Goal: Task Accomplishment & Management: Manage account settings

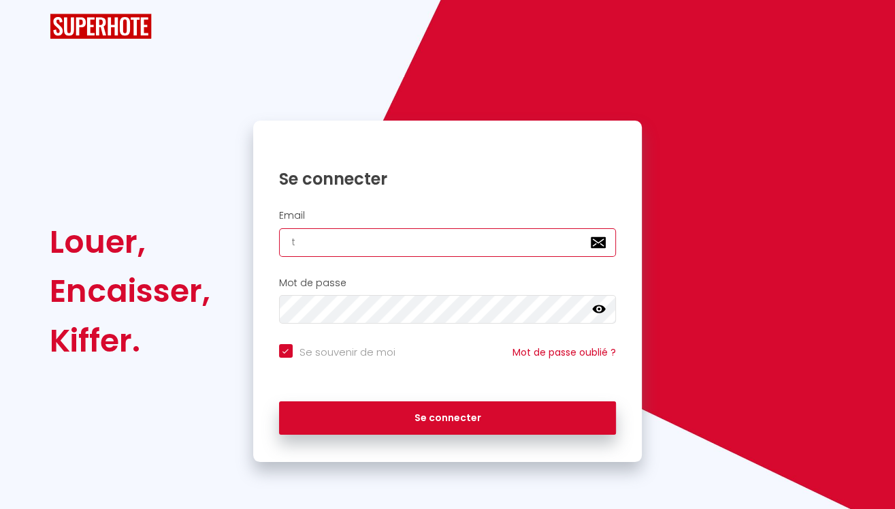
type input "th"
checkbox input "true"
type input "tho"
checkbox input "true"
type input "thom"
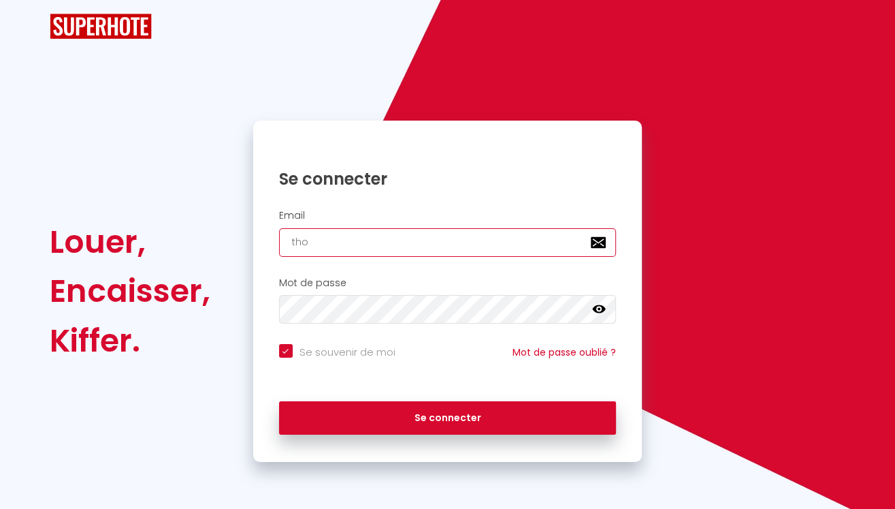
checkbox input "true"
type input "thoma"
checkbox input "true"
type input "thomas"
checkbox input "true"
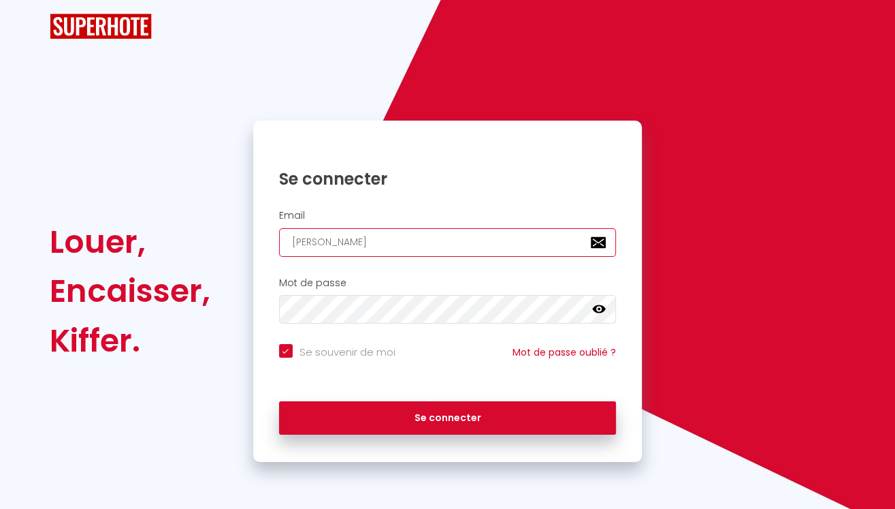
type input "thomasr"
checkbox input "true"
type input "thomasro"
checkbox input "true"
type input "thomasros"
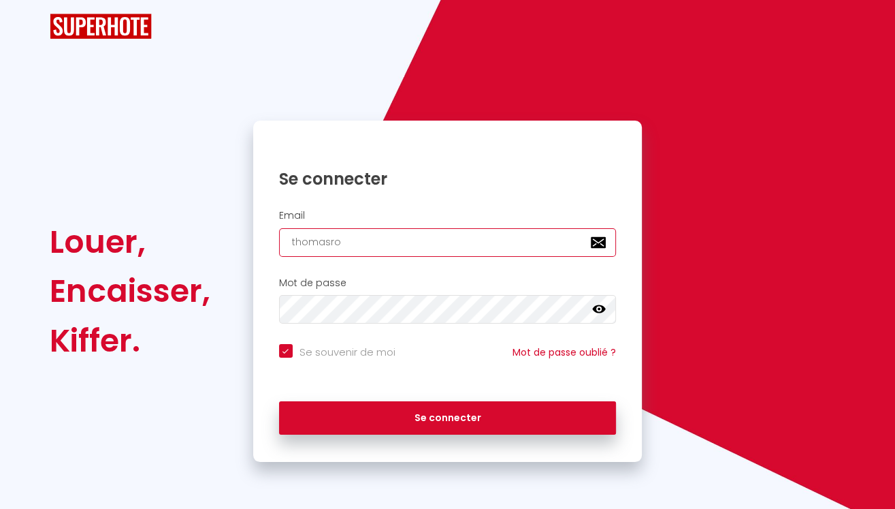
checkbox input "true"
type input "thomasross"
checkbox input "true"
type input "thomasrossi"
checkbox input "true"
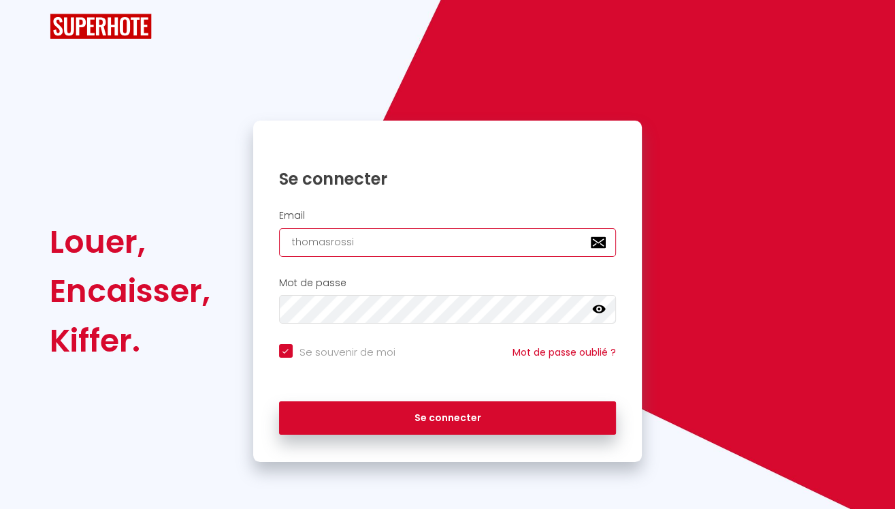
type input "thomasrossi7"
checkbox input "true"
type input "thomasrossi7@"
checkbox input "true"
type input "thomasrossi7@g"
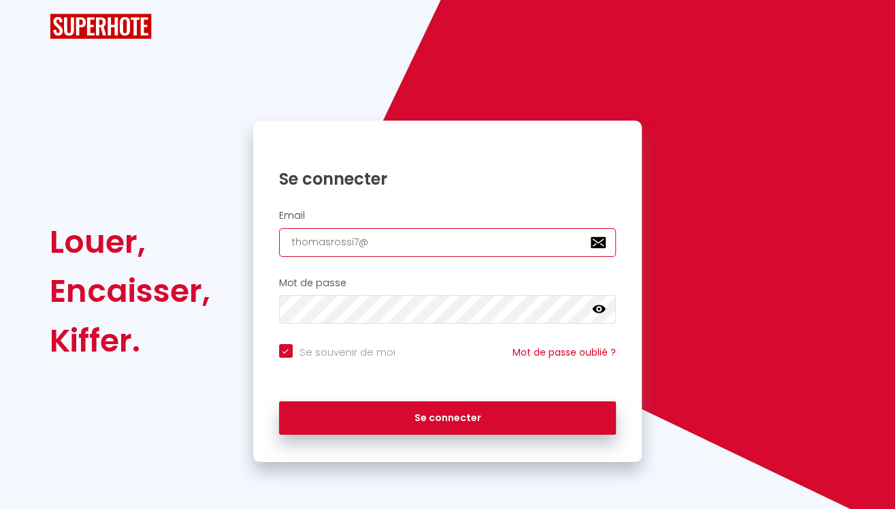
checkbox input "true"
type input "thomasrossi7@gm"
checkbox input "true"
type input "thomasrossi7@gma"
checkbox input "true"
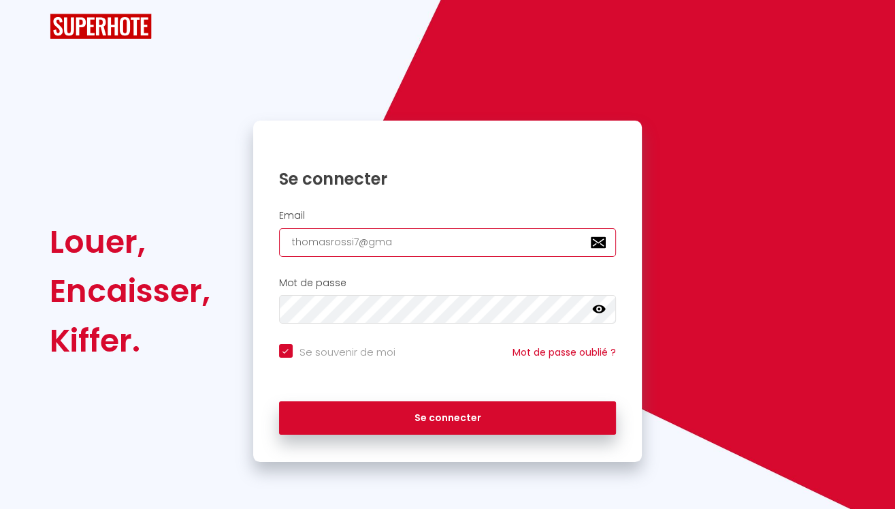
type input "thomasrossi7@gmai"
checkbox input "true"
type input "[EMAIL_ADDRESS]"
checkbox input "true"
type input "[EMAIL_ADDRESS]."
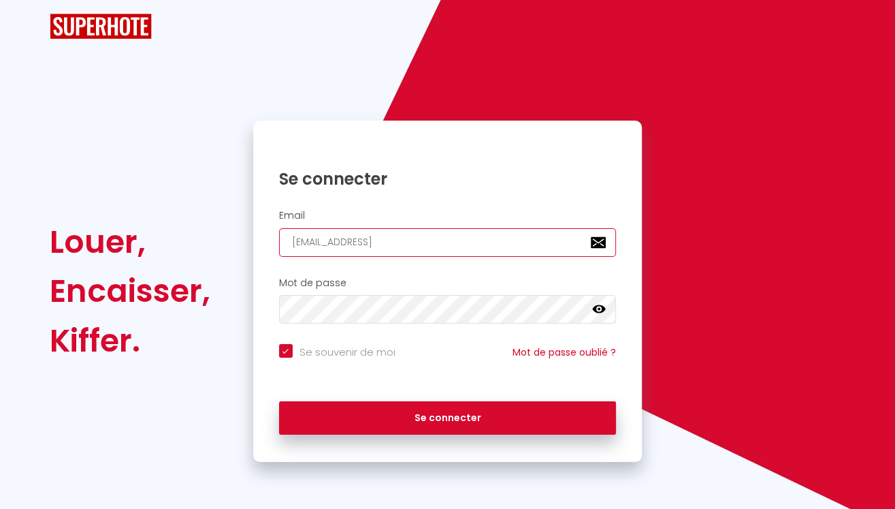
checkbox input "true"
type input "thomasrossi7@gmail.c"
checkbox input "true"
type input "[EMAIL_ADDRESS][DOMAIN_NAME]"
checkbox input "true"
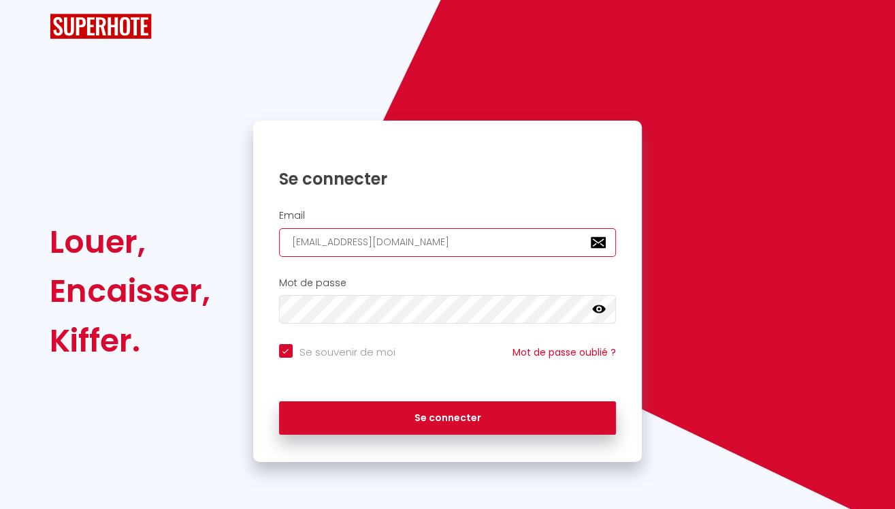
type input "[EMAIL_ADDRESS][DOMAIN_NAME]"
checkbox input "true"
type input "[EMAIL_ADDRESS][DOMAIN_NAME]"
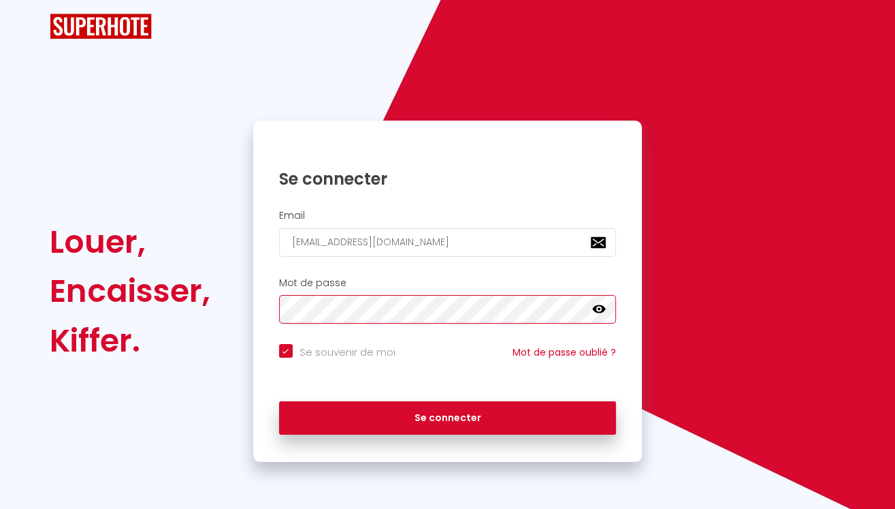
click at [447, 416] on button "Se connecter" at bounding box center [448, 418] width 338 height 34
checkbox input "true"
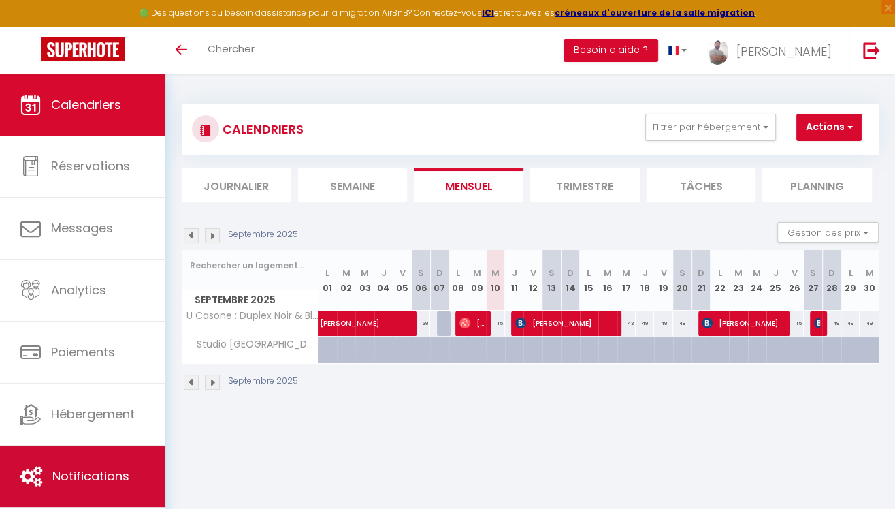
click at [68, 470] on span "Notifications" at bounding box center [90, 475] width 77 height 17
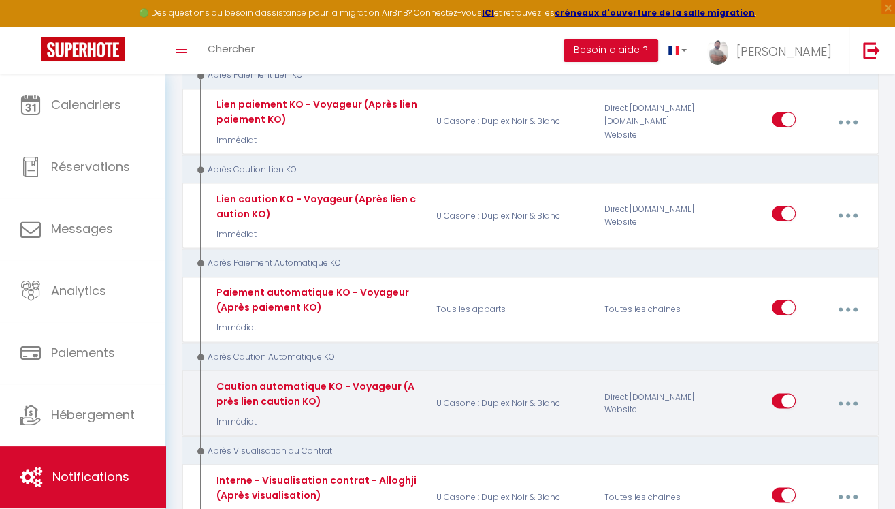
scroll to position [1950, 0]
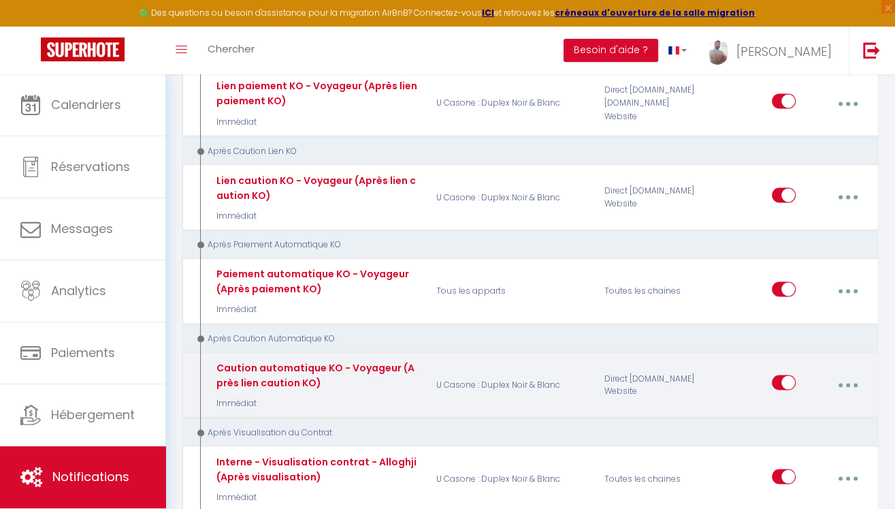
click at [851, 371] on button "button" at bounding box center [848, 384] width 36 height 26
click at [806, 406] on link "Editer" at bounding box center [811, 417] width 101 height 23
type input "Caution automatique KO - Voyageur (Après lien caution KO)"
select select "13"
select select "Immédiat"
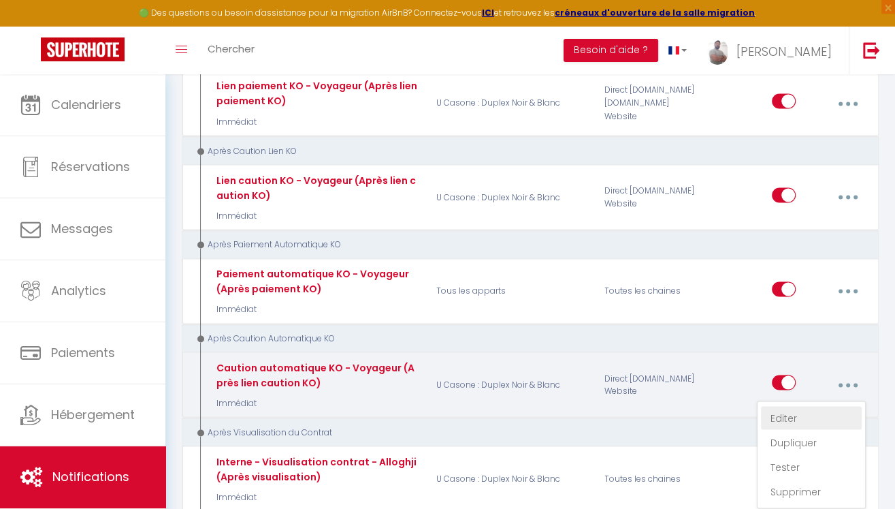
select select "if_deposit_not_paid"
checkbox input "true"
checkbox input "false"
radio input "true"
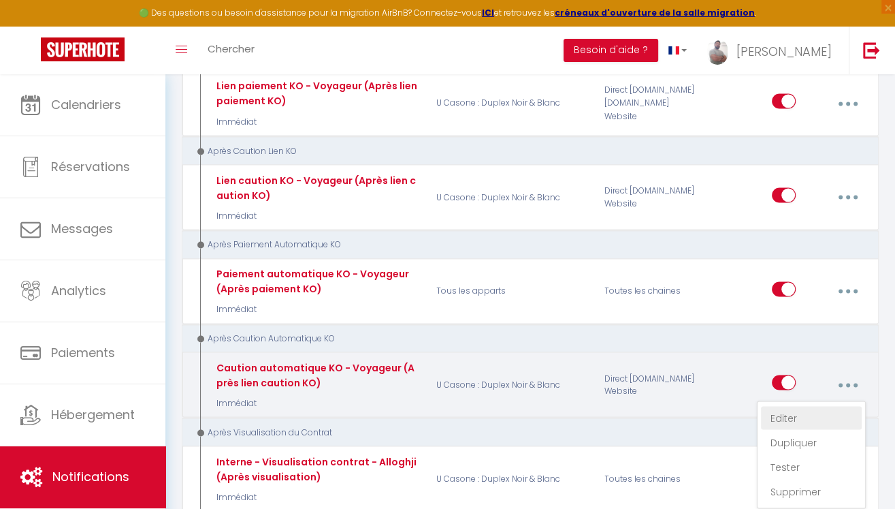
type input "Le dépôt de garantie n'est pas validé - [BOOKING:ID] - [GUEST:FIRST_NAME]"
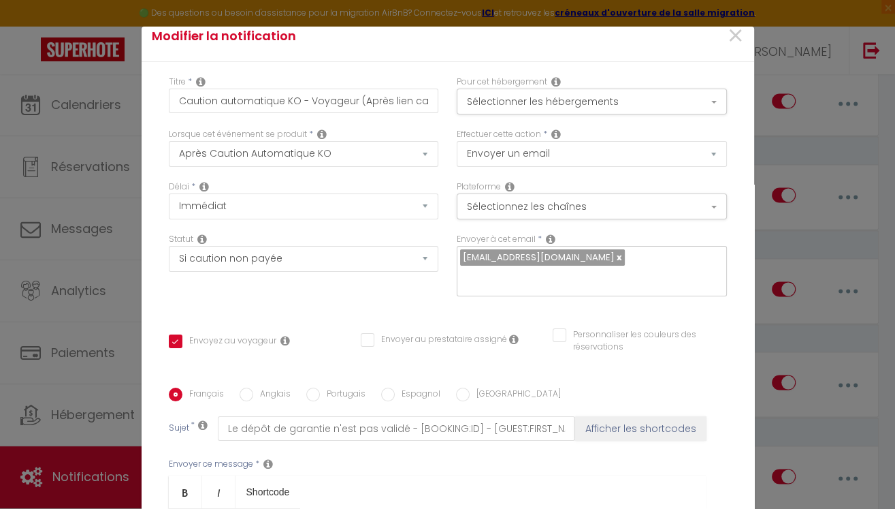
scroll to position [13, 0]
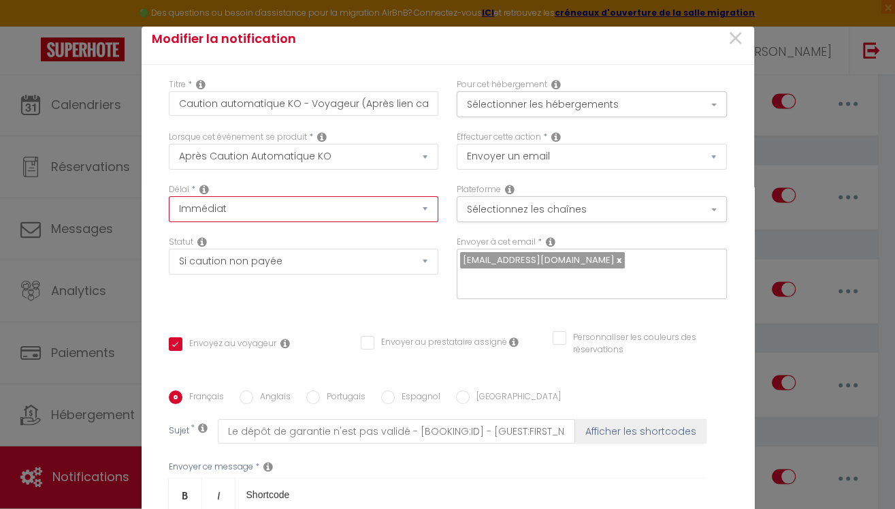
click at [424, 210] on select "Immédiat + 10 Minutes + 1 Heure + 2 Heures + 3 Heures + 4 Heures + 5 Heures + 6…" at bounding box center [304, 209] width 270 height 26
click at [736, 42] on span "×" at bounding box center [734, 38] width 17 height 41
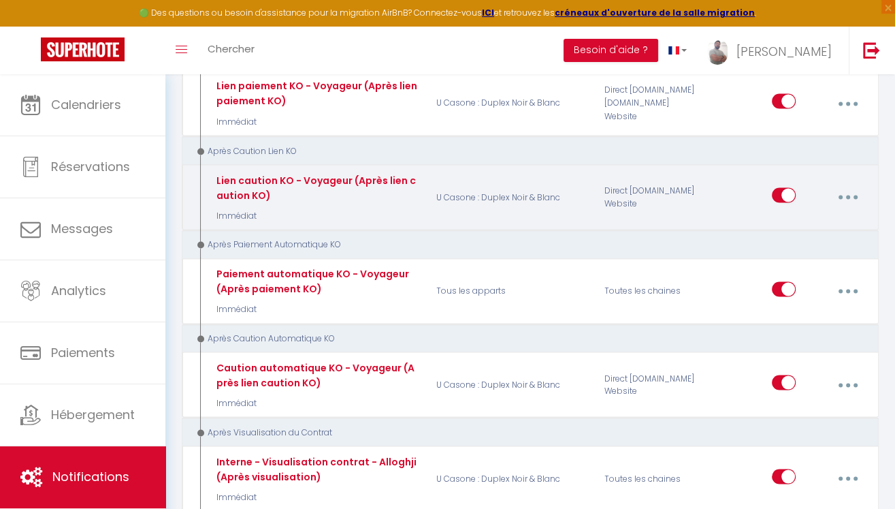
click at [852, 184] on button "button" at bounding box center [848, 197] width 36 height 26
click at [797, 219] on link "Editer" at bounding box center [811, 230] width 101 height 23
type input "Lien caution KO - Voyageur (Après lien caution KO)"
select select "11"
checkbox input "true"
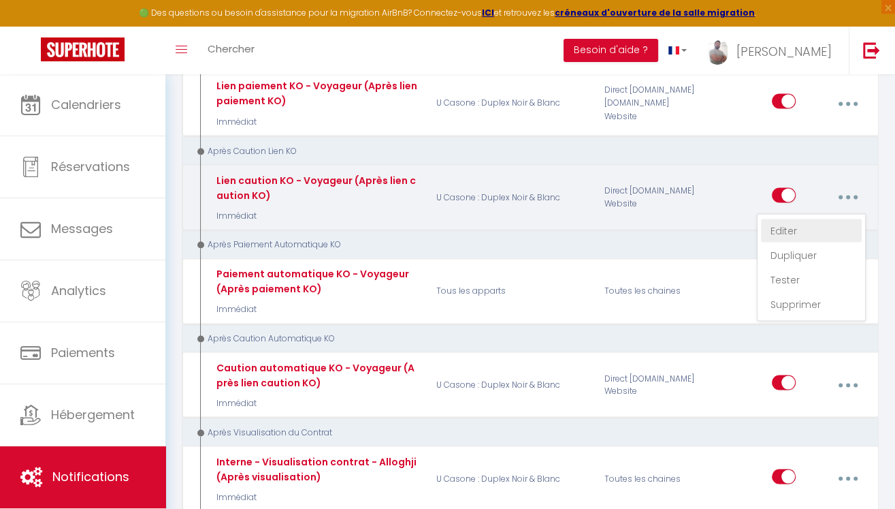
checkbox input "false"
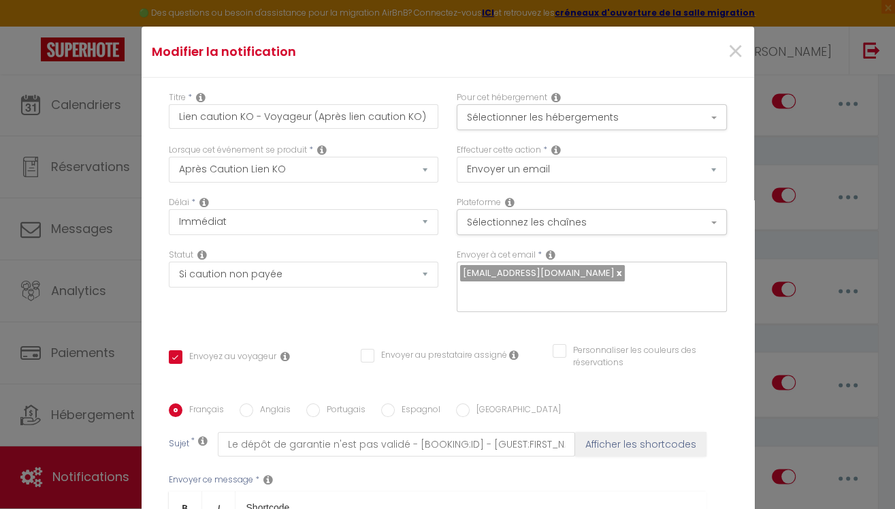
scroll to position [0, 0]
click at [735, 57] on span "×" at bounding box center [734, 51] width 17 height 41
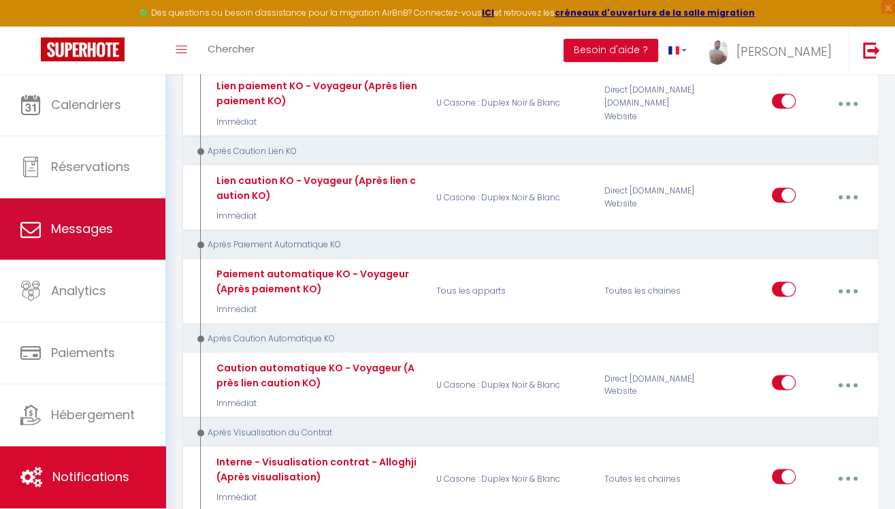
click at [89, 231] on span "Messages" at bounding box center [82, 228] width 62 height 17
select select "message"
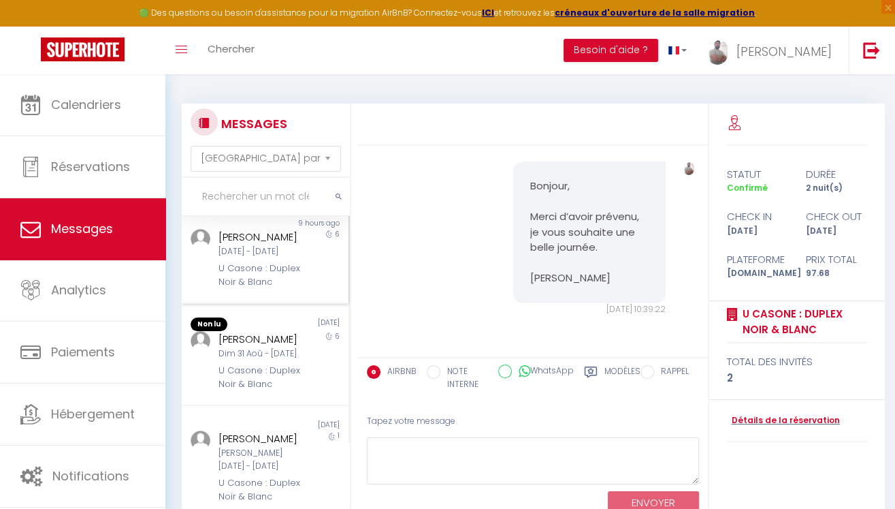
scroll to position [118, 0]
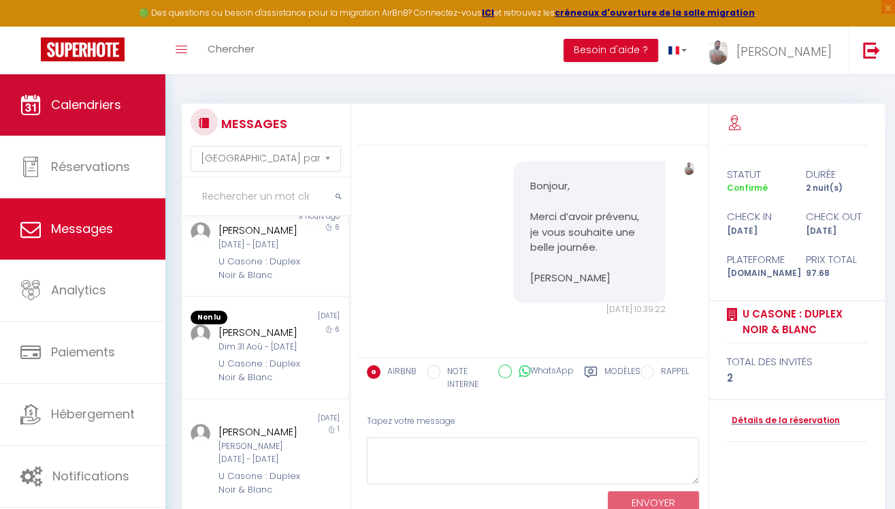
click at [115, 110] on span "Calendriers" at bounding box center [86, 104] width 70 height 17
select select
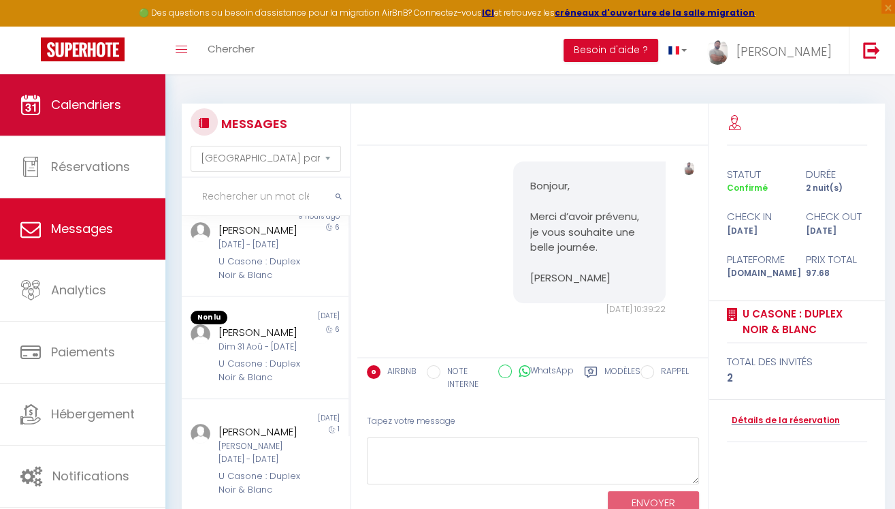
select select
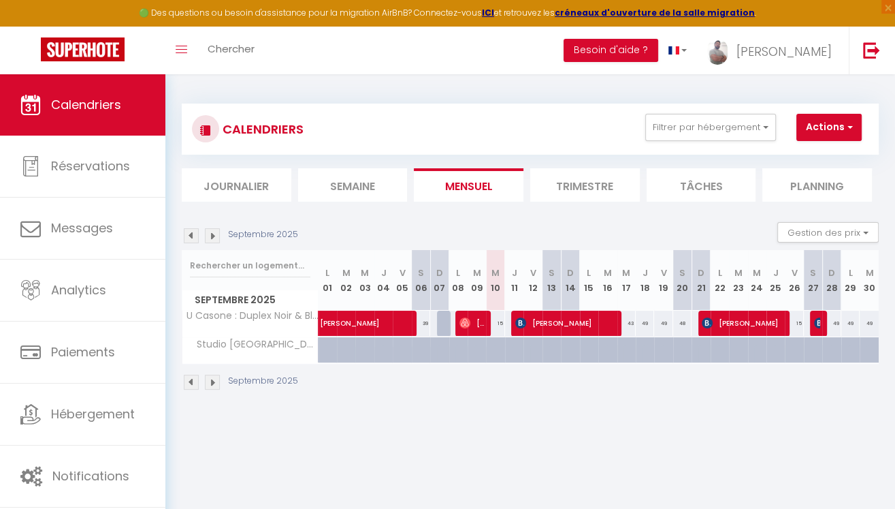
click at [539, 328] on span "[PERSON_NAME]" at bounding box center [565, 323] width 101 height 26
select select "OK"
select select "0"
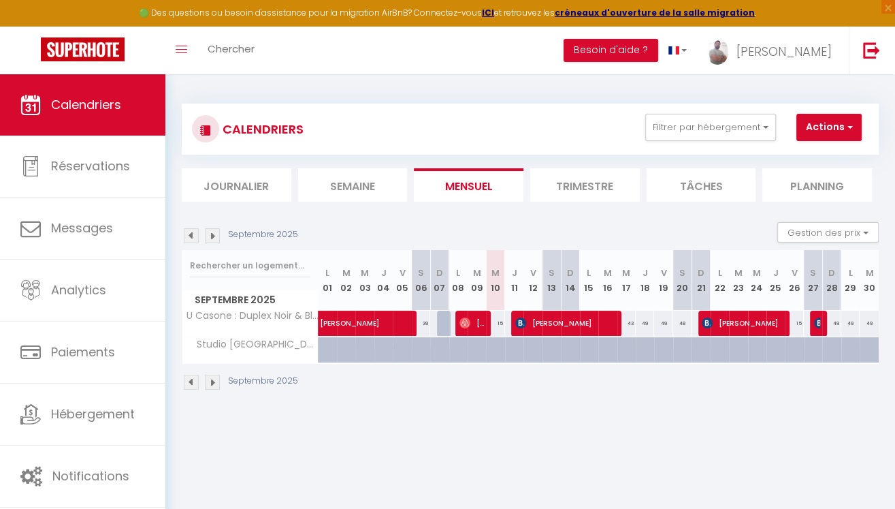
select select "1"
select select
select select "28524"
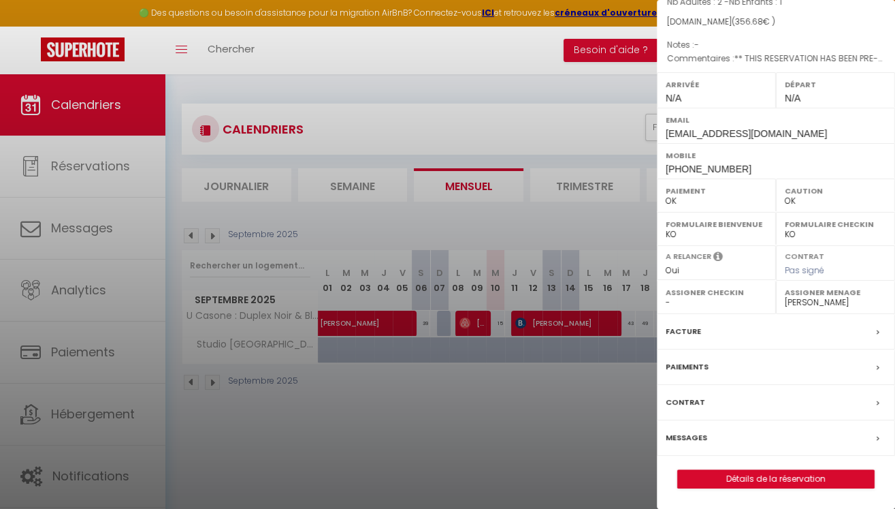
scroll to position [143, 0]
click at [756, 477] on link "Détails de la réservation" at bounding box center [776, 479] width 196 height 18
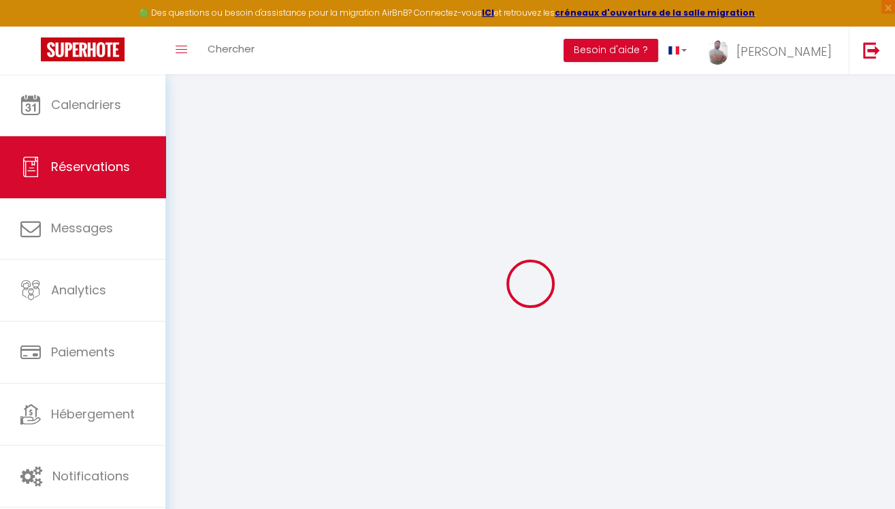
select select
checkbox input "false"
select select
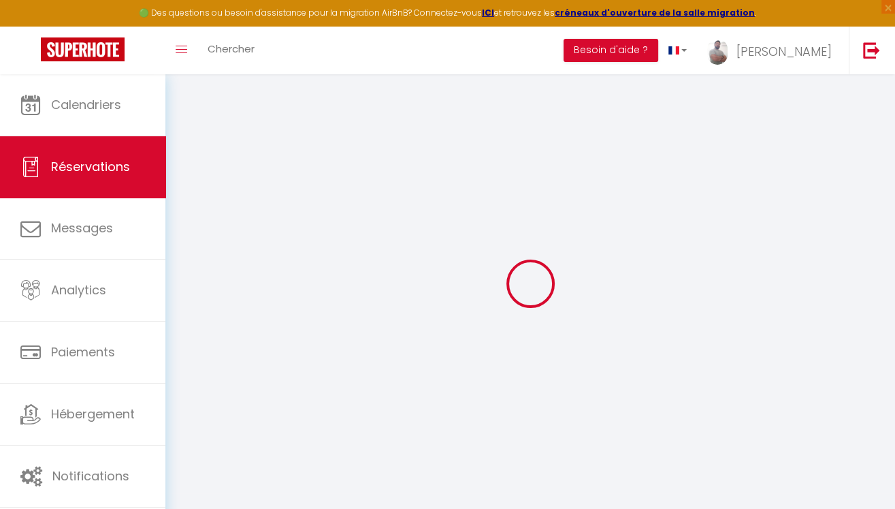
checkbox input "false"
select select
checkbox input "false"
type \?0 "** THIS RESERVATION HAS BEEN PRE-PAID ** BOOKING NOTE : Payment charge is EUR 4…"
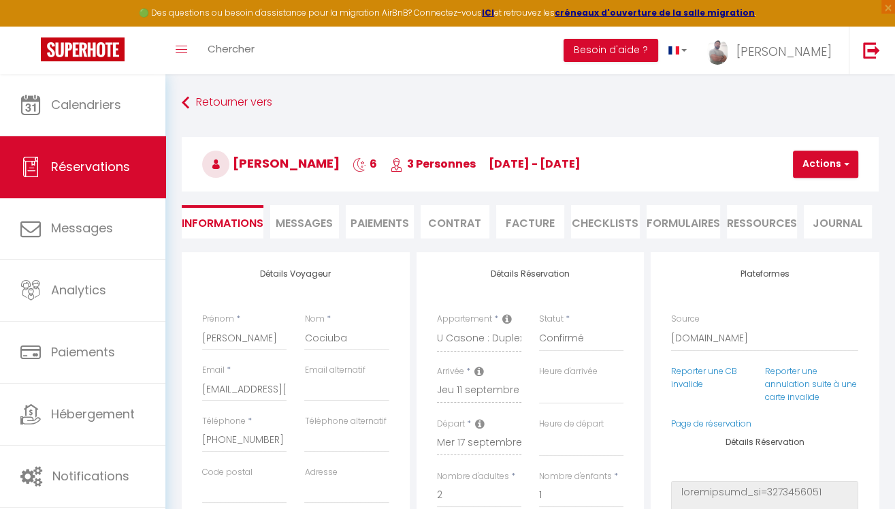
type input "8.84"
select select
checkbox input "false"
select select
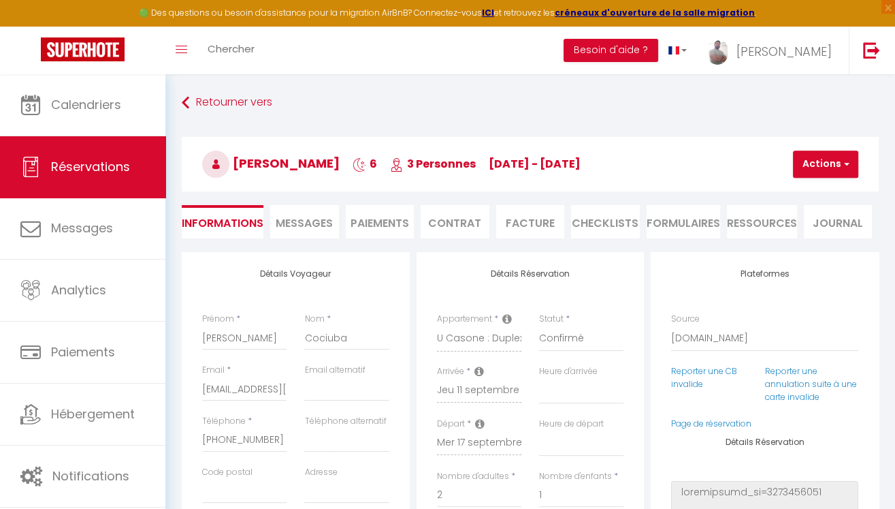
select select
click at [308, 220] on span "Messages" at bounding box center [304, 223] width 57 height 16
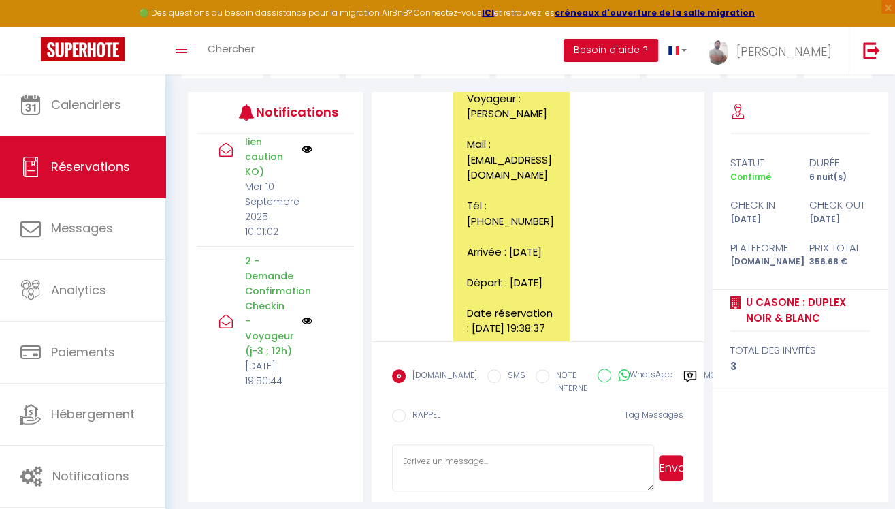
scroll to position [1481, 0]
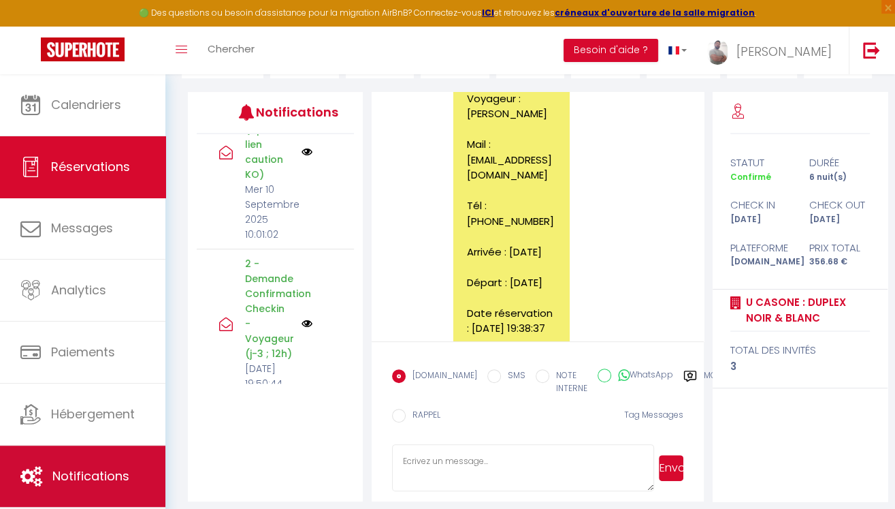
click at [92, 464] on link "Notifications" at bounding box center [82, 475] width 165 height 61
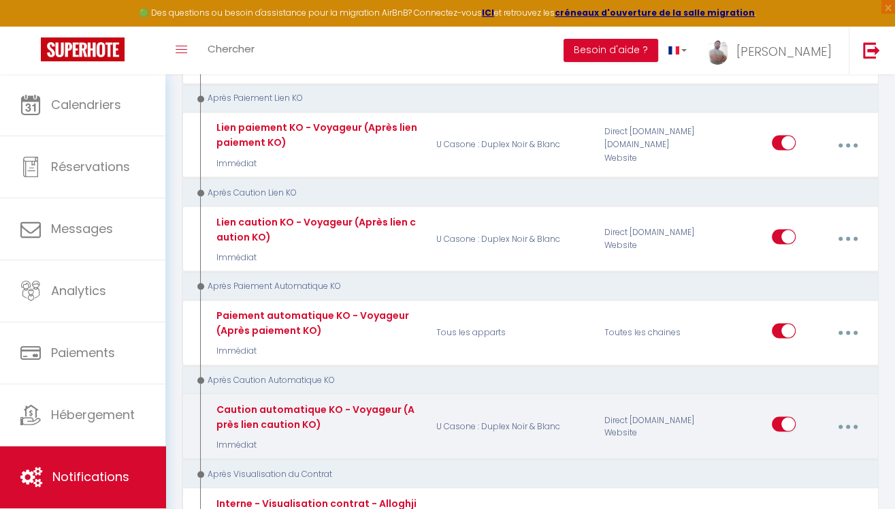
scroll to position [1908, 0]
click at [780, 416] on input "checkbox" at bounding box center [784, 426] width 24 height 20
checkbox input "false"
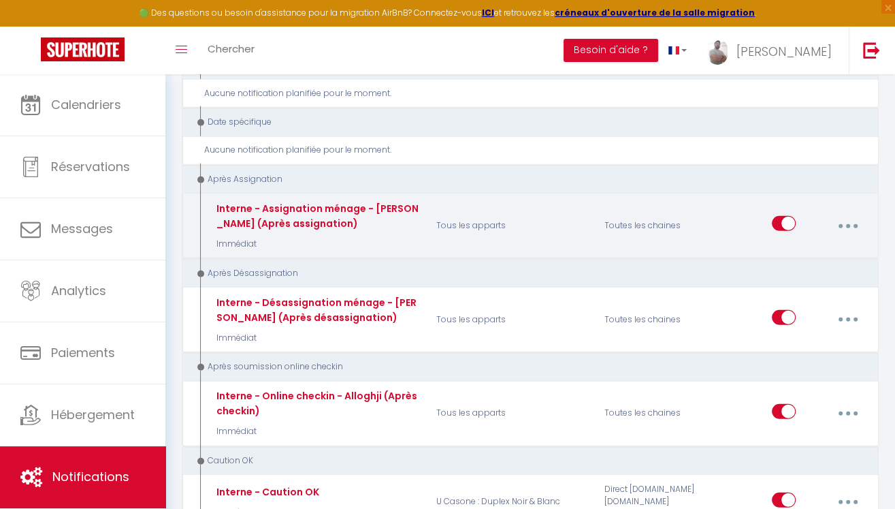
scroll to position [2855, 0]
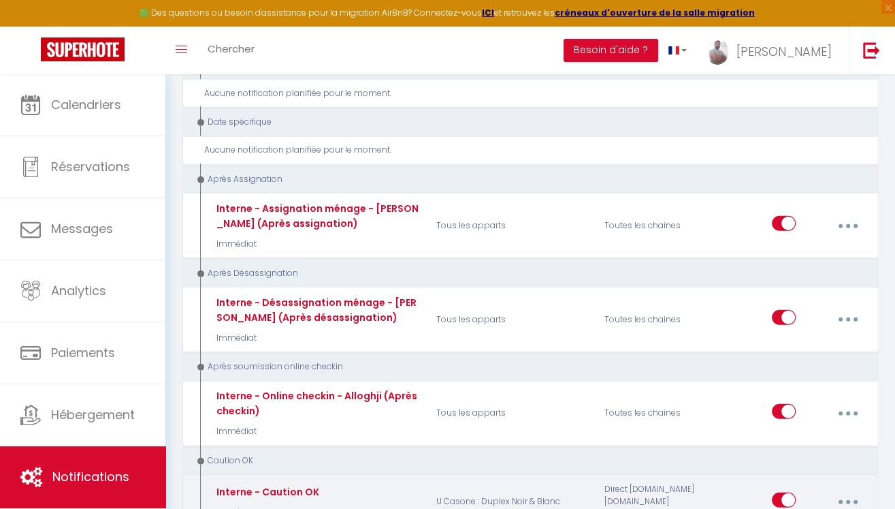
click at [848, 500] on icon "button" at bounding box center [848, 502] width 4 height 4
click at [803, 357] on link "Editer" at bounding box center [811, 368] width 101 height 23
type input "Interne - Caution OK"
select select "24"
select select "Immédiat"
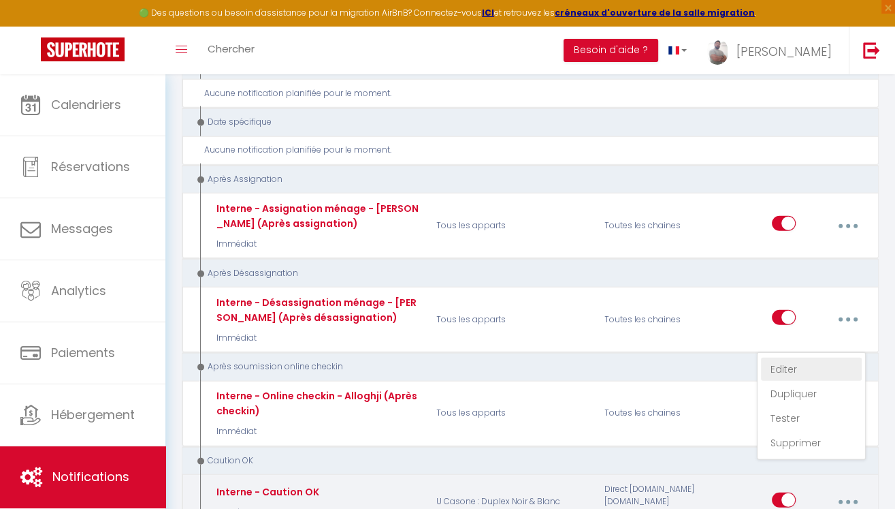
select select
checkbox input "false"
radio input "true"
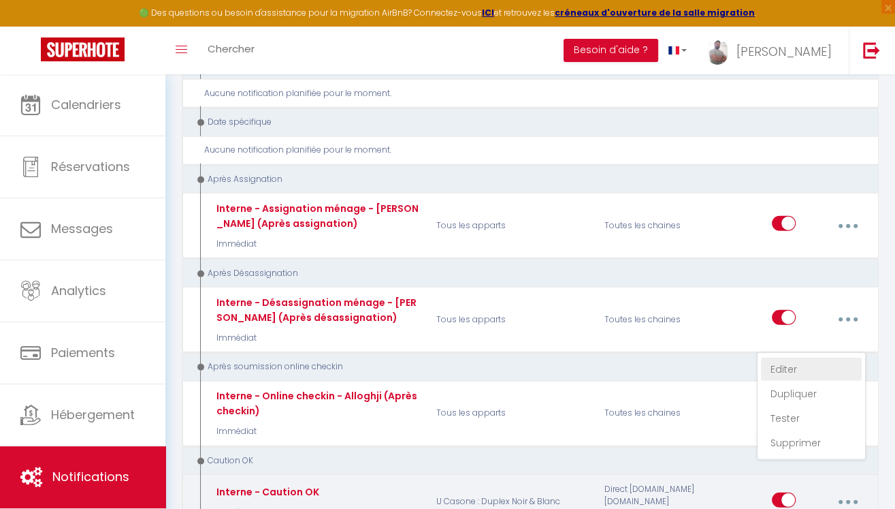
type input "Caution OK - [BOOKING:ID] - [GUEST:FIRST_NAME]"
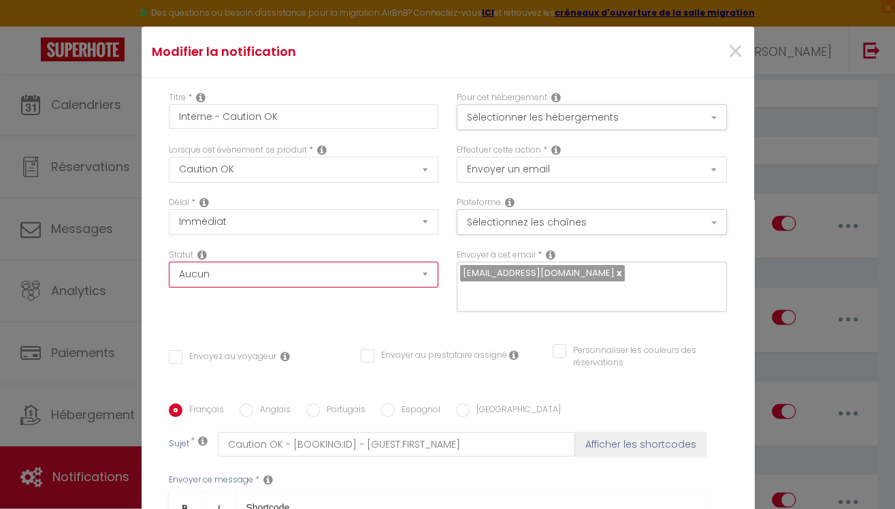
scroll to position [0, 0]
click at [734, 52] on span "×" at bounding box center [734, 51] width 17 height 41
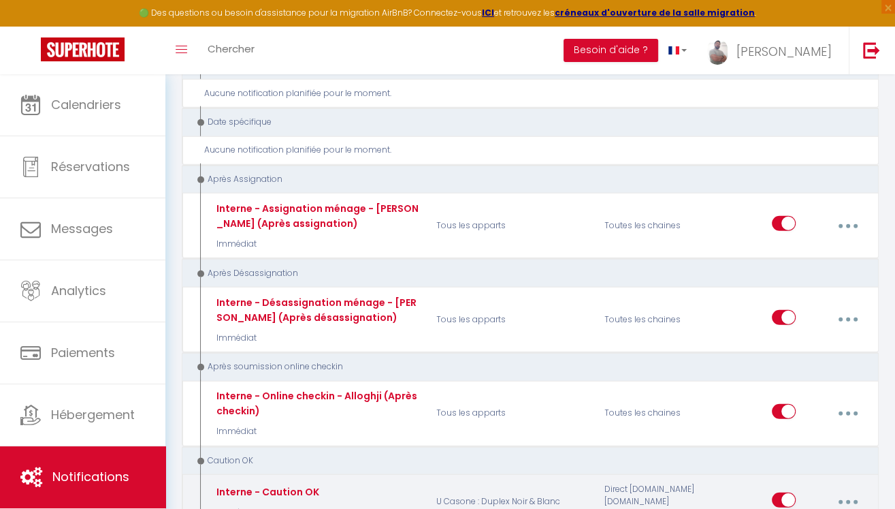
click at [849, 500] on icon "button" at bounding box center [848, 502] width 4 height 4
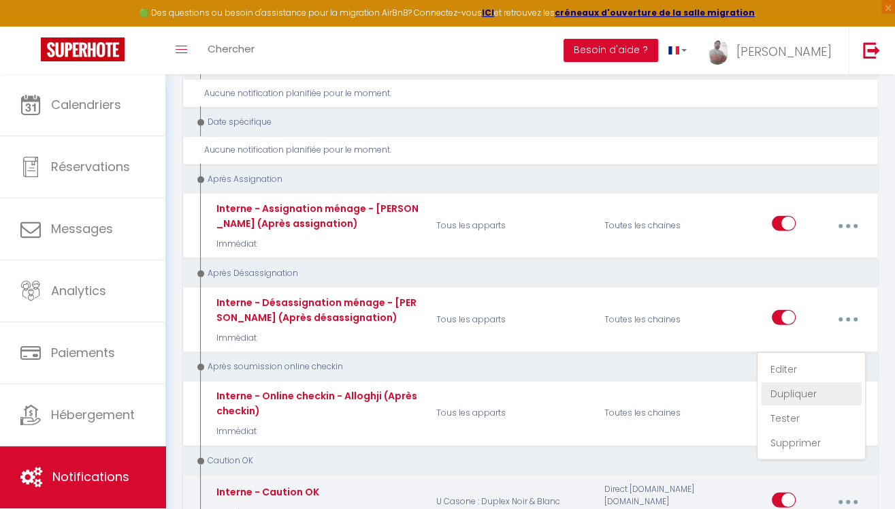
click at [798, 382] on link "Dupliquer" at bounding box center [811, 393] width 101 height 23
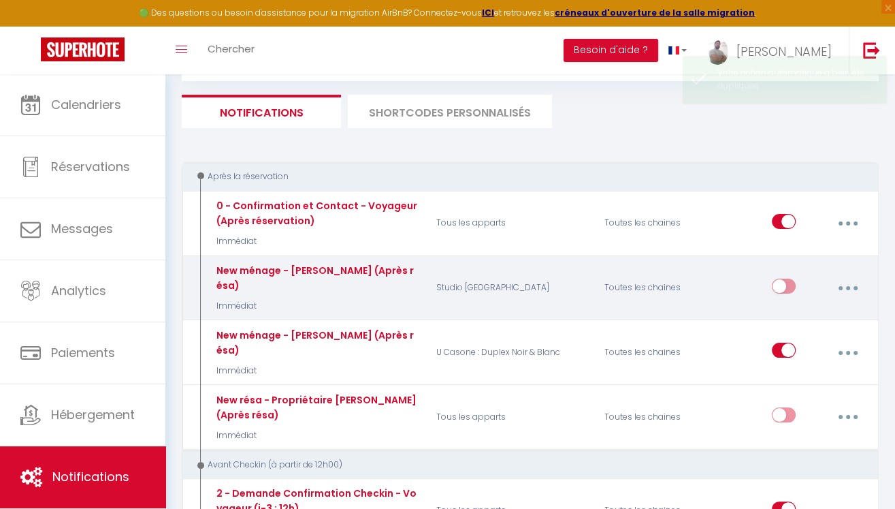
checkbox input "false"
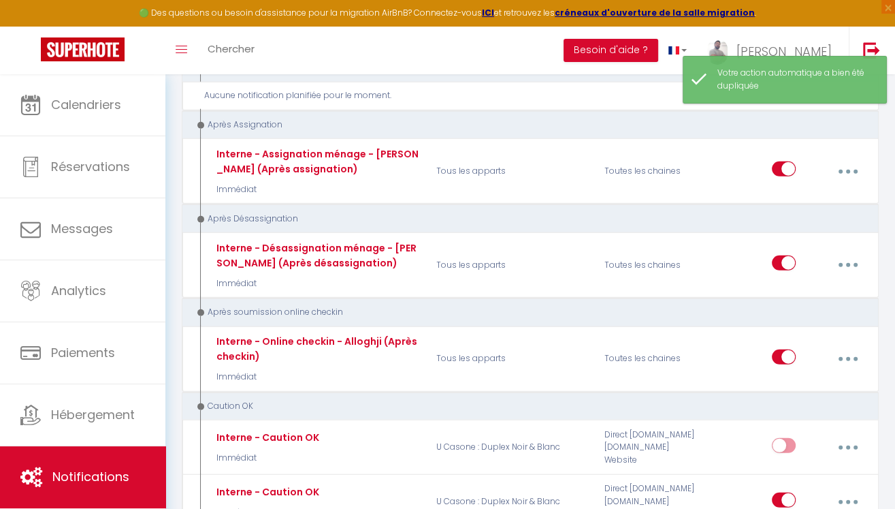
scroll to position [2909, 0]
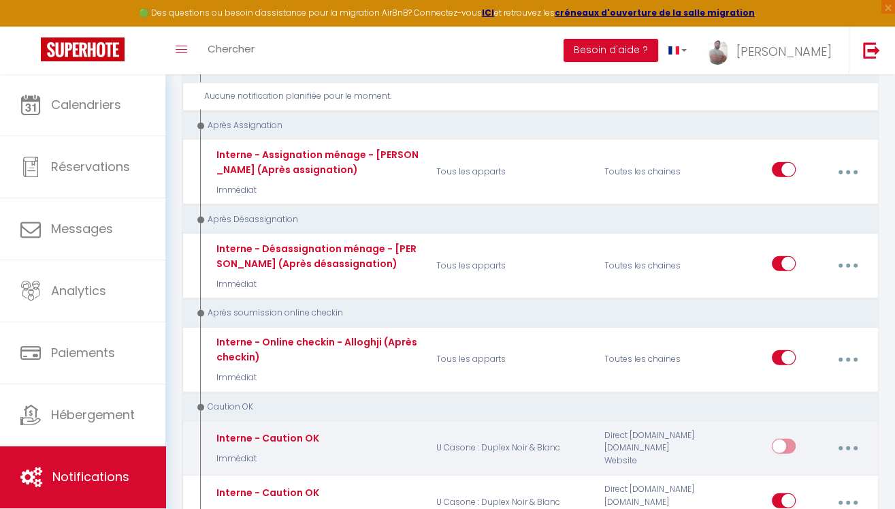
click at [848, 446] on icon "button" at bounding box center [848, 448] width 4 height 4
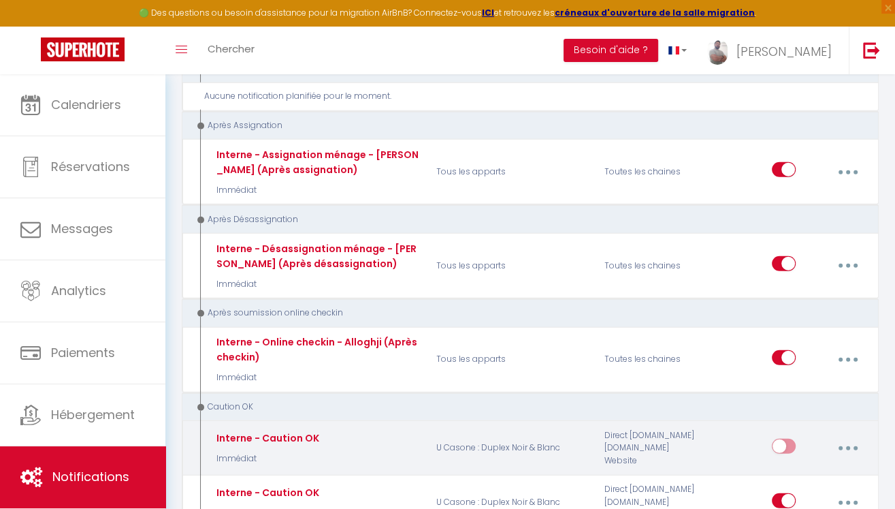
click at [849, 446] on icon "button" at bounding box center [848, 448] width 4 height 4
click at [801, 469] on link "Editer" at bounding box center [811, 480] width 101 height 23
type input "Interne - Caution OK"
select select "24"
select select "Immédiat"
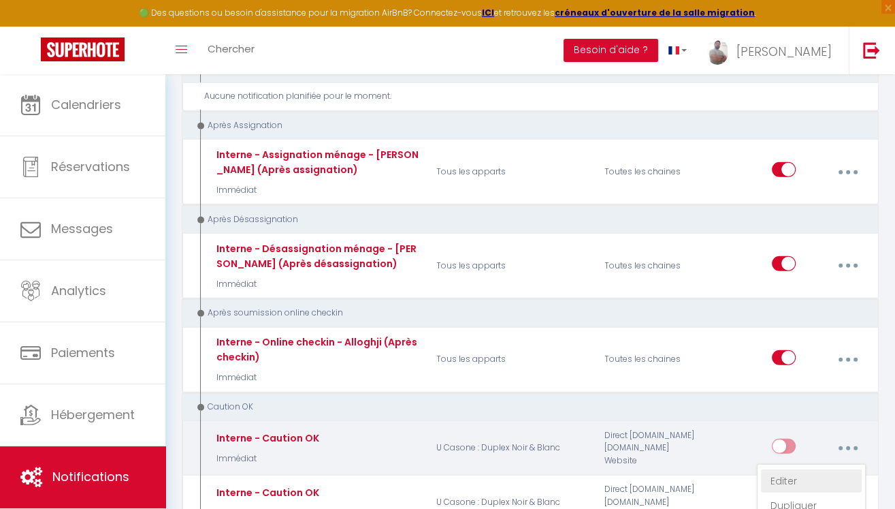
select select
checkbox input "false"
radio input "true"
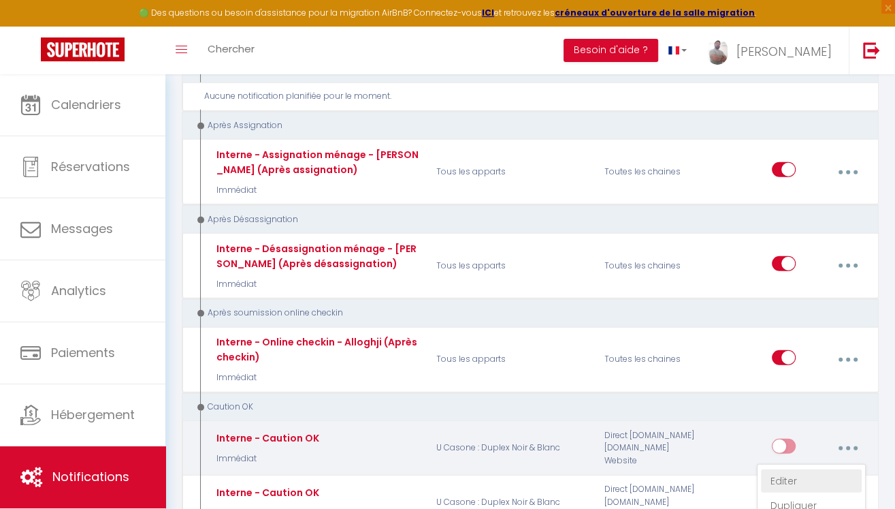
type input "Caution OK - [BOOKING:ID] - [GUEST:FIRST_NAME]"
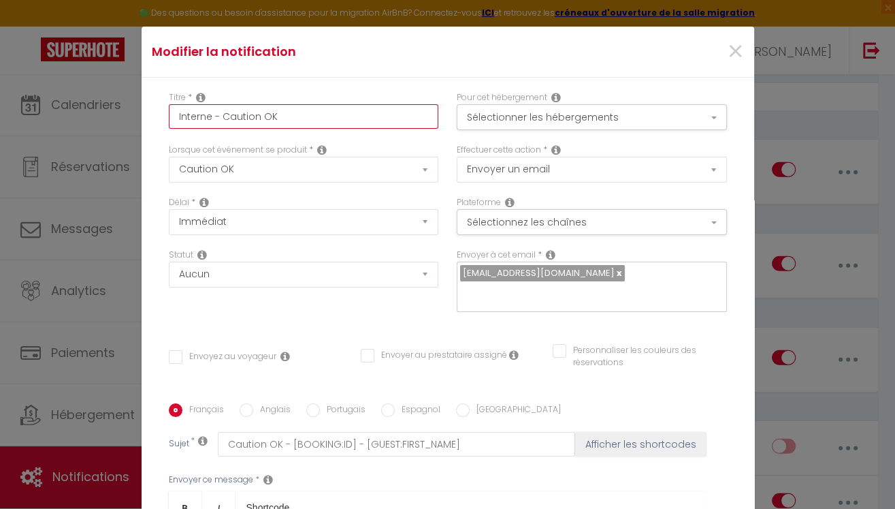
click at [225, 114] on input "Interne - Caution OK" at bounding box center [304, 116] width 270 height 25
type input "Interne -Caution OK"
checkbox input "false"
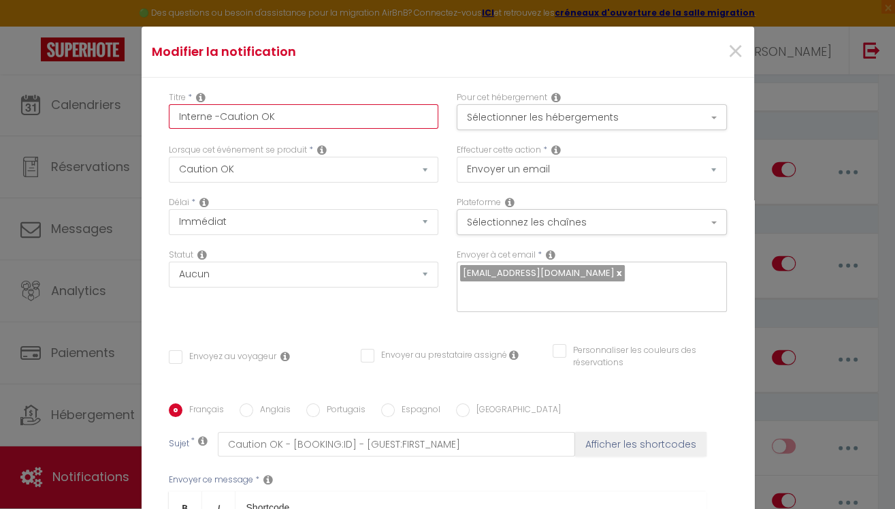
type input "Interne Caution OK"
checkbox input "false"
type input "InterneCaution OK"
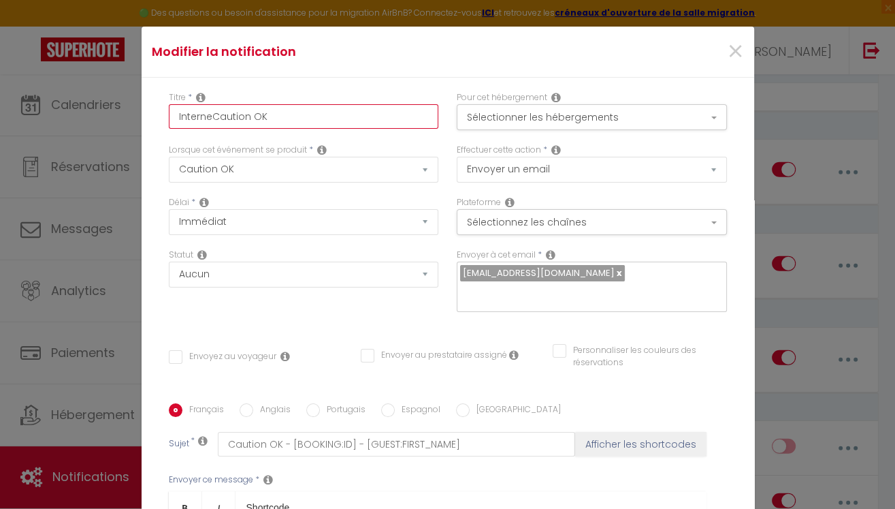
checkbox input "false"
type input "InternCaution OK"
checkbox input "false"
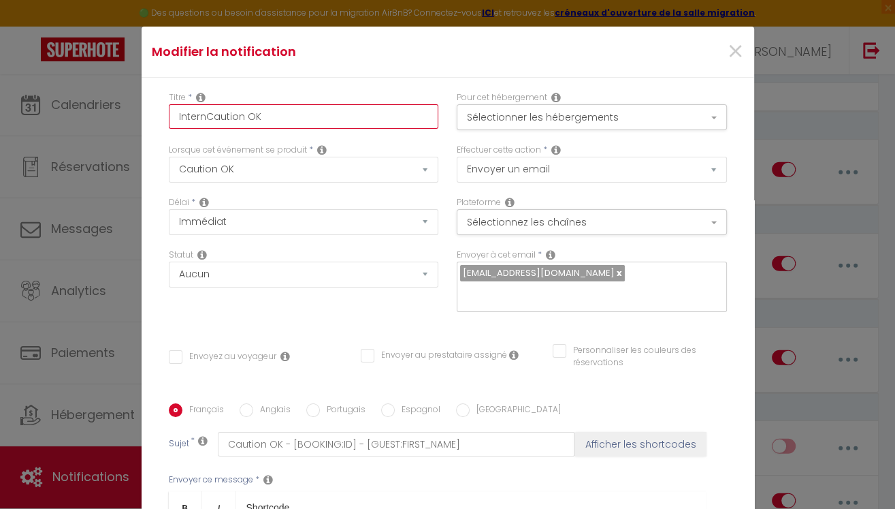
checkbox input "false"
type input "InterCaution OK"
checkbox input "false"
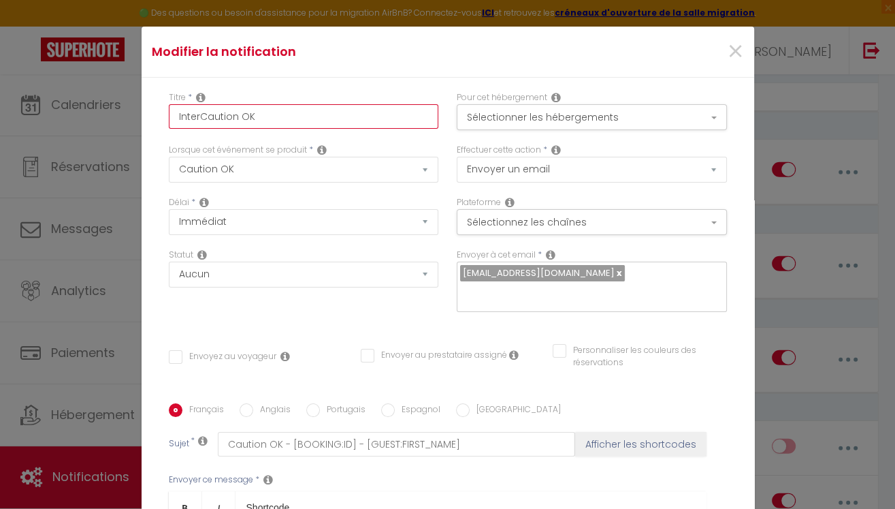
checkbox input "false"
type input "InteCaution OK"
checkbox input "false"
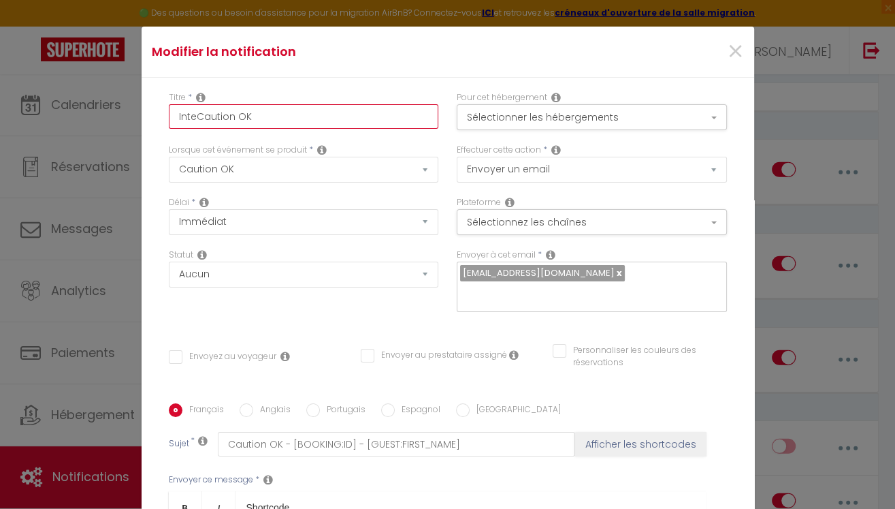
type input "IntCaution OK"
checkbox input "false"
type input "InCaution OK"
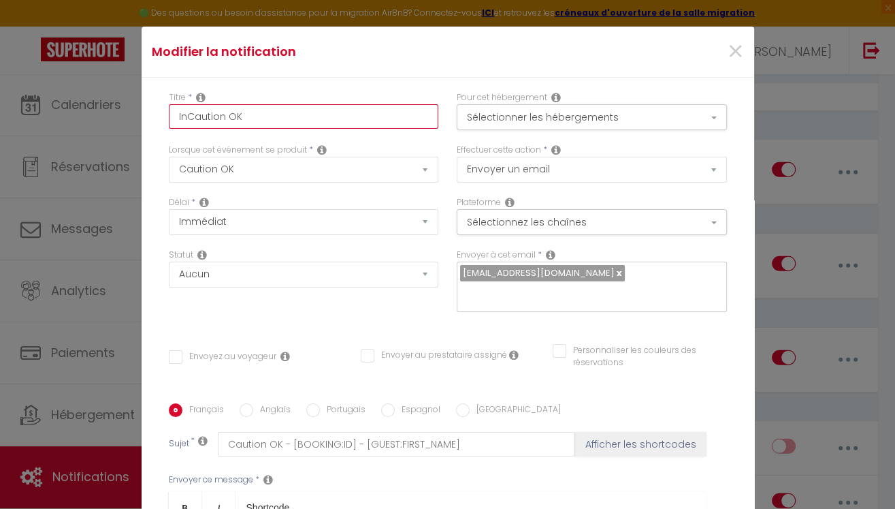
checkbox input "false"
type input "ICaution OK"
checkbox input "false"
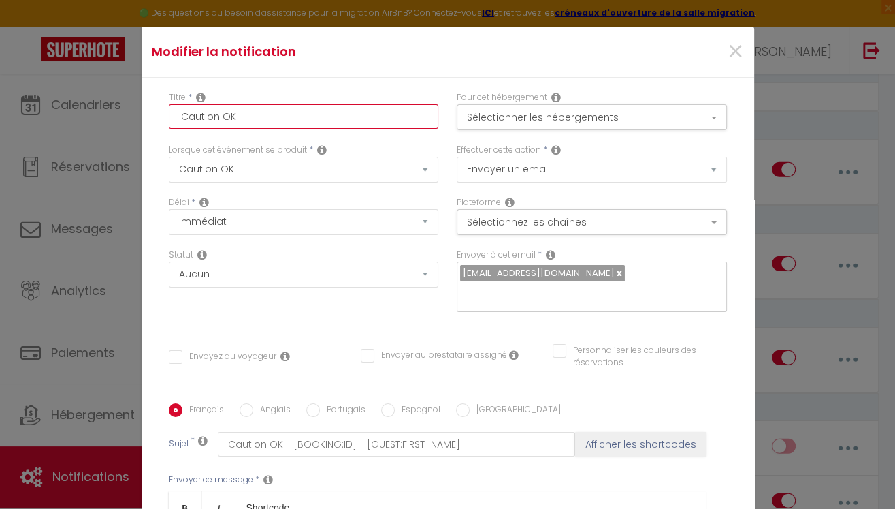
checkbox input "false"
type input "Caution OK"
checkbox input "false"
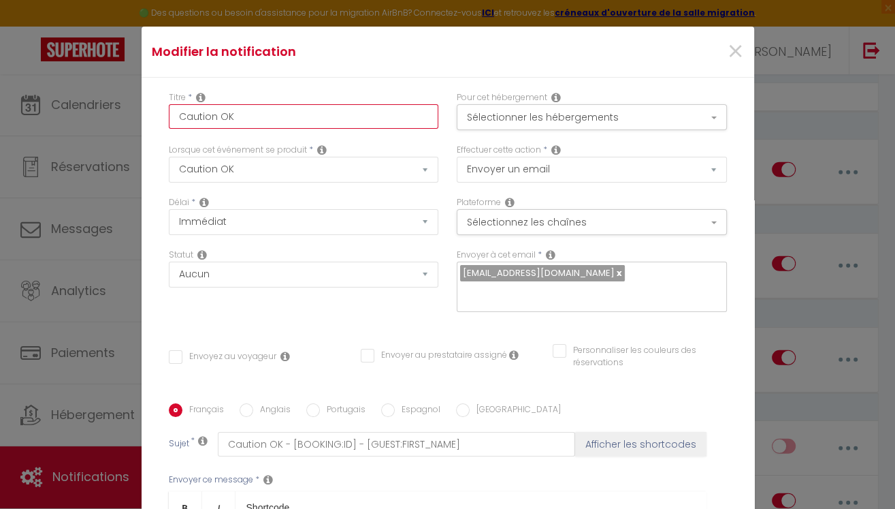
checkbox input "false"
click at [253, 114] on input "Caution OK" at bounding box center [304, 116] width 270 height 25
type input "Caution OK"
checkbox input "false"
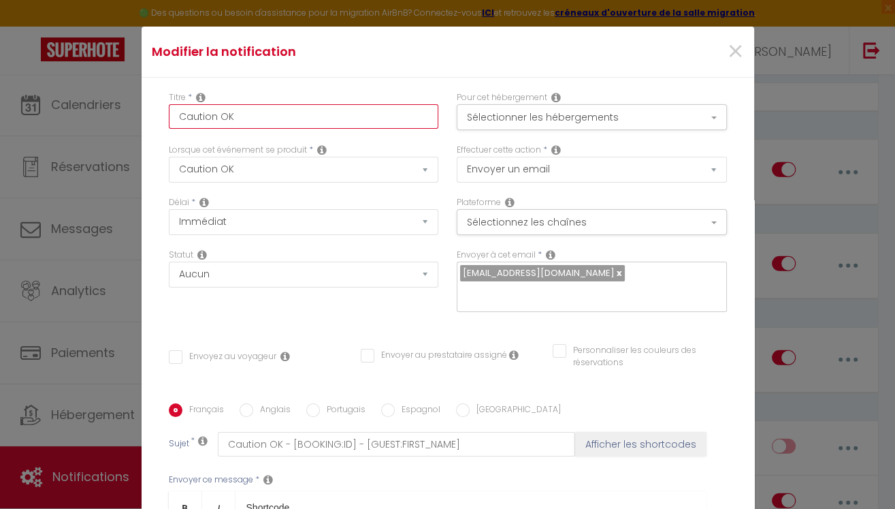
checkbox input "false"
type input "Caution OK -"
checkbox input "false"
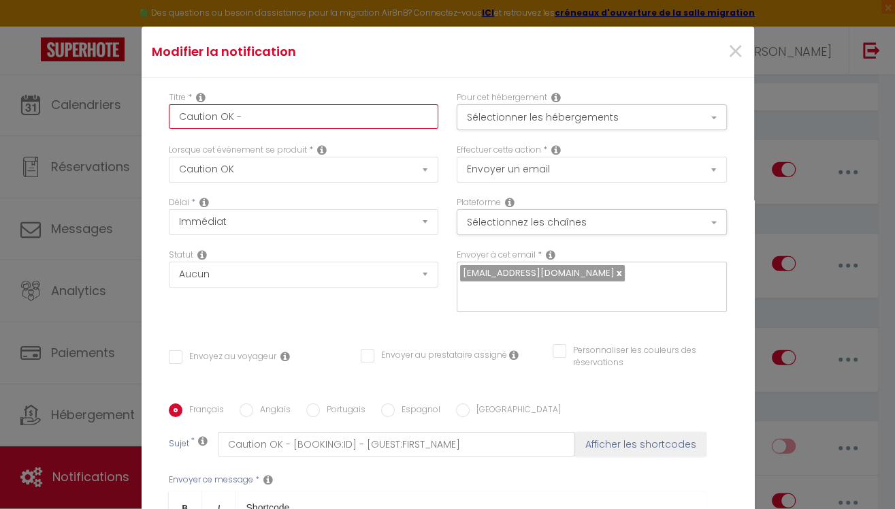
type input "Caution OK -"
checkbox input "false"
type input "Caution OK - V"
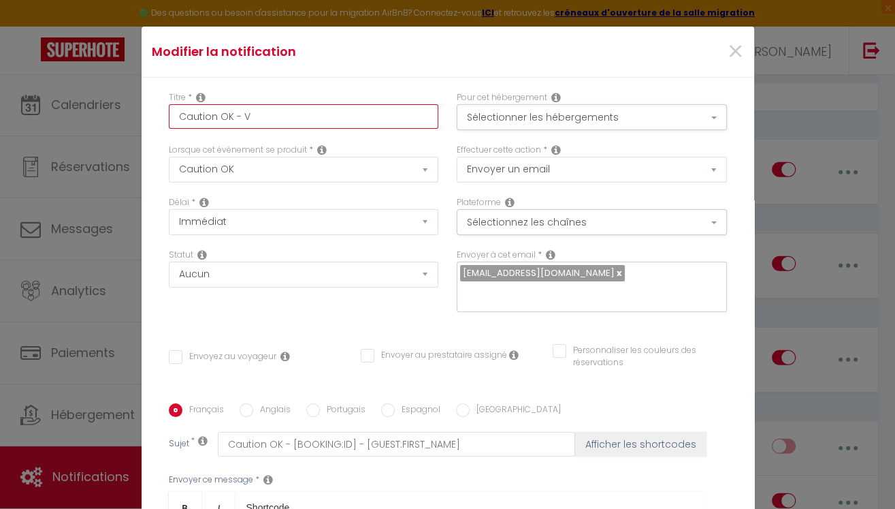
checkbox input "false"
type input "Caution OK - Vo"
checkbox input "false"
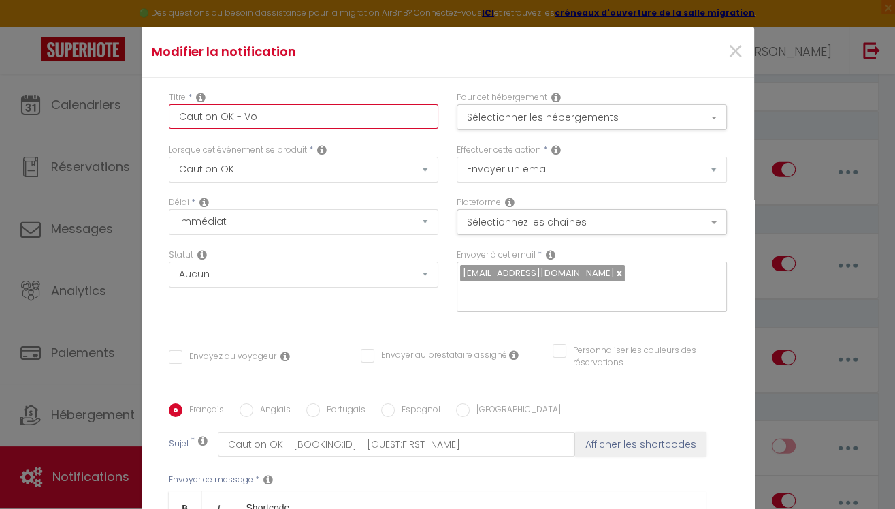
checkbox input "false"
type input "Caution OK - Voy"
checkbox input "false"
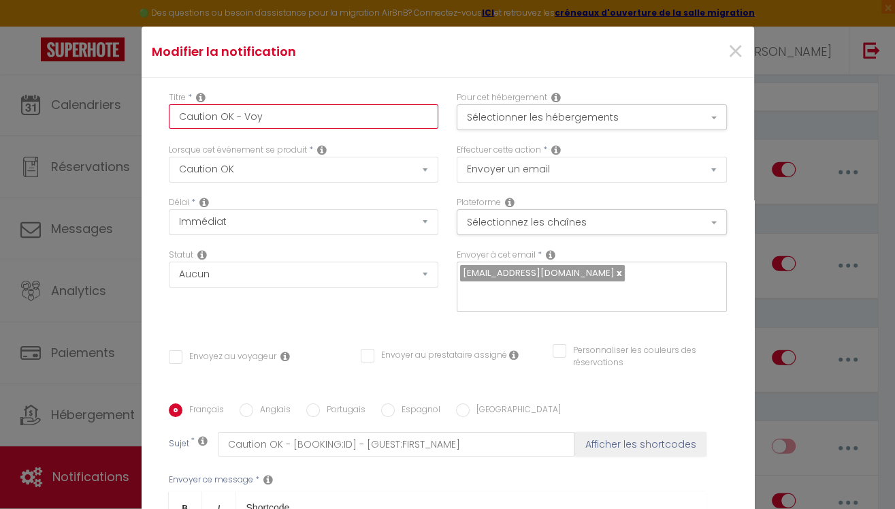
checkbox input "false"
type input "Caution OK - Voya"
checkbox input "false"
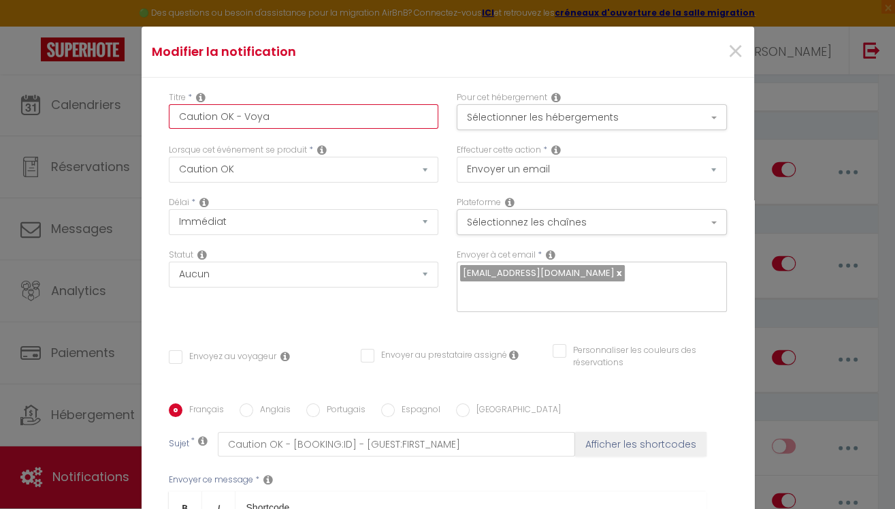
type input "Caution OK - Voyag"
checkbox input "false"
type input "Caution OK - Voyage"
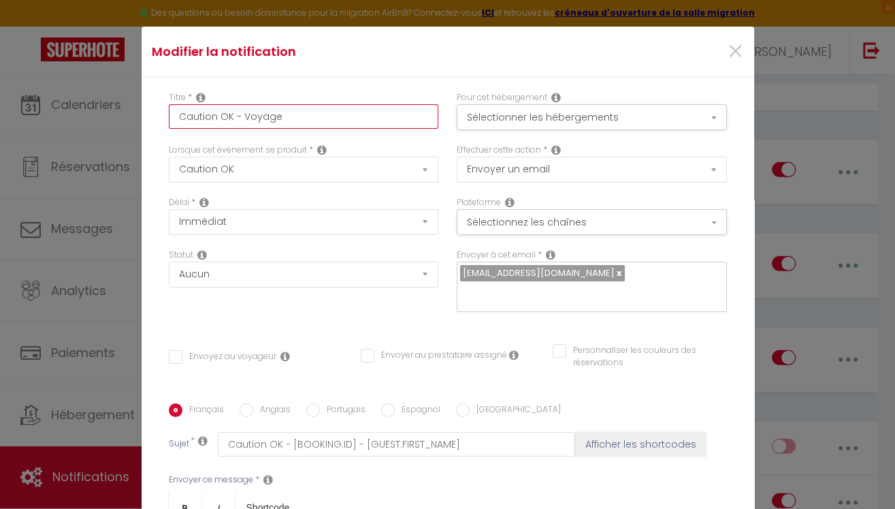
checkbox input "false"
type input "Caution OK - Voyageu"
checkbox input "false"
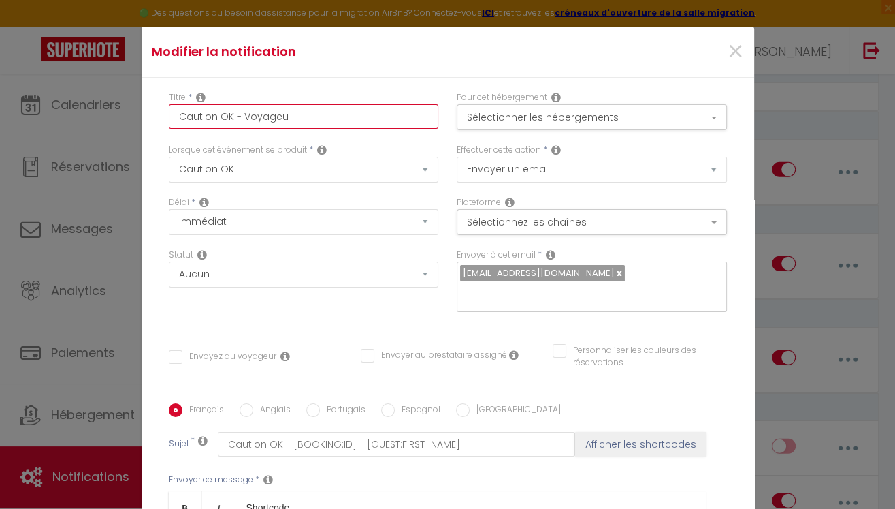
checkbox input "false"
type input "Caution OK - Voyageur"
checkbox input "false"
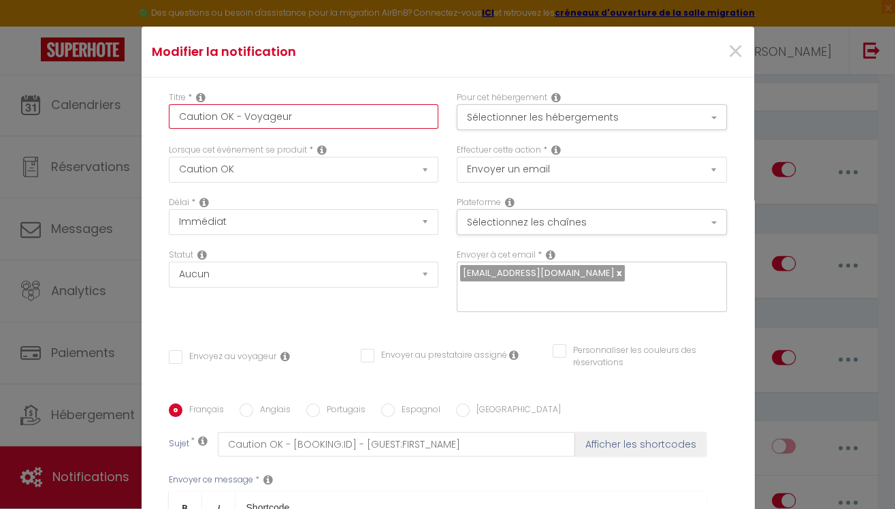
checkbox input "false"
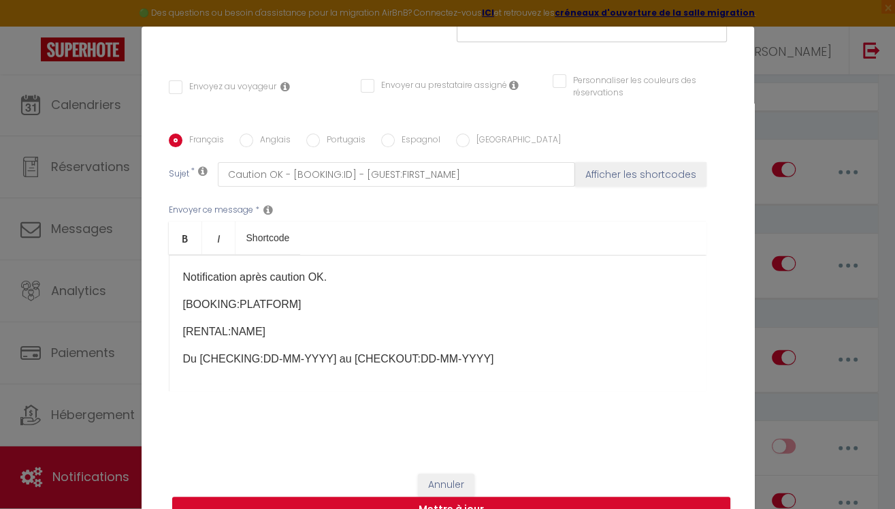
scroll to position [269, 0]
type input "Caution OK - Voyageur"
click at [534, 500] on button "Mettre à jour" at bounding box center [451, 510] width 558 height 26
checkbox input "false"
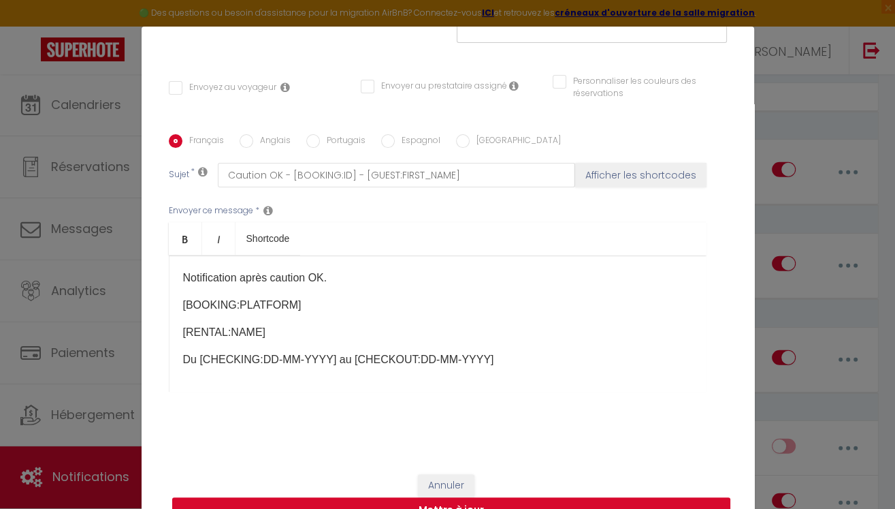
checkbox input "false"
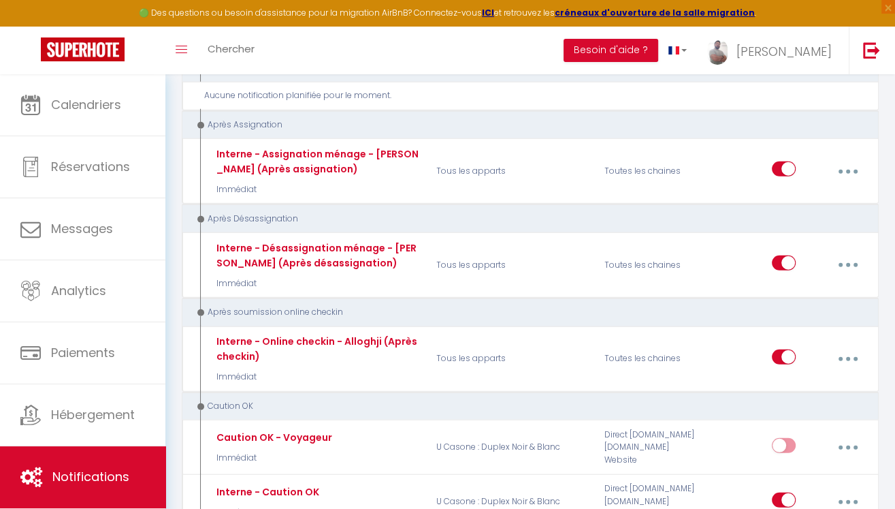
scroll to position [2909, 0]
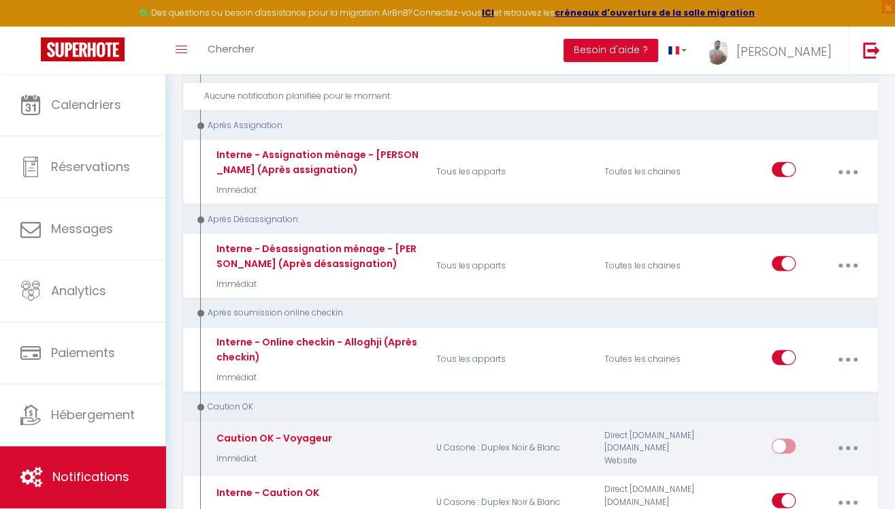
click at [848, 446] on icon "button" at bounding box center [848, 448] width 4 height 4
click at [788, 469] on link "Editer" at bounding box center [811, 480] width 101 height 23
type input "Caution OK - Voyageur"
select select "24"
select select "Immédiat"
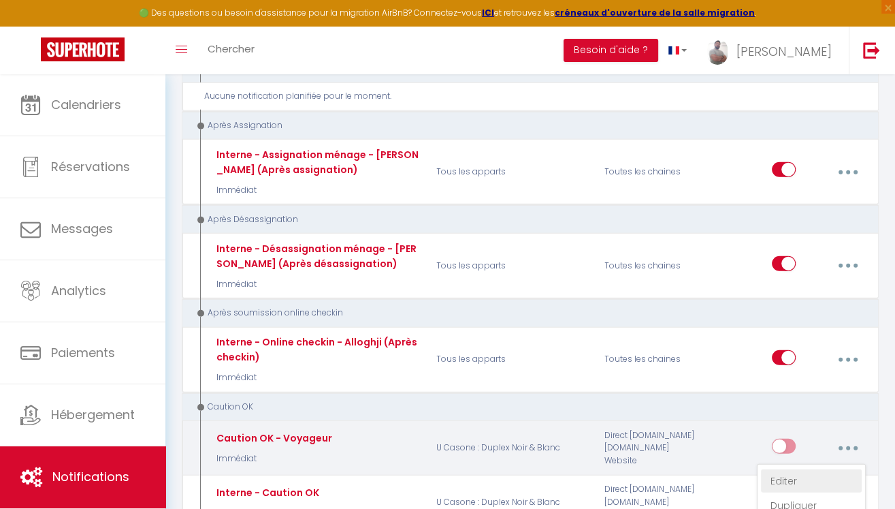
select select
checkbox input "false"
radio input "true"
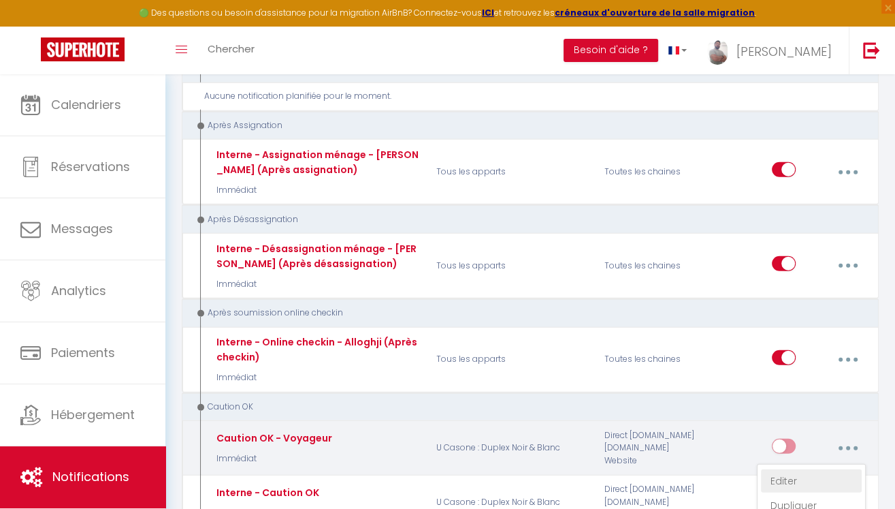
type input "Caution OK - [BOOKING:ID] - [GUEST:FIRST_NAME]"
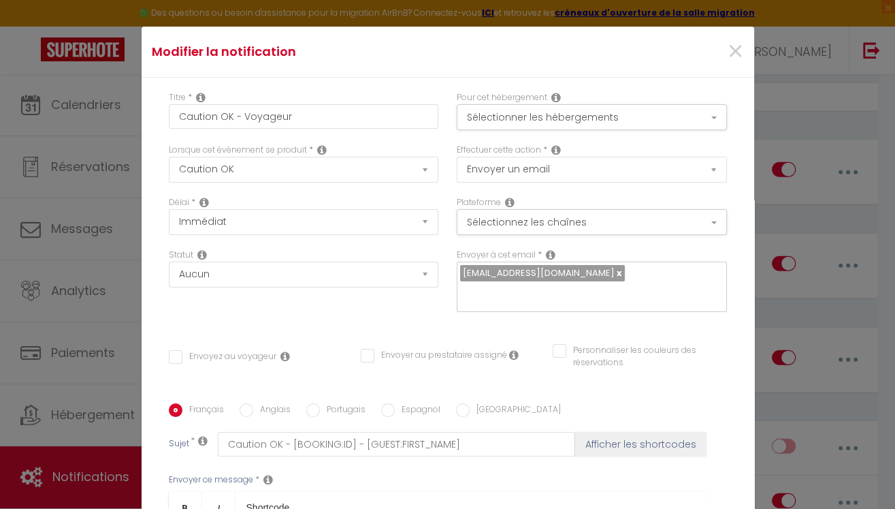
scroll to position [0, 0]
click at [360, 120] on input "Caution OK - Voyageur" at bounding box center [304, 116] width 270 height 25
type input "Caution OK - Voyageur"
checkbox input "false"
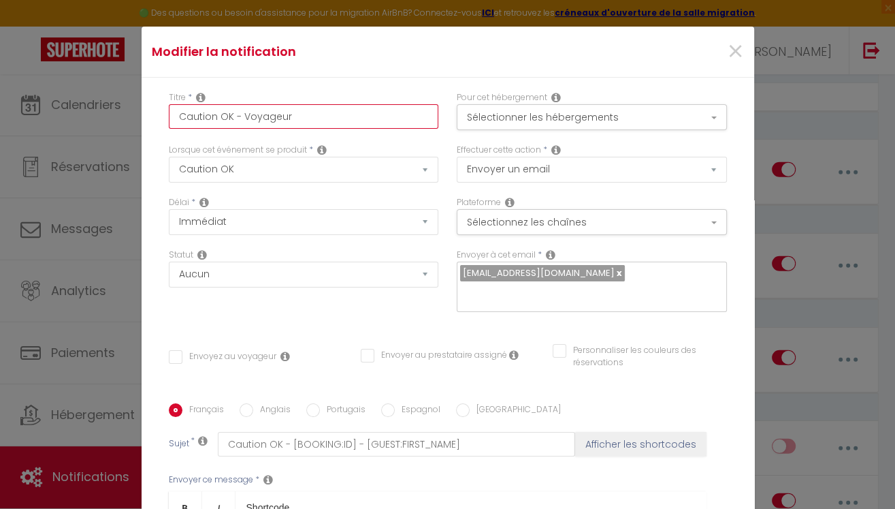
checkbox input "false"
type input "Caution OK - Voyageur ("
checkbox input "false"
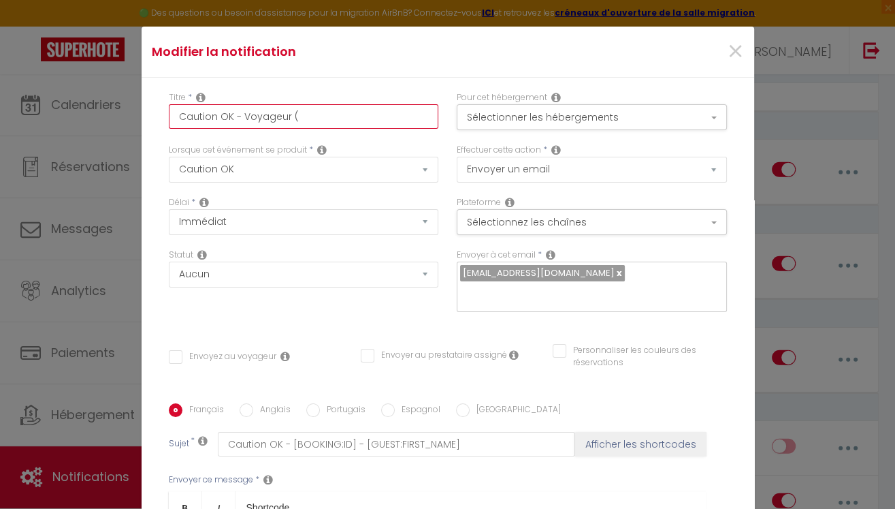
type input "Caution OK - Voyageur (A"
checkbox input "false"
type input "Caution OK - Voyageur (Ap"
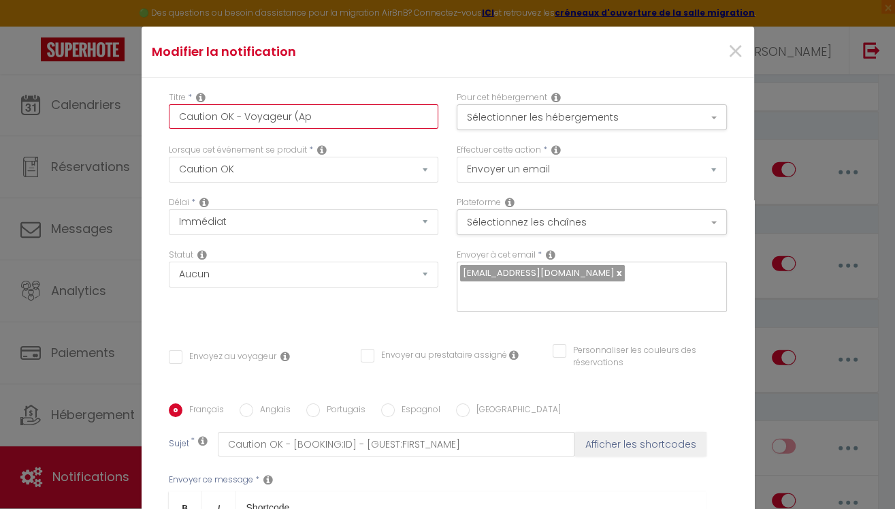
checkbox input "false"
type input "Caution OK - Voyageur (Apr"
checkbox input "false"
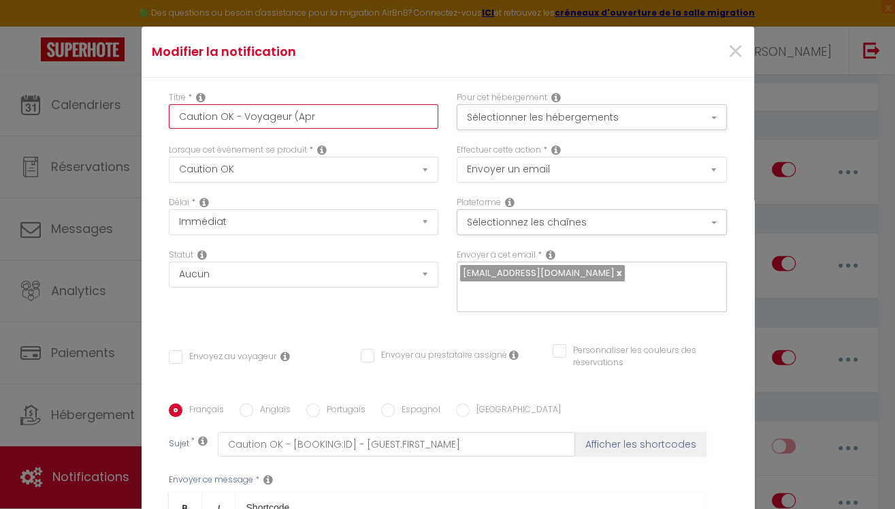
checkbox input "false"
type input "Caution OK - Voyageur (Aprè"
checkbox input "false"
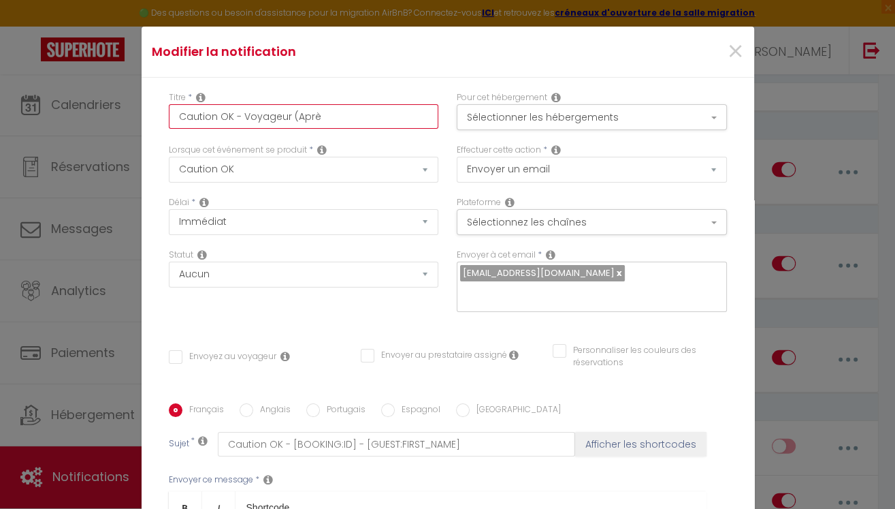
checkbox input "false"
type input "Caution OK - Voyageur (Après"
checkbox input "false"
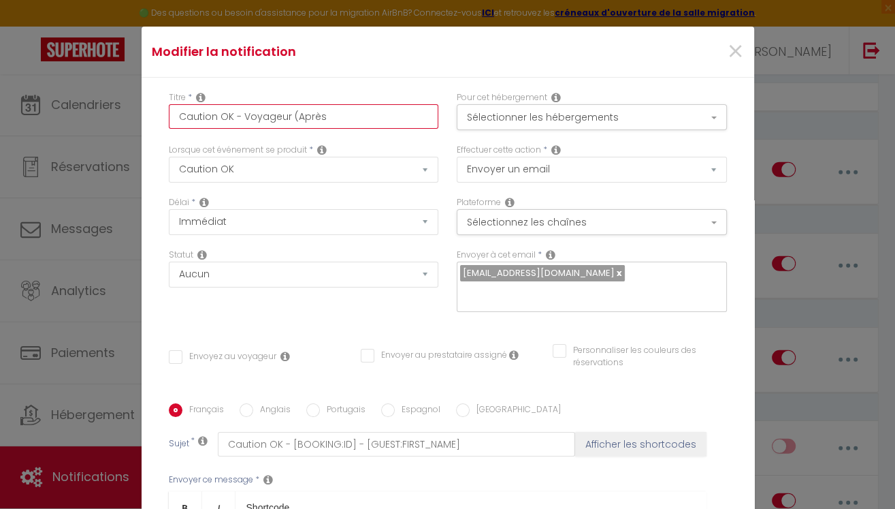
type input "Caution OK - Voyageur (Après"
checkbox input "false"
type input "Caution OK - Voyageur (Après c"
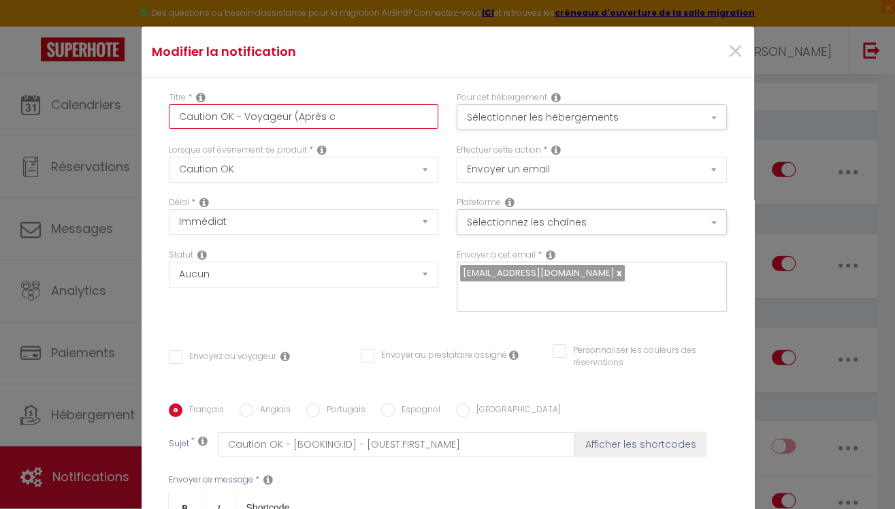
checkbox input "false"
type input "Caution OK - Voyageur (Après ca"
checkbox input "false"
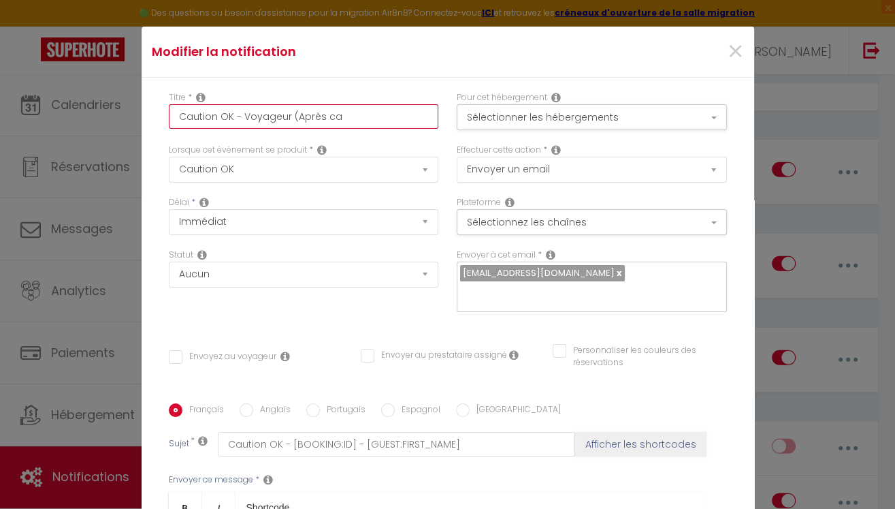
checkbox input "false"
click at [735, 332] on div "Titre * Caution OK - Voyageur (Après caution OK) Pour cet hébergement Sélection…" at bounding box center [448, 404] width 613 height 652
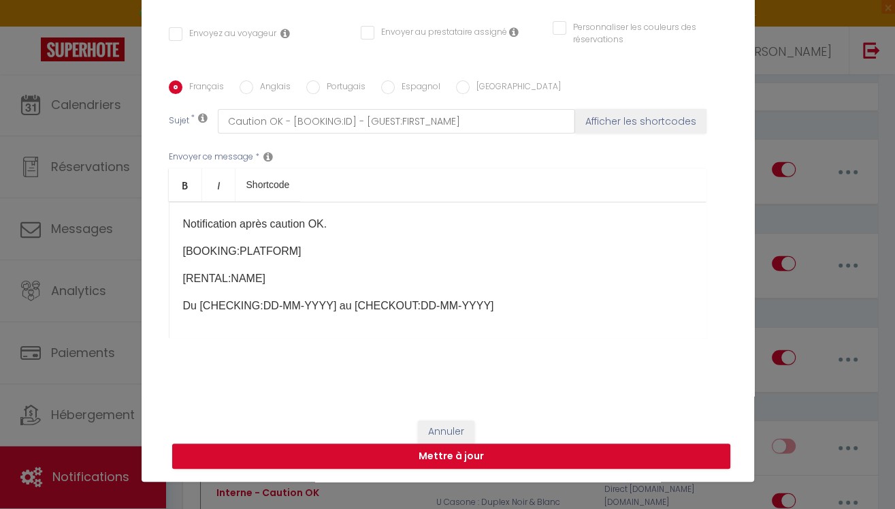
scroll to position [54, 0]
click at [601, 465] on button "Mettre à jour" at bounding box center [451, 456] width 558 height 26
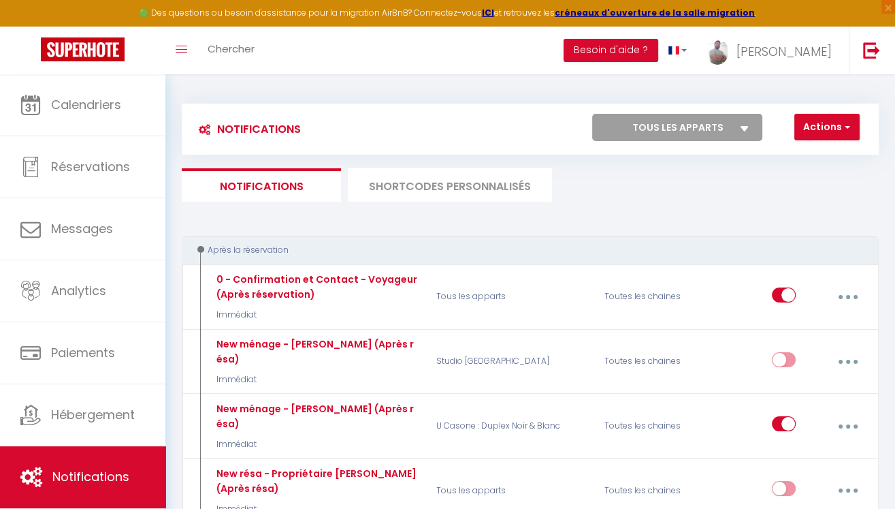
scroll to position [0, 0]
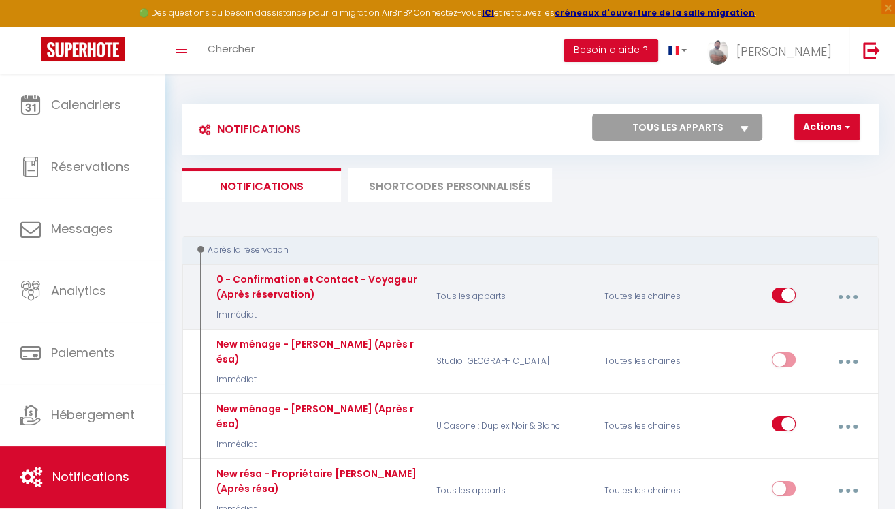
click at [846, 295] on icon "button" at bounding box center [848, 297] width 4 height 4
click at [796, 323] on link "Editer" at bounding box center [811, 329] width 101 height 23
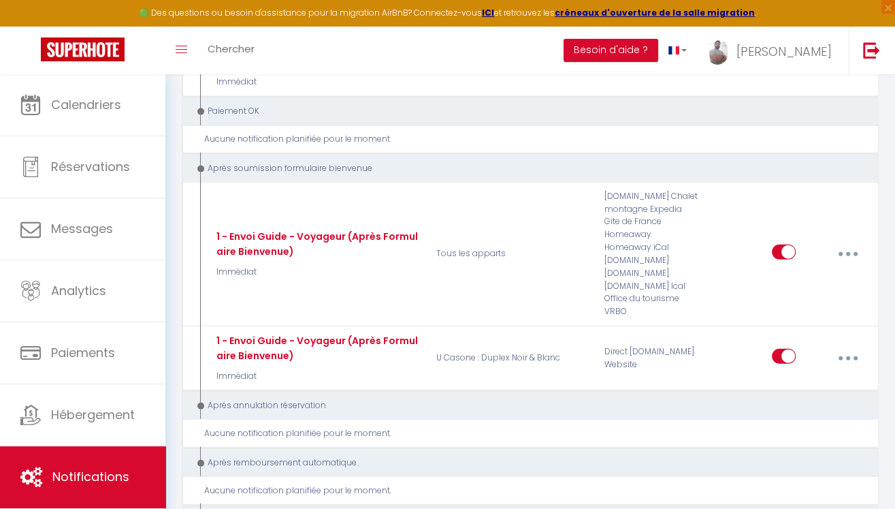
scroll to position [2456, 0]
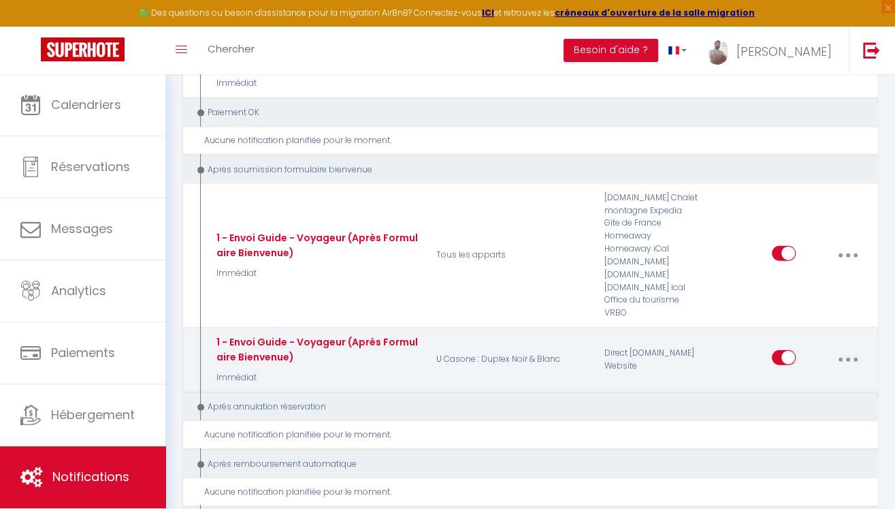
click at [845, 347] on button "button" at bounding box center [848, 360] width 36 height 26
click at [799, 381] on link "Editer" at bounding box center [811, 392] width 101 height 23
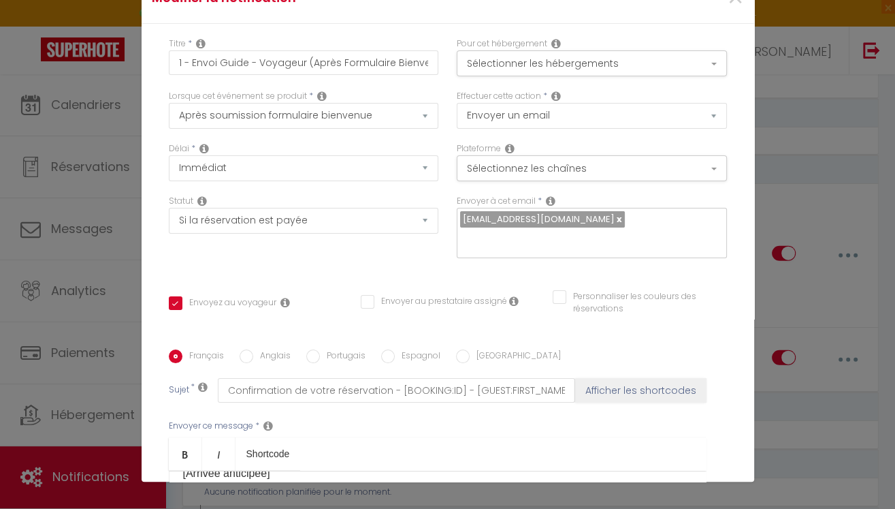
scroll to position [0, 0]
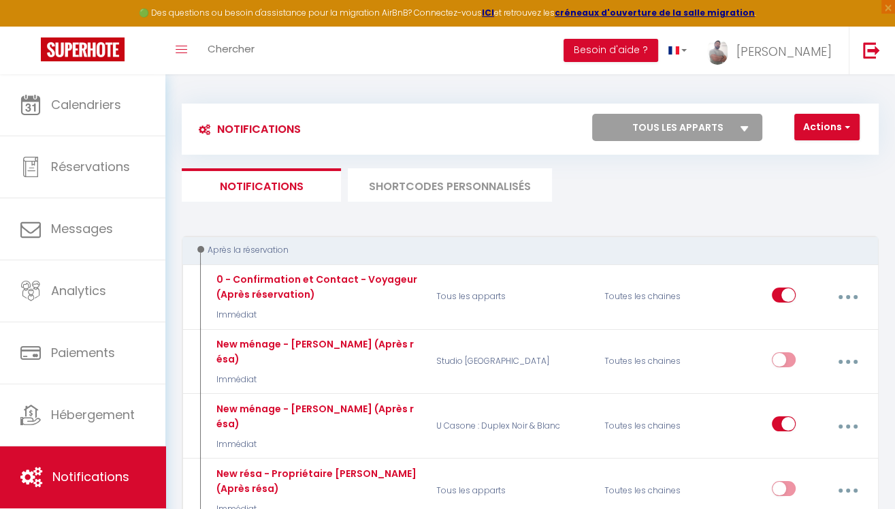
click at [490, 186] on li "SHORTCODES PERSONNALISÉS" at bounding box center [450, 184] width 204 height 33
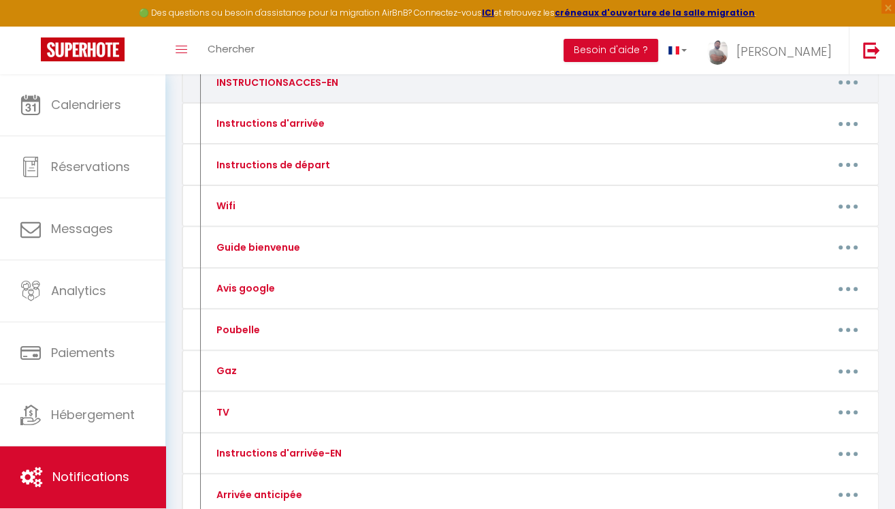
scroll to position [305, 0]
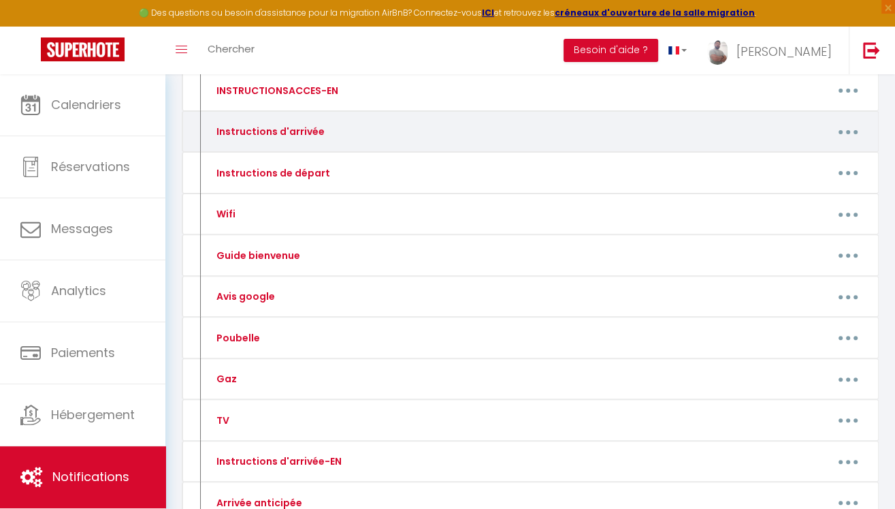
click at [842, 131] on button "button" at bounding box center [849, 131] width 36 height 26
click at [799, 160] on link "Editer" at bounding box center [812, 164] width 101 height 23
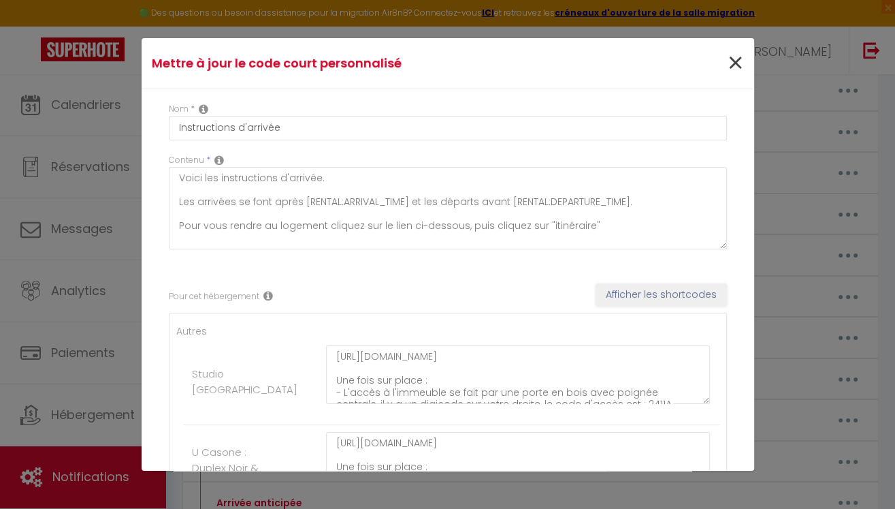
scroll to position [0, 0]
click at [736, 62] on span "×" at bounding box center [734, 63] width 17 height 41
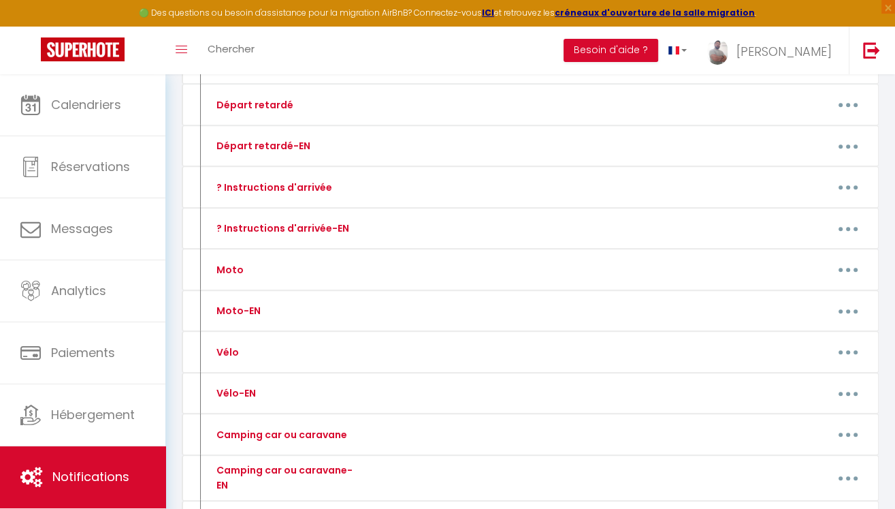
scroll to position [869, 0]
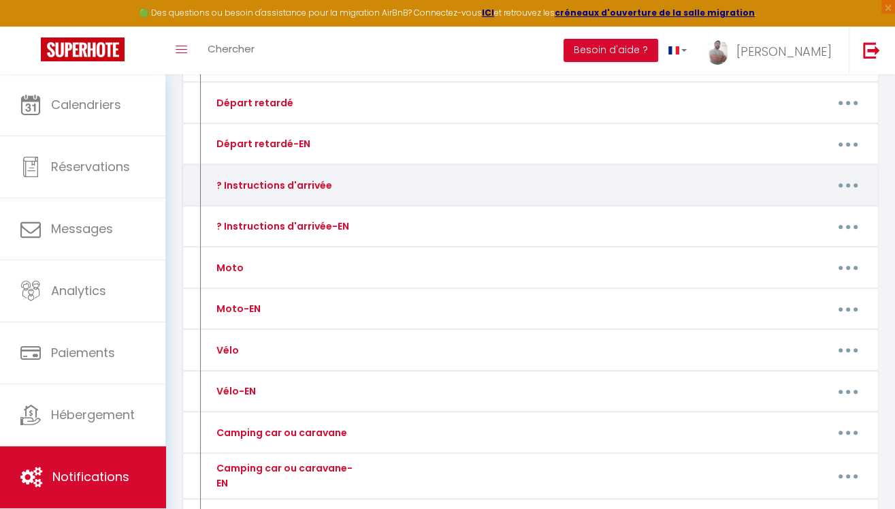
click at [850, 177] on button "button" at bounding box center [849, 185] width 36 height 26
click at [787, 213] on link "Editer" at bounding box center [812, 217] width 101 height 23
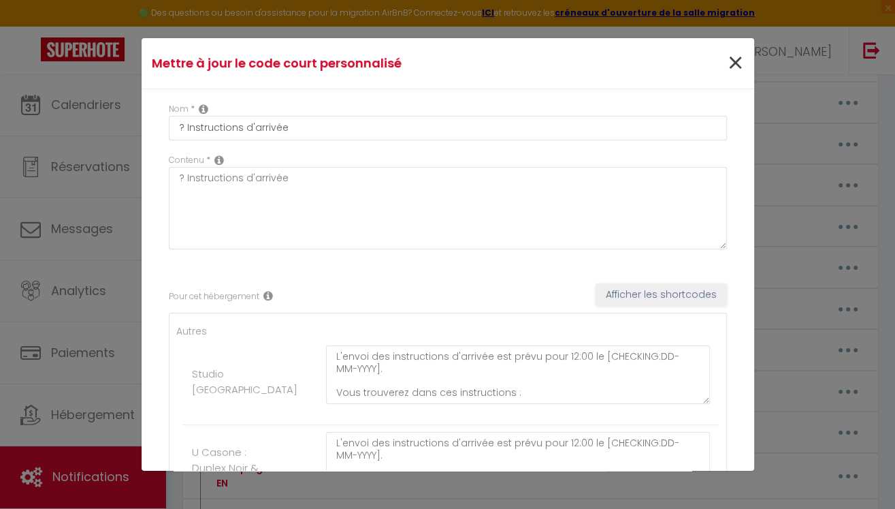
scroll to position [0, 0]
click at [733, 63] on span "×" at bounding box center [734, 63] width 17 height 41
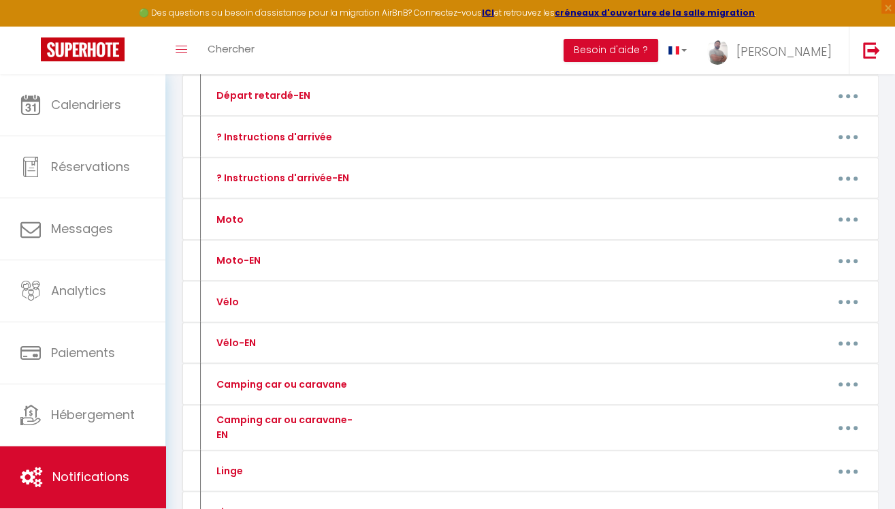
scroll to position [916, 0]
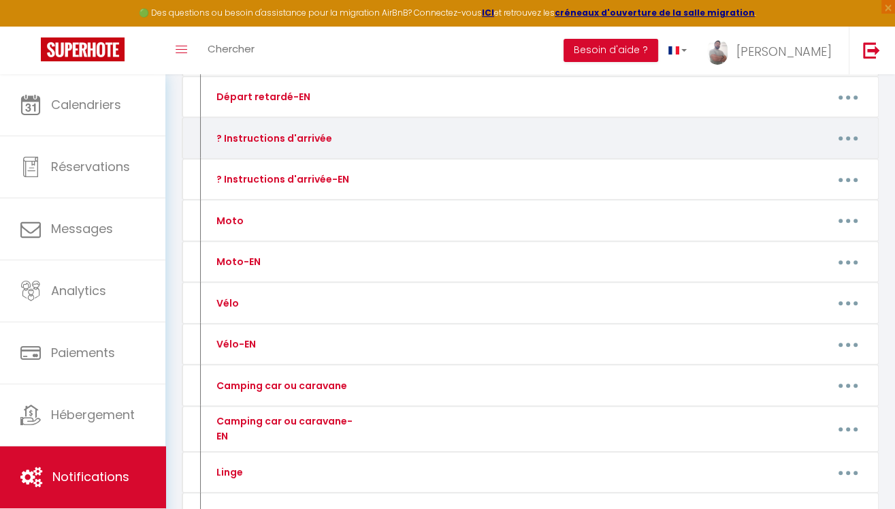
click at [850, 135] on button "button" at bounding box center [849, 138] width 36 height 26
click at [795, 165] on link "Editer" at bounding box center [812, 170] width 101 height 23
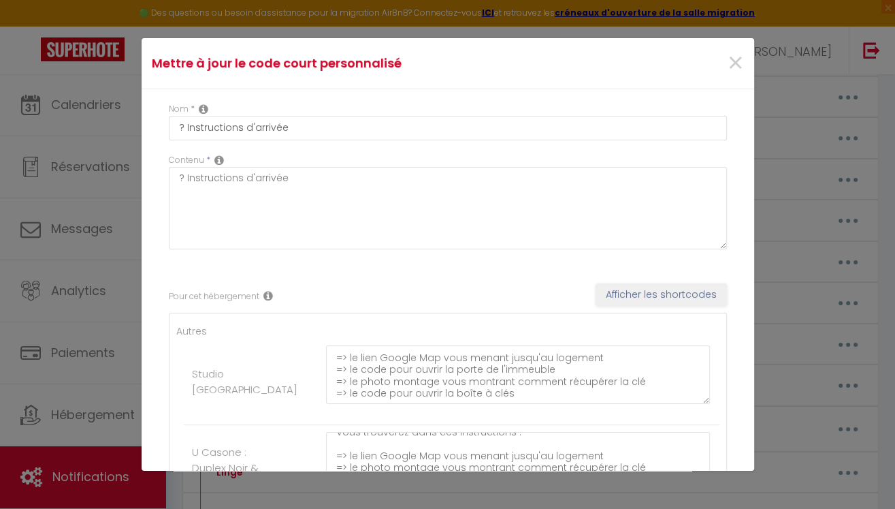
scroll to position [0, 0]
click at [737, 64] on span "×" at bounding box center [734, 63] width 17 height 41
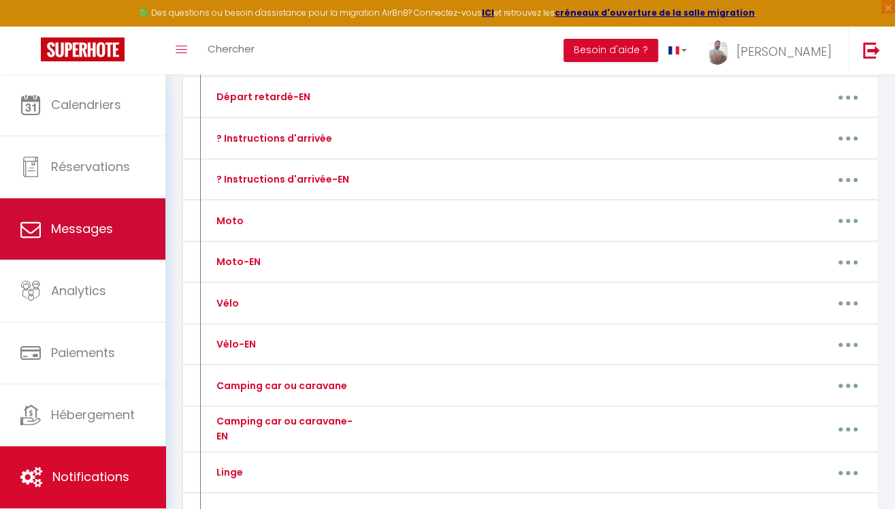
click at [95, 227] on span "Messages" at bounding box center [82, 228] width 62 height 17
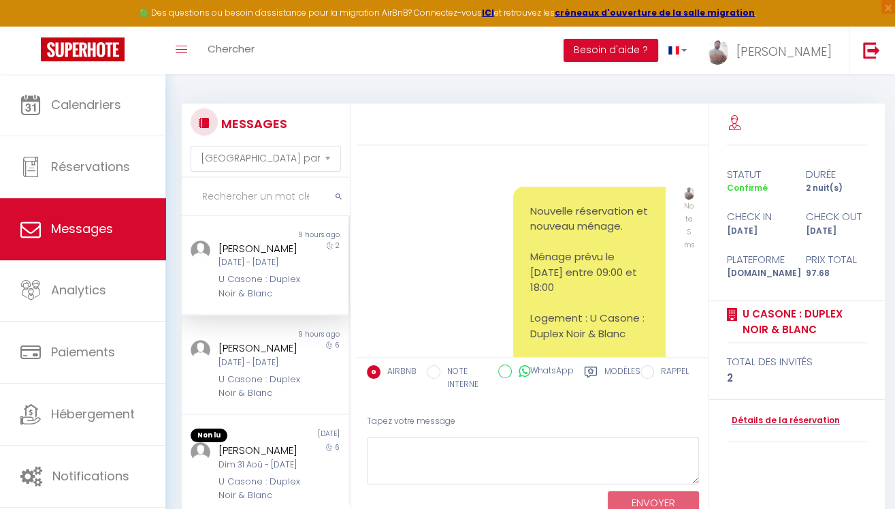
scroll to position [10287, 0]
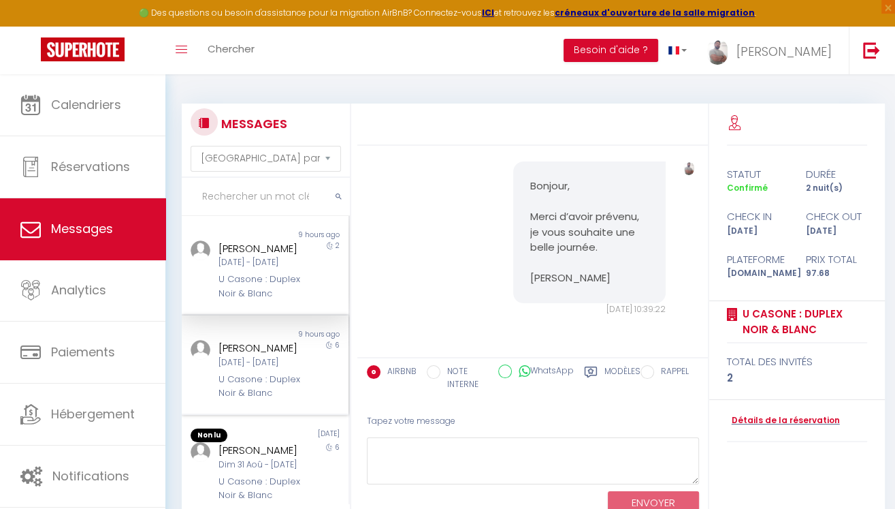
click at [279, 369] on div "[DATE] - [DATE]" at bounding box center [263, 362] width 89 height 13
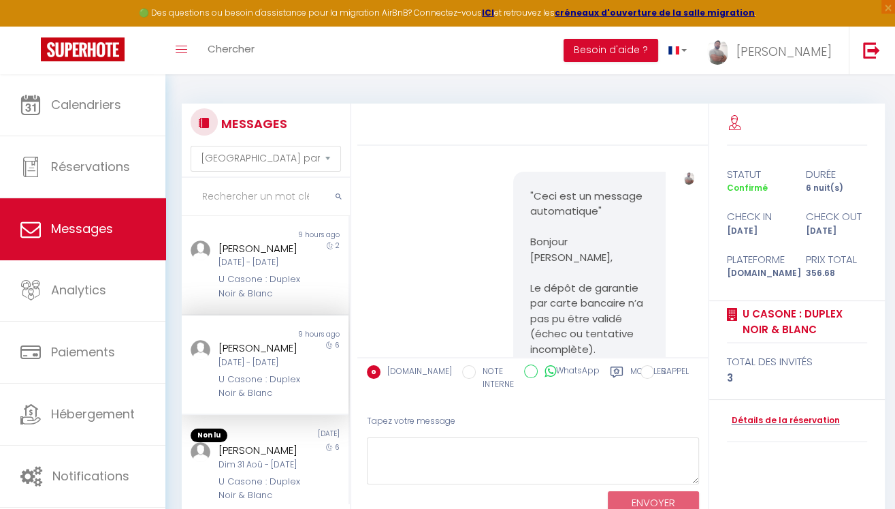
scroll to position [2694, 0]
drag, startPoint x: 534, startPoint y: 157, endPoint x: 575, endPoint y: 285, distance: 133.5
click at [535, 188] on p ""Ceci est un message automatique"" at bounding box center [589, 203] width 118 height 31
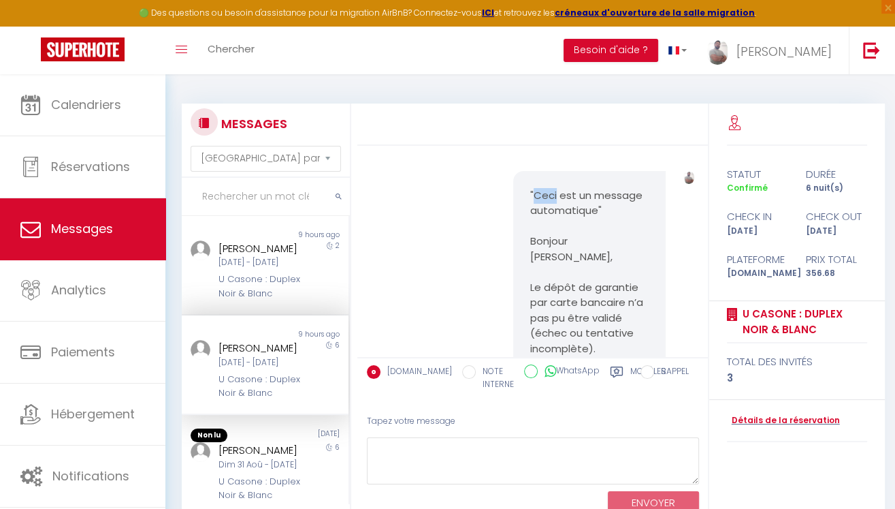
click at [542, 188] on p ""Ceci est un message automatique"" at bounding box center [589, 203] width 118 height 31
click at [533, 188] on p ""Ceci est un message automatique"" at bounding box center [589, 203] width 118 height 31
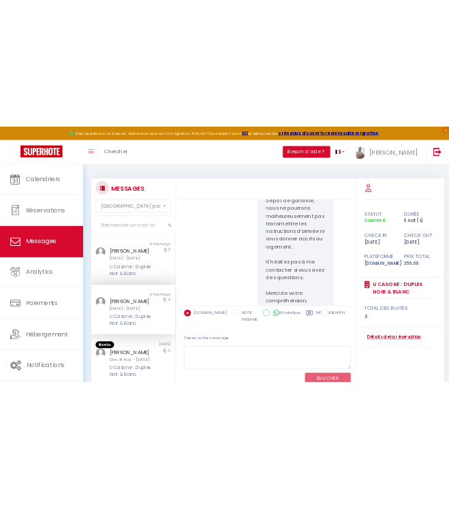
scroll to position [3905, 0]
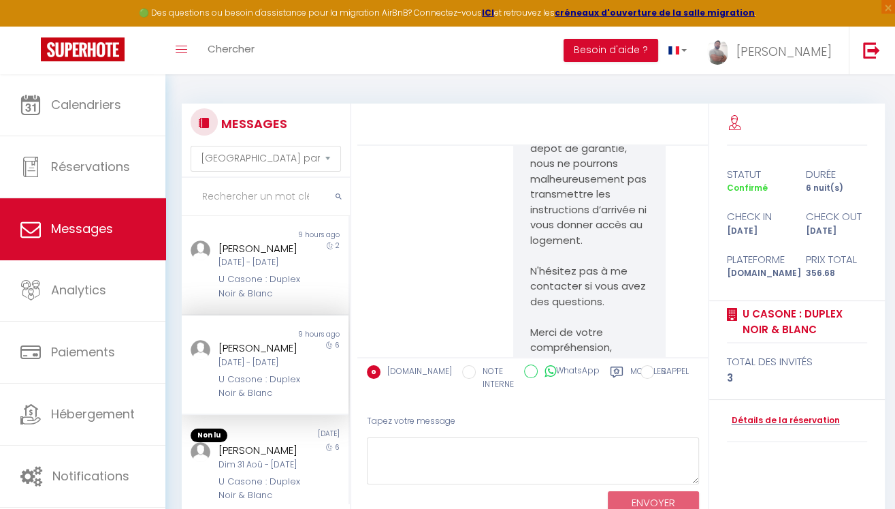
click at [575, 370] on p "[PERSON_NAME]" at bounding box center [589, 378] width 118 height 16
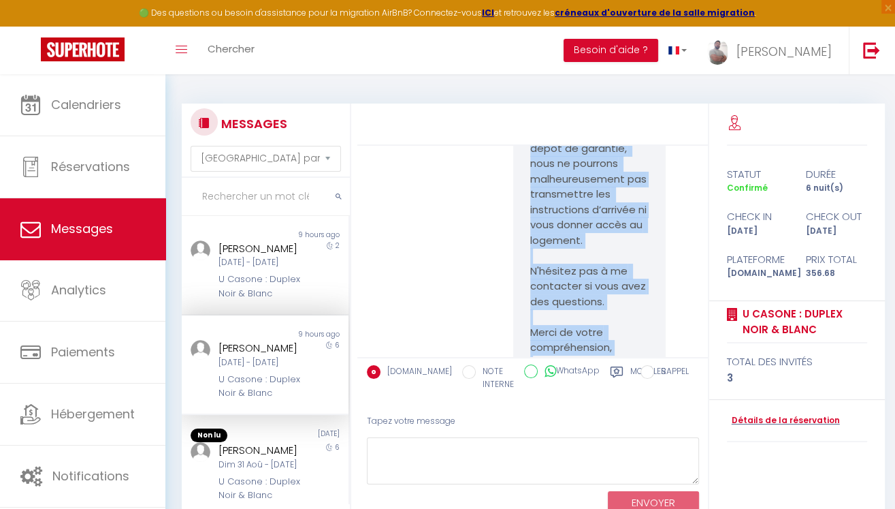
copy pre "Lore ips do sitamet consectetur" Adipisc Elits Doeiusm, Te incid ut laboreet do…"
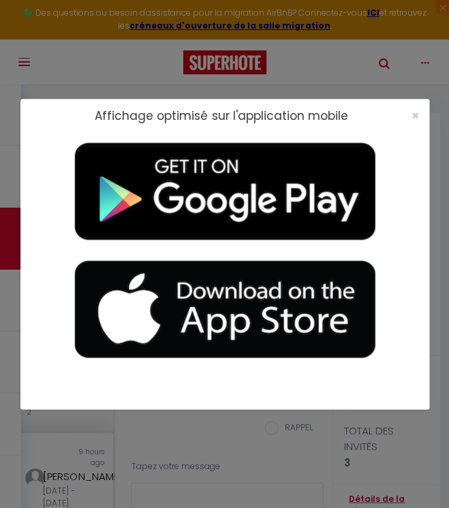
scroll to position [3793, 0]
click at [413, 115] on span "×" at bounding box center [414, 115] width 7 height 17
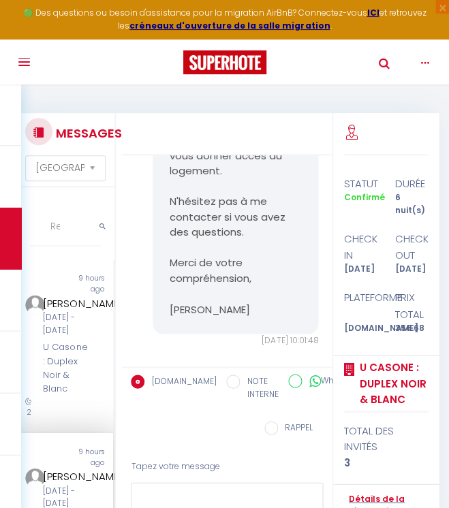
click at [23, 61] on span "button" at bounding box center [24, 61] width 12 height 1
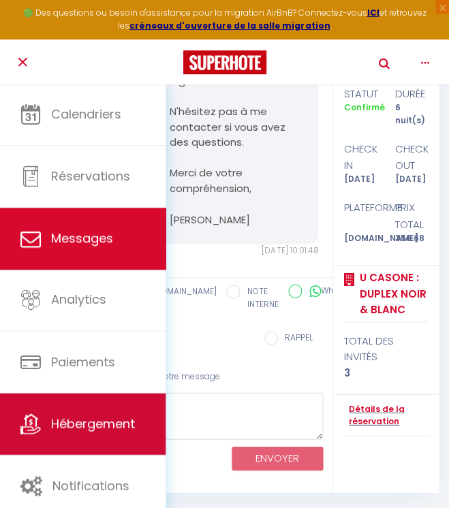
scroll to position [89, 0]
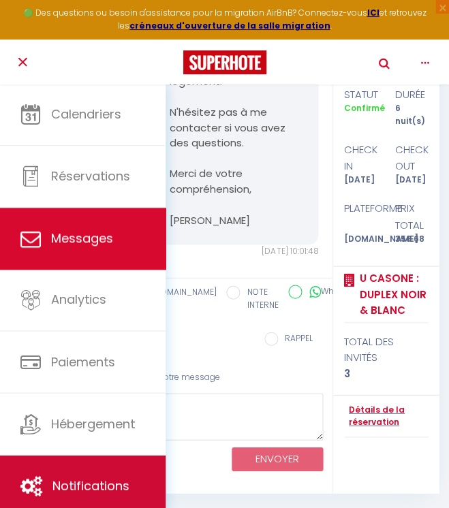
click at [72, 485] on span "Notifications" at bounding box center [90, 485] width 77 height 17
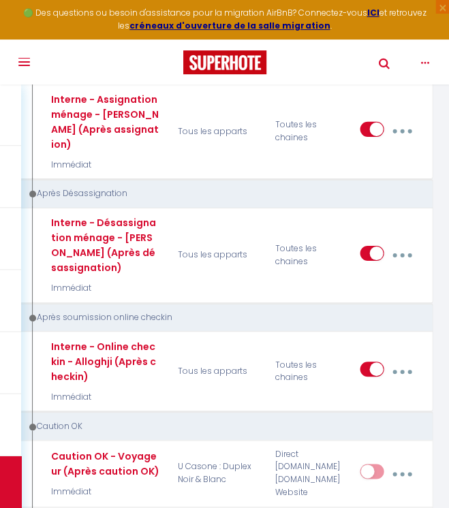
scroll to position [3429, 0]
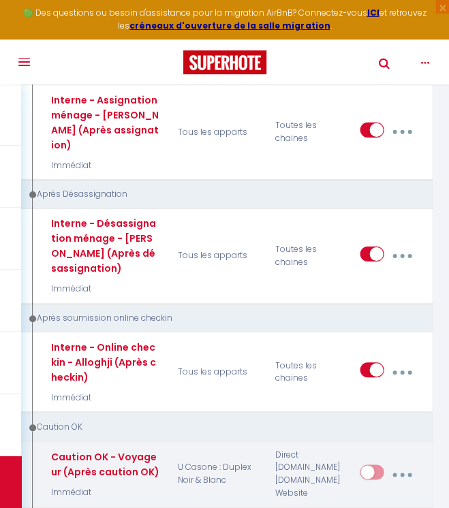
click at [400, 473] on icon "button" at bounding box center [402, 475] width 4 height 4
click at [341, 496] on link "Editer" at bounding box center [365, 507] width 101 height 23
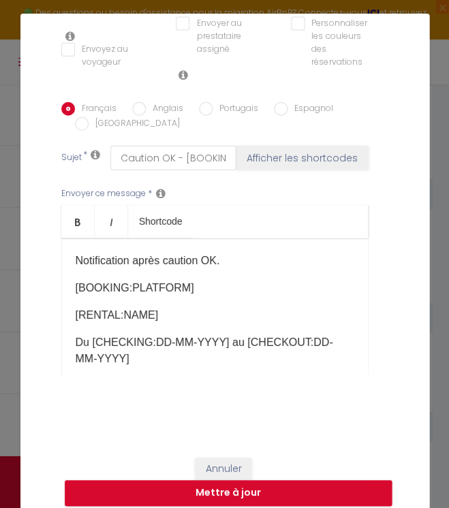
scroll to position [357, 0]
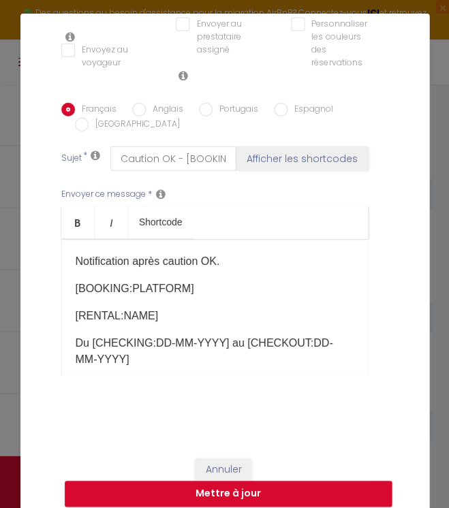
drag, startPoint x: 77, startPoint y: 246, endPoint x: 112, endPoint y: 348, distance: 107.9
click at [112, 348] on div "​Notification après caution OK. [BOOKING:PLATFORM]​ [RENTAL:NAME] Du ​[CHECKING…" at bounding box center [214, 307] width 306 height 136
click at [112, 348] on p "Du ​[CHECKING:DD-MM-YYYY] au [CHECKOUT:DD-MM-YYYY]​​" at bounding box center [215, 351] width 278 height 33
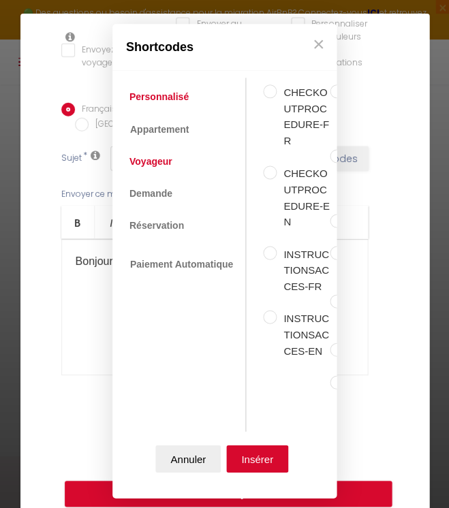
click at [159, 164] on link "Voyageur" at bounding box center [151, 161] width 57 height 25
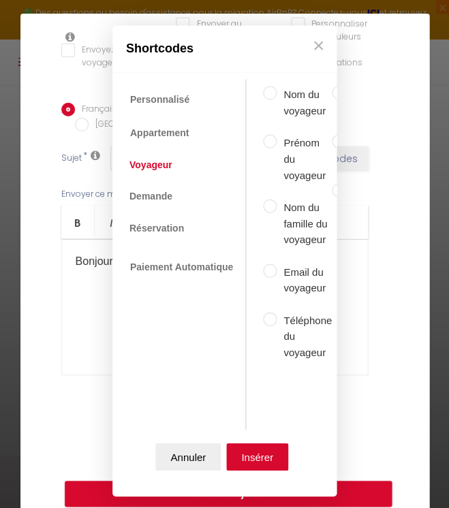
click at [268, 144] on input "Prénom du voyageur" at bounding box center [270, 142] width 14 height 14
click at [251, 456] on button "Insérer" at bounding box center [257, 456] width 62 height 27
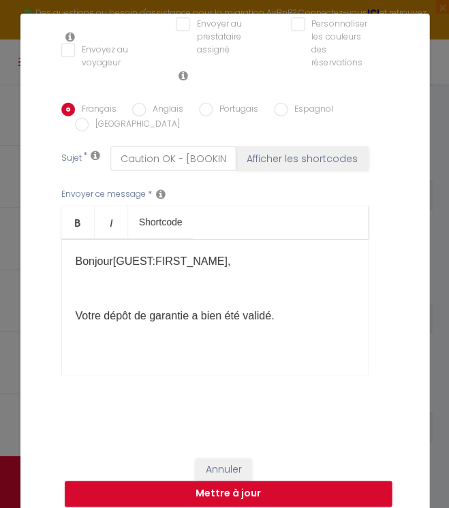
scroll to position [1, 0]
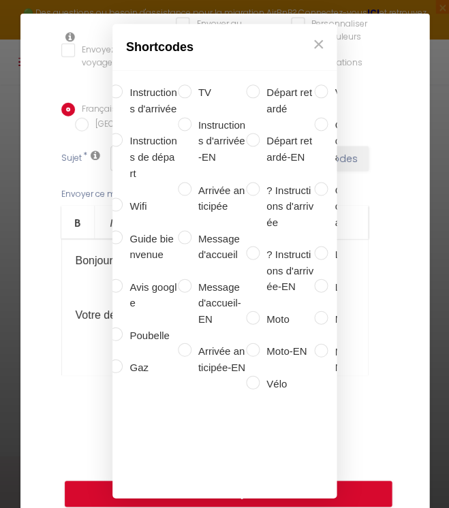
scroll to position [0, 227]
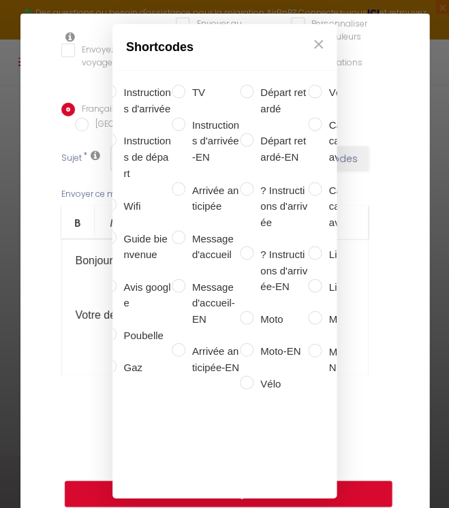
click at [249, 182] on input "? Instructions d'arrivée" at bounding box center [247, 189] width 14 height 14
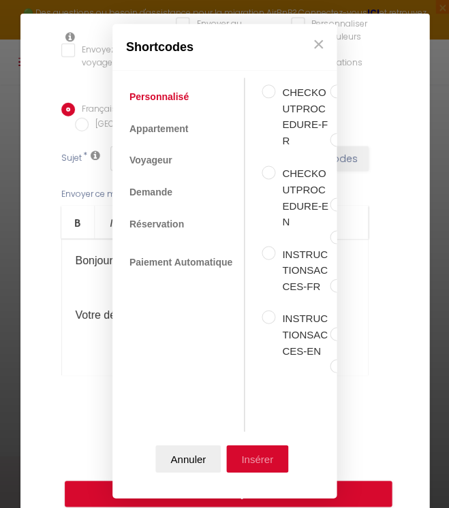
scroll to position [0, 0]
click at [263, 458] on button "Insérer" at bounding box center [257, 458] width 62 height 27
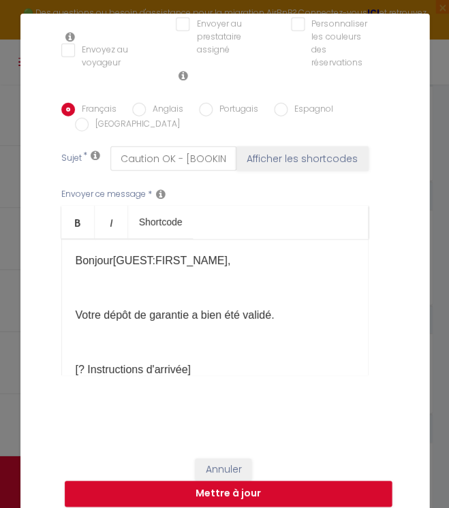
scroll to position [57, 0]
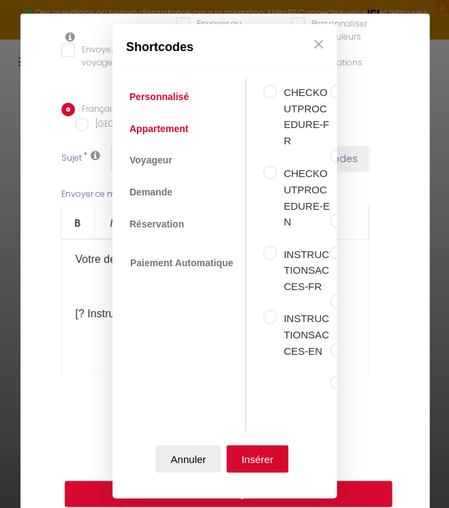
click at [159, 131] on link "Appartement" at bounding box center [159, 128] width 72 height 25
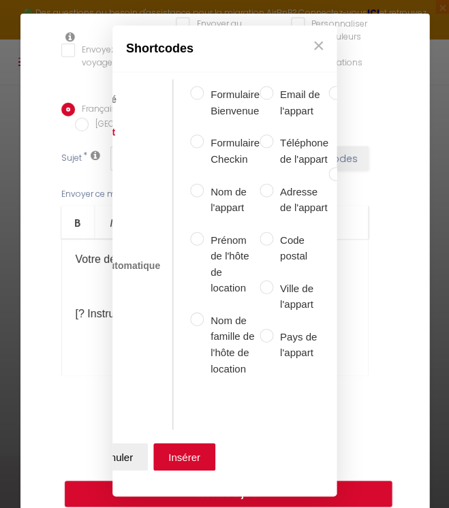
scroll to position [0, 80]
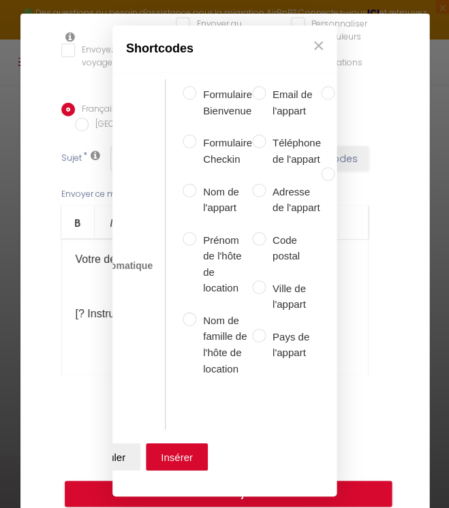
click at [188, 237] on input "Prénom de l'hôte de location" at bounding box center [189, 238] width 14 height 14
click at [175, 455] on button "Insérer" at bounding box center [177, 456] width 62 height 27
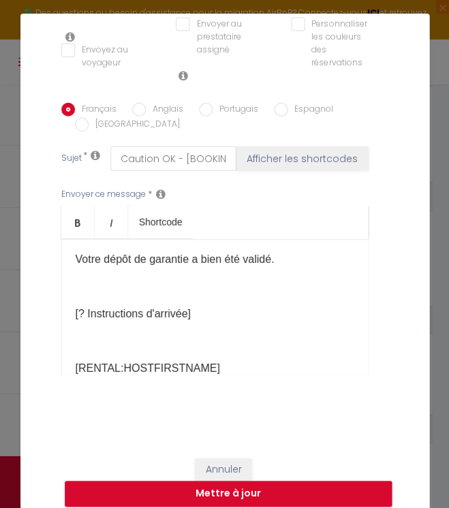
click at [250, 483] on button "Mettre à jour" at bounding box center [228, 494] width 327 height 26
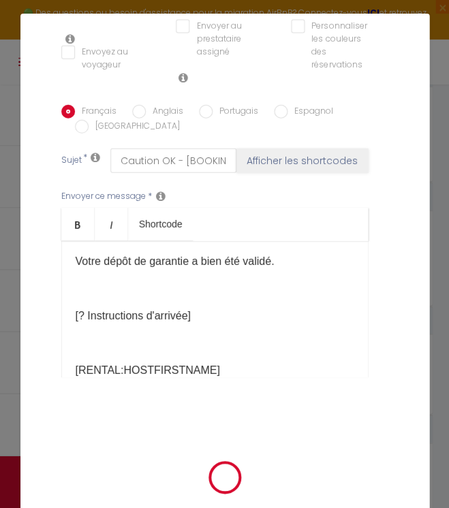
scroll to position [342, 0]
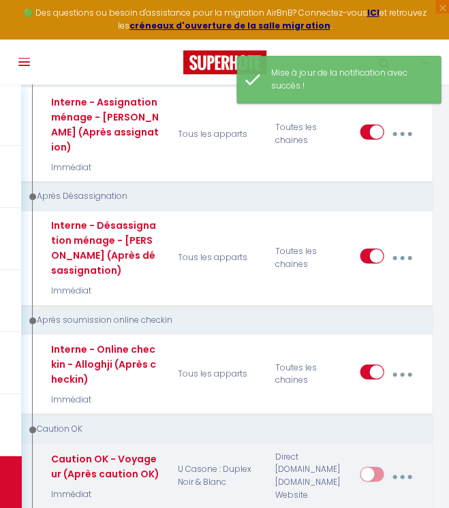
click at [403, 475] on icon "button" at bounding box center [402, 477] width 4 height 4
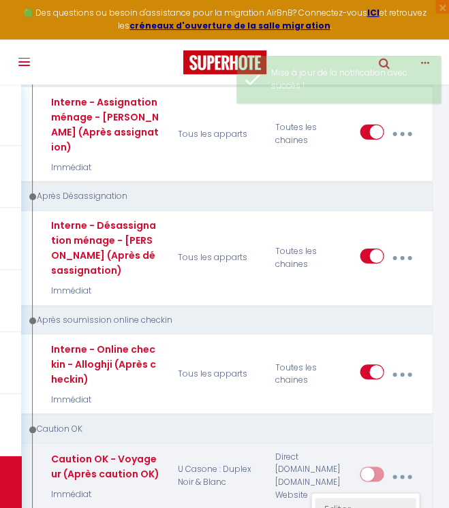
click at [347, 498] on link "Editer" at bounding box center [365, 509] width 101 height 23
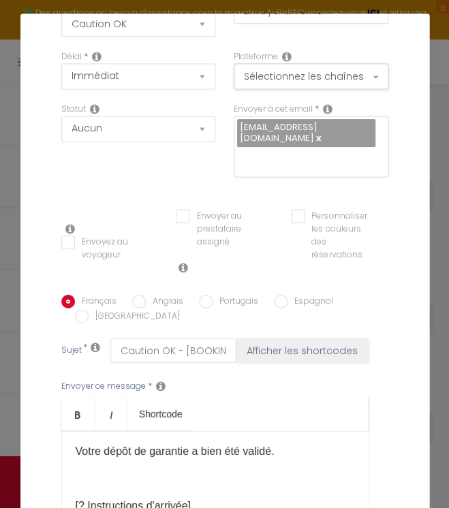
scroll to position [150, 0]
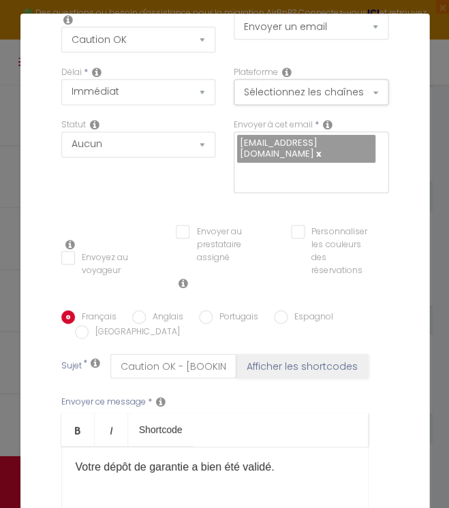
click at [69, 251] on input "Envoyez au voyageur" at bounding box center [109, 258] width 97 height 14
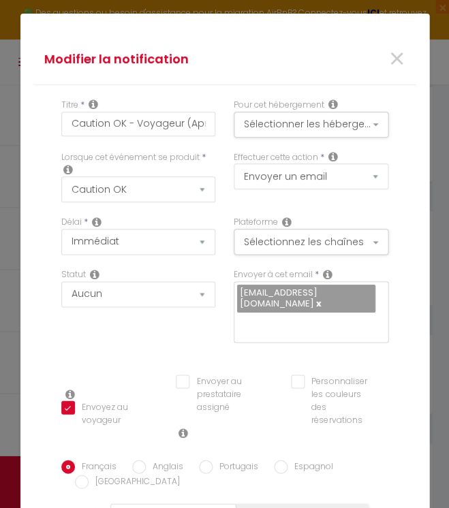
scroll to position [0, 0]
click at [202, 292] on select "Aucun Si la réservation est payée Si réservation non payée Si la caution a été …" at bounding box center [138, 294] width 155 height 26
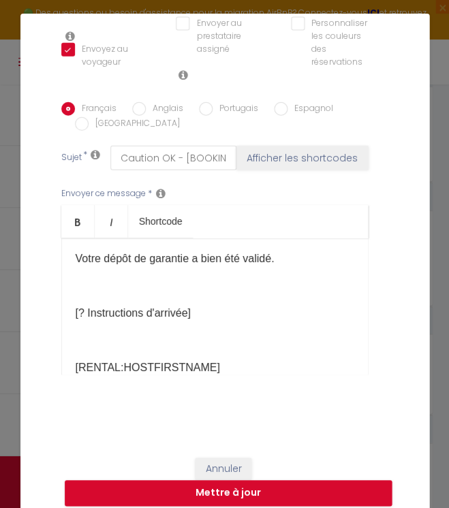
scroll to position [357, 0]
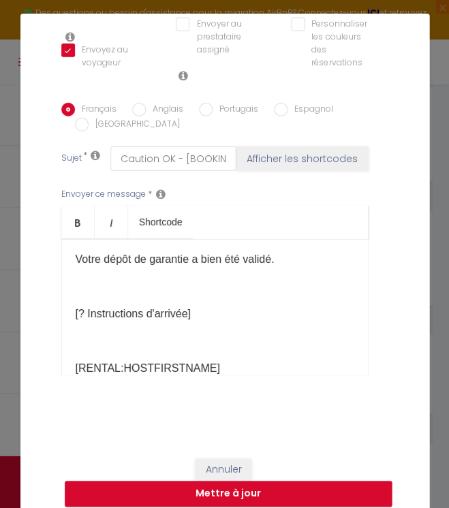
click at [225, 485] on button "Mettre à jour" at bounding box center [228, 494] width 327 height 26
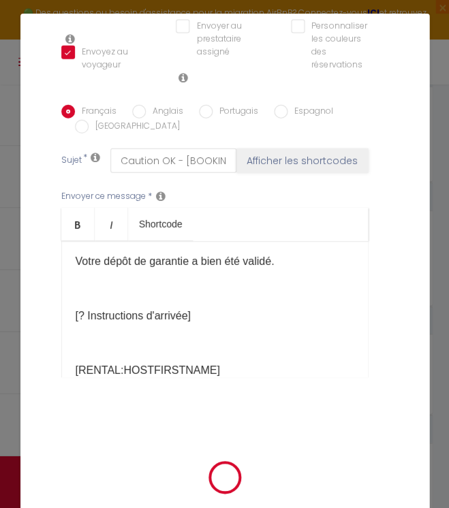
scroll to position [342, 0]
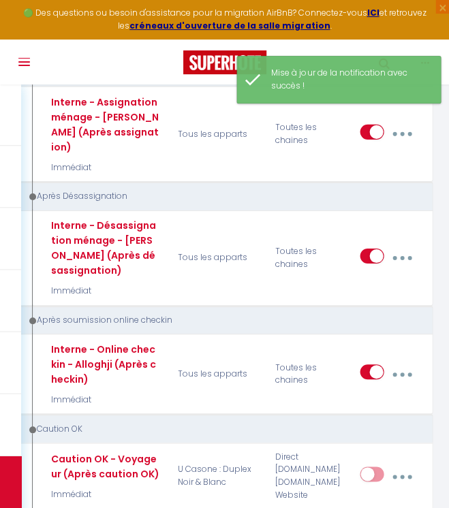
click at [26, 61] on button "Toggle navigation" at bounding box center [23, 61] width 29 height 45
click at [22, 63] on button "Toggle navigation" at bounding box center [23, 61] width 29 height 45
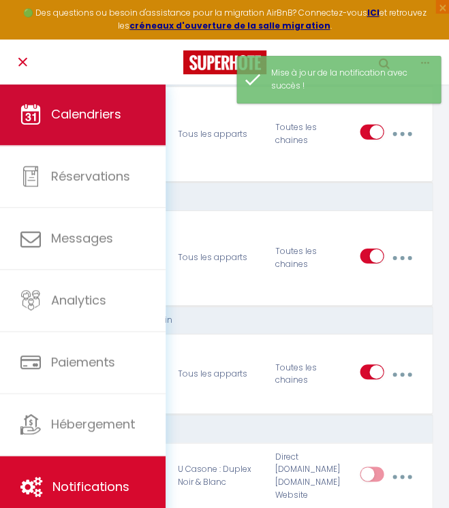
click at [71, 123] on link "Calendriers" at bounding box center [82, 114] width 165 height 61
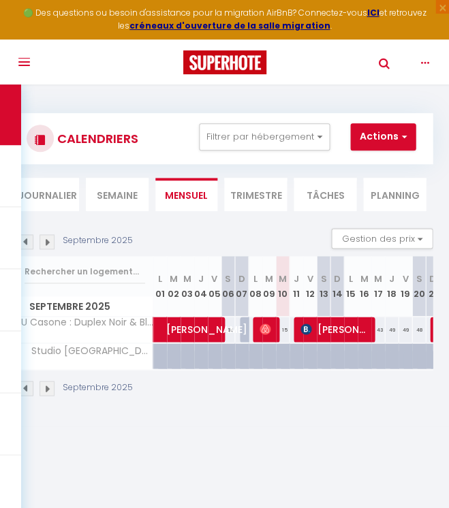
click at [194, 330] on span at bounding box center [194, 329] width 10 height 26
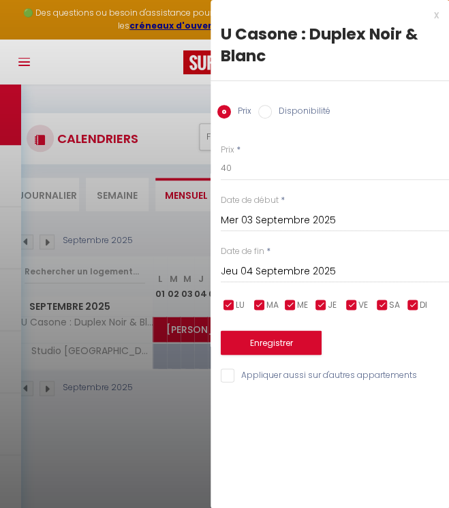
click at [175, 417] on div at bounding box center [224, 254] width 449 height 508
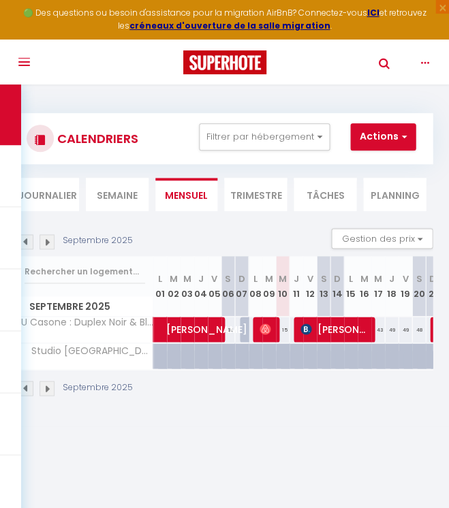
click at [27, 239] on img at bounding box center [25, 241] width 15 height 15
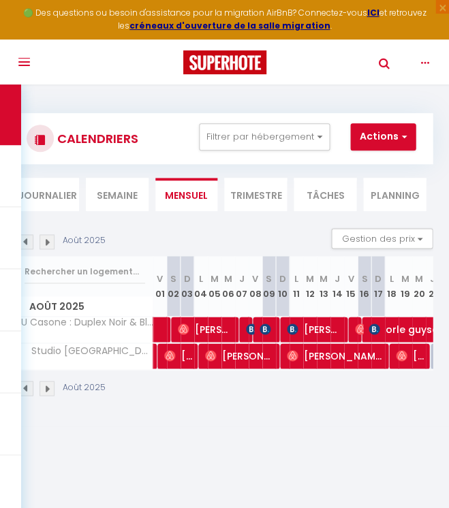
click at [268, 328] on img at bounding box center [264, 328] width 11 height 11
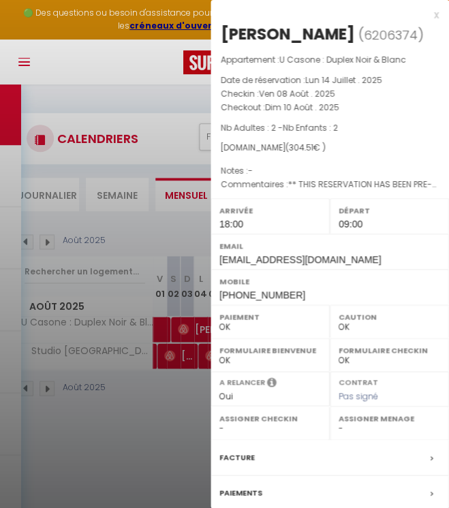
click at [377, 33] on span "6206374" at bounding box center [391, 35] width 54 height 17
copy span "6206374"
click at [436, 14] on div "x" at bounding box center [324, 15] width 228 height 16
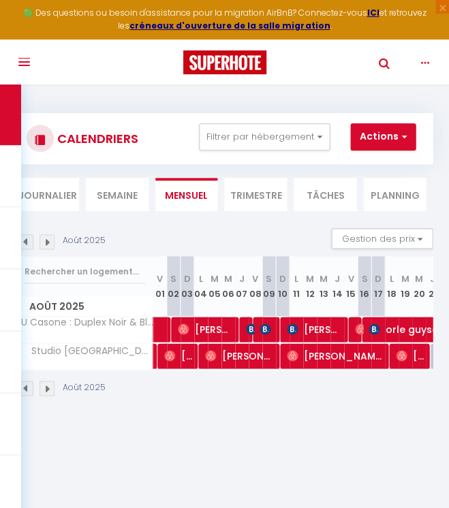
click at [27, 61] on span "button" at bounding box center [24, 61] width 12 height 1
click at [23, 63] on button "Toggle navigation" at bounding box center [23, 61] width 29 height 45
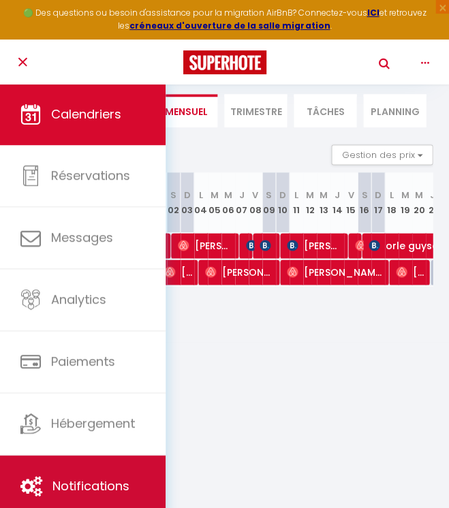
scroll to position [83, 0]
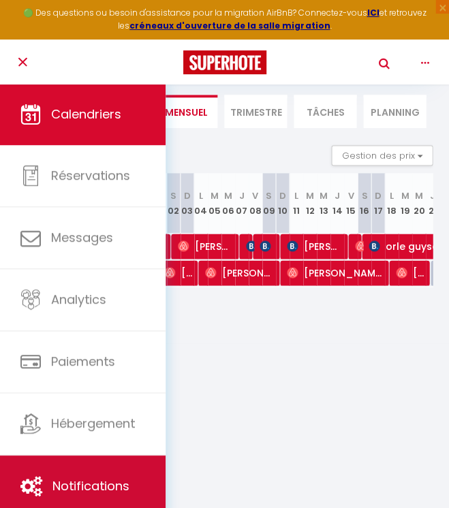
click at [72, 479] on span "Notifications" at bounding box center [90, 485] width 77 height 17
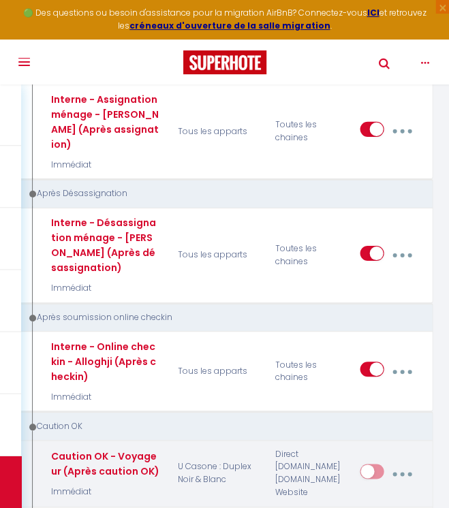
scroll to position [3429, 0]
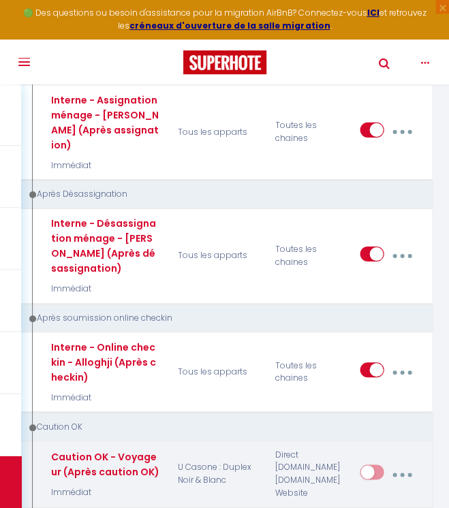
click at [400, 461] on button "button" at bounding box center [401, 474] width 36 height 26
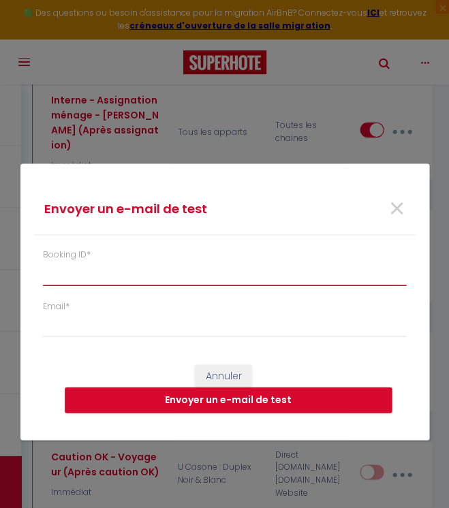
click at [119, 272] on input "Booking ID *" at bounding box center [225, 273] width 364 height 25
paste input "6206374"
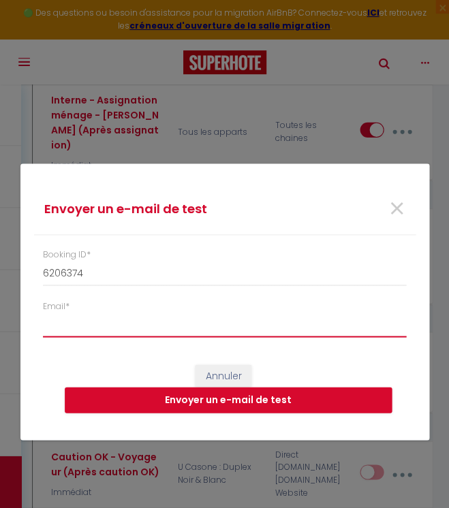
click at [92, 330] on input "Email *" at bounding box center [225, 325] width 364 height 25
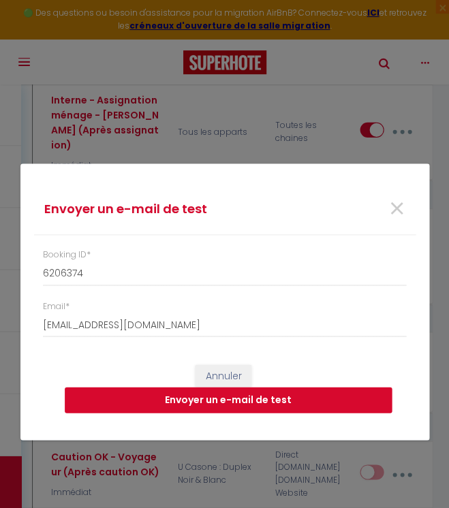
click at [187, 399] on button "Envoyer un e-mail de test" at bounding box center [228, 400] width 327 height 26
click at [396, 209] on span "×" at bounding box center [395, 209] width 17 height 41
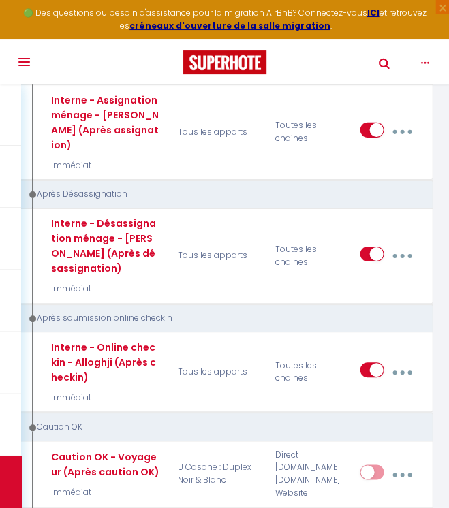
click at [396, 340] on div "Editer Dupliquer Tester Supprimer" at bounding box center [379, 372] width 97 height 65
click at [25, 65] on button "Toggle navigation" at bounding box center [23, 61] width 29 height 45
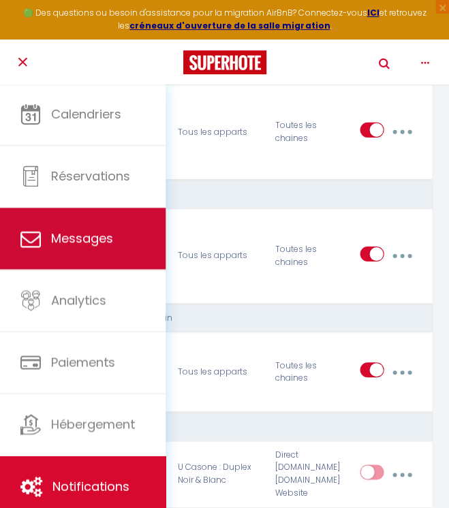
click at [74, 233] on span "Messages" at bounding box center [82, 237] width 62 height 17
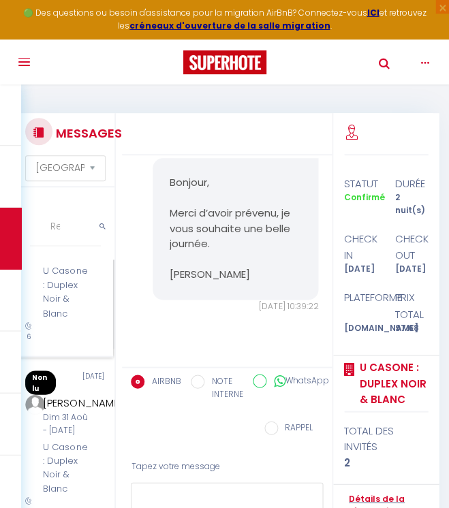
scroll to position [251, 0]
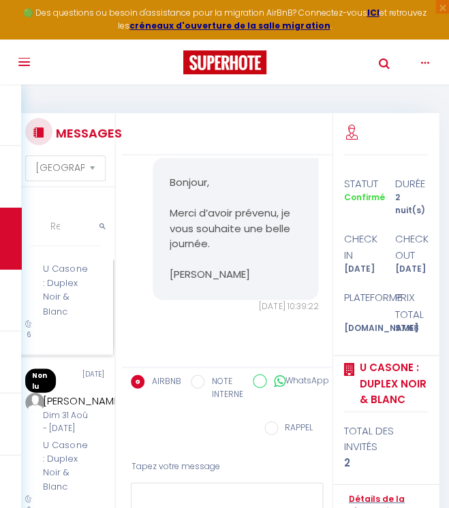
click at [73, 259] on div "[DATE] - [DATE]" at bounding box center [67, 247] width 48 height 26
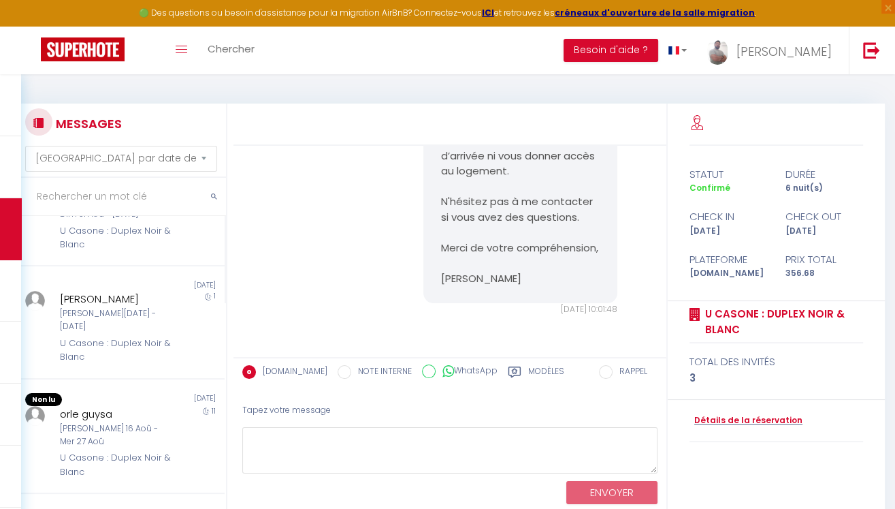
scroll to position [3239, 0]
click at [508, 372] on icon at bounding box center [515, 372] width 14 height 14
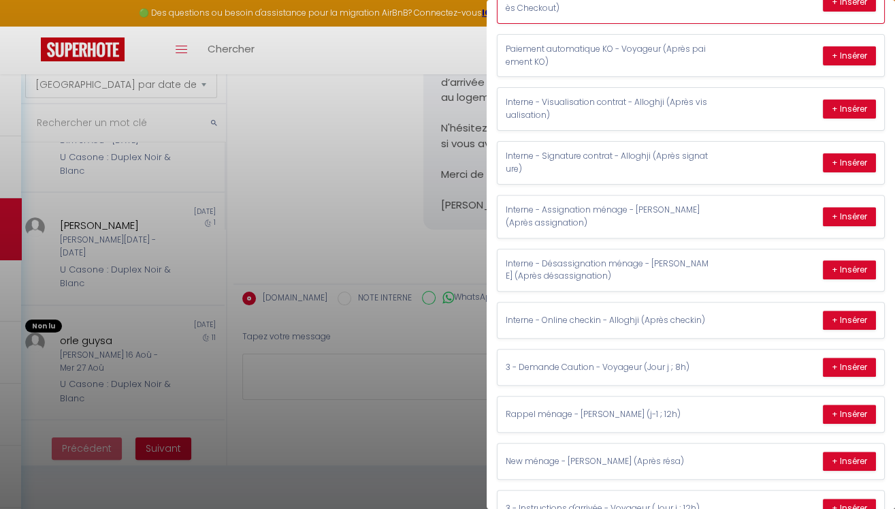
scroll to position [324, 0]
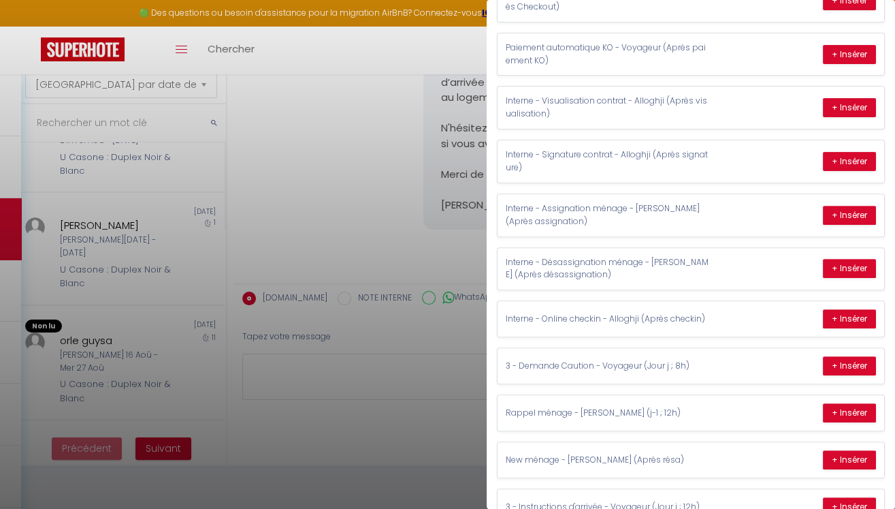
click at [267, 201] on div at bounding box center [447, 254] width 895 height 509
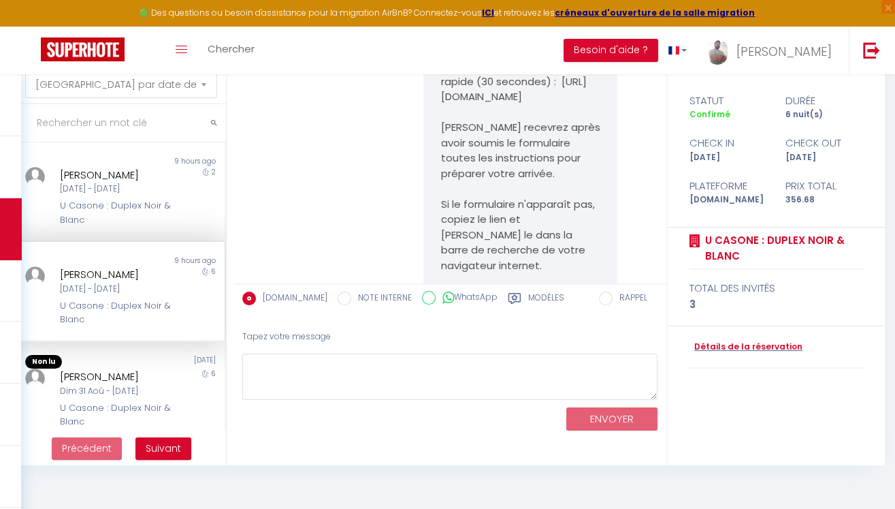
scroll to position [0, 0]
click at [179, 54] on link "Toggle menubar" at bounding box center [181, 51] width 32 height 48
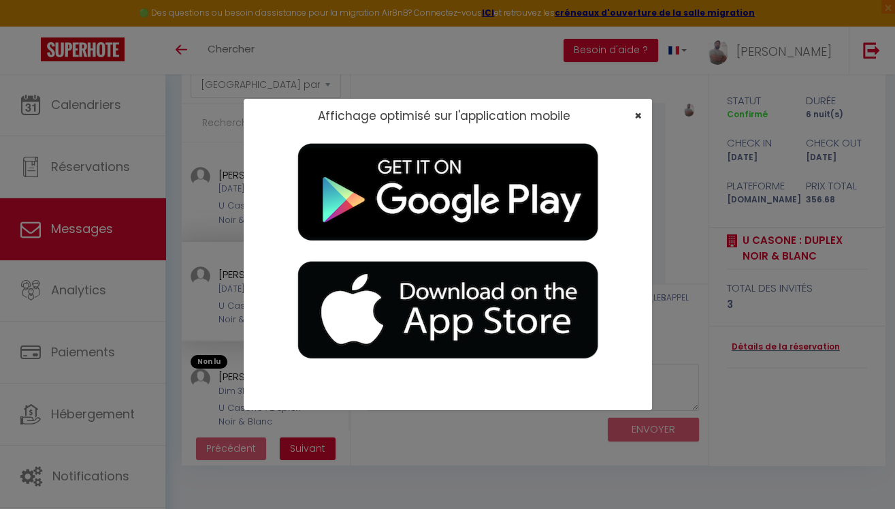
click at [635, 118] on span "×" at bounding box center [638, 115] width 7 height 17
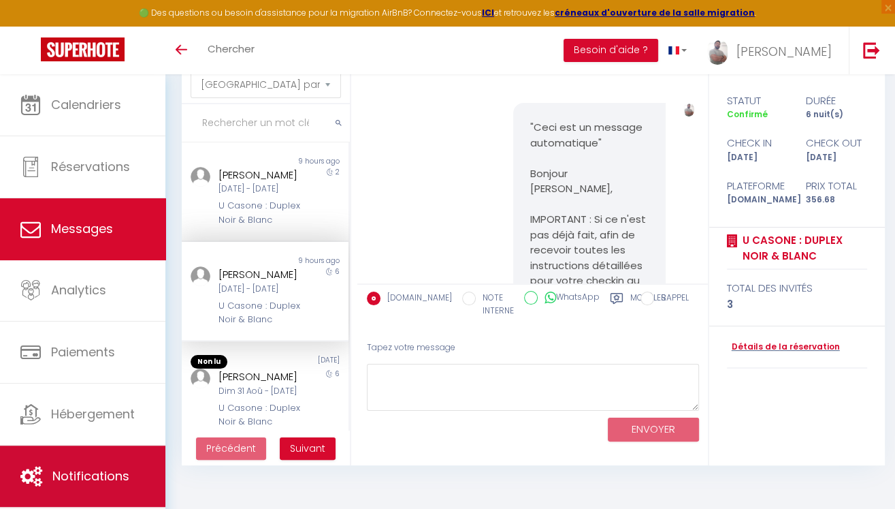
click at [96, 469] on span "Notifications" at bounding box center [90, 475] width 77 height 17
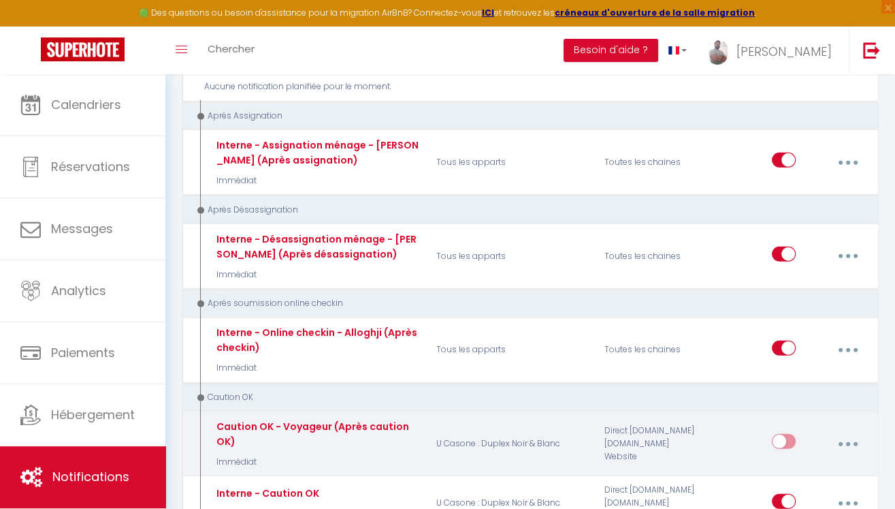
scroll to position [2918, 0]
click at [783, 434] on input "checkbox" at bounding box center [784, 444] width 24 height 20
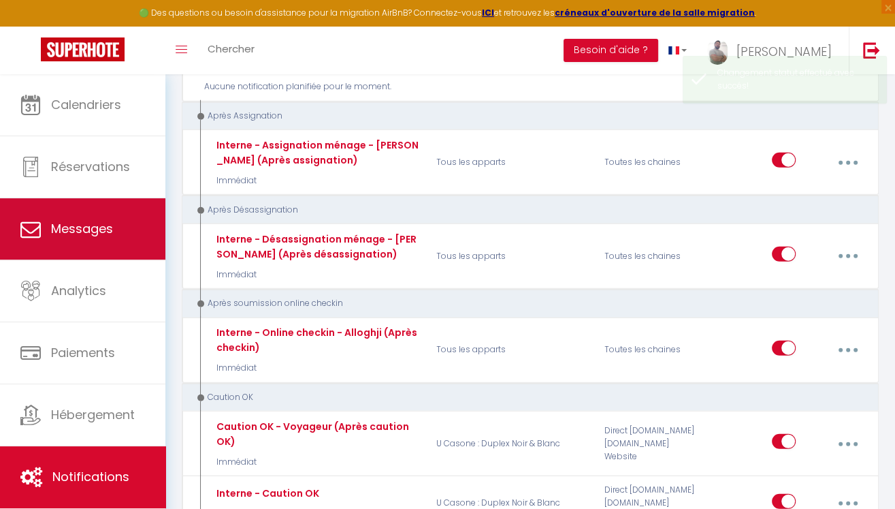
click at [91, 224] on span "Messages" at bounding box center [82, 228] width 62 height 17
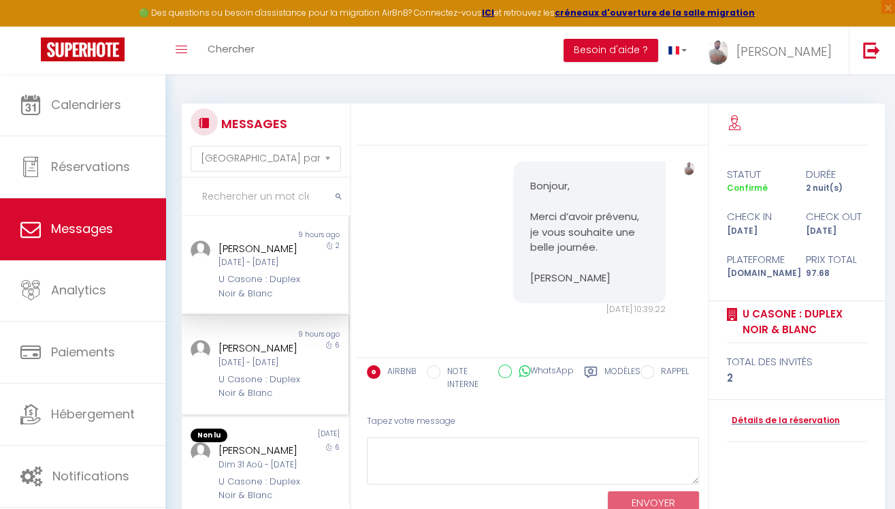
click at [270, 369] on div "[DATE] - [DATE]" at bounding box center [263, 362] width 89 height 13
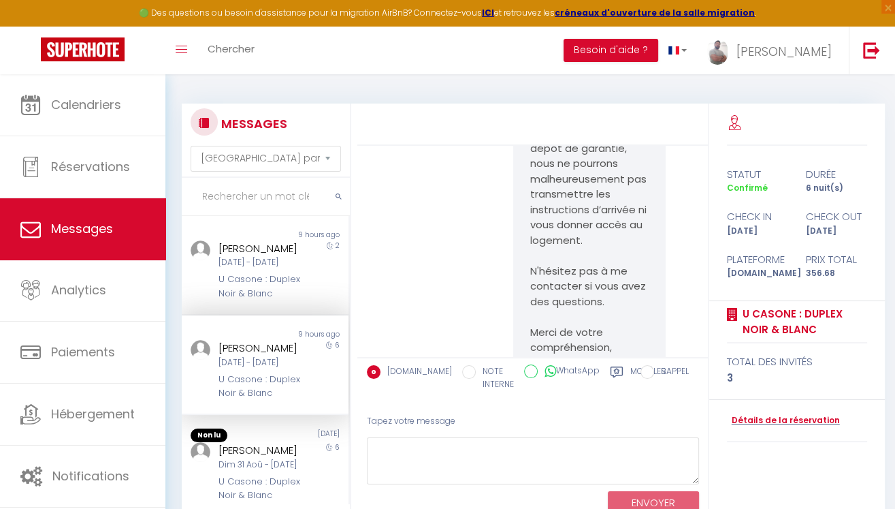
click at [610, 372] on div "Modèles" at bounding box center [638, 381] width 57 height 33
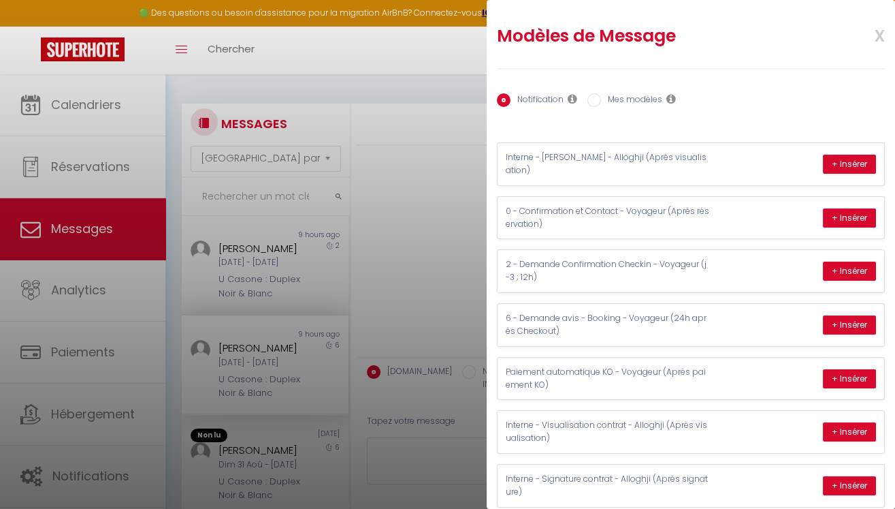
click at [878, 33] on span "x" at bounding box center [863, 34] width 43 height 32
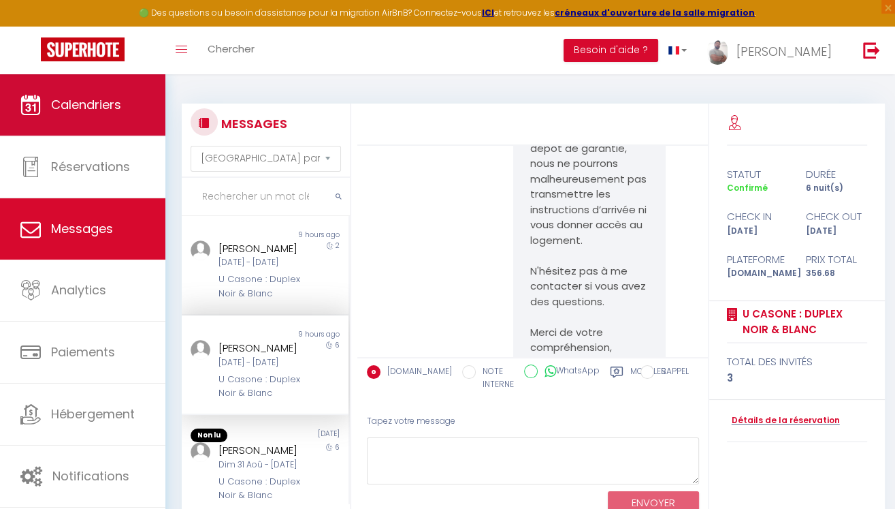
click at [102, 123] on link "Calendriers" at bounding box center [82, 104] width 165 height 61
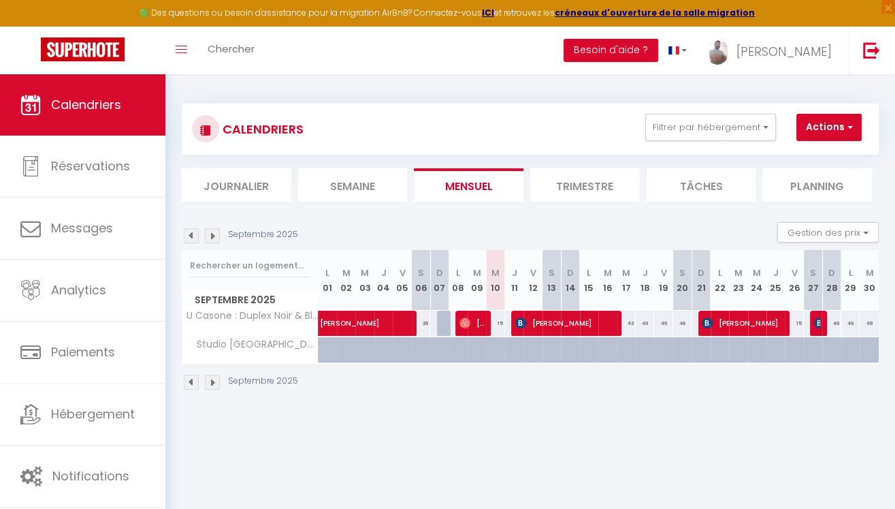
click at [547, 321] on span "[PERSON_NAME]" at bounding box center [565, 323] width 101 height 26
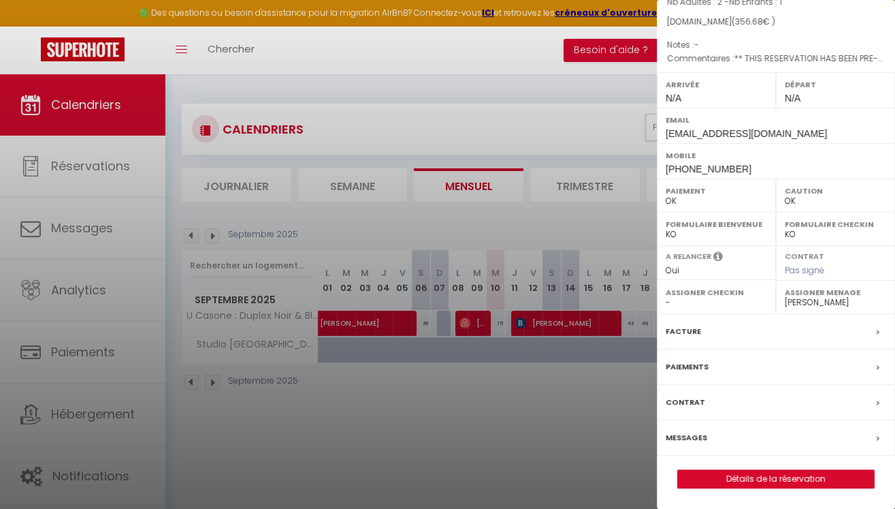
scroll to position [135, 0]
click at [765, 486] on link "Détails de la réservation" at bounding box center [776, 479] width 196 height 18
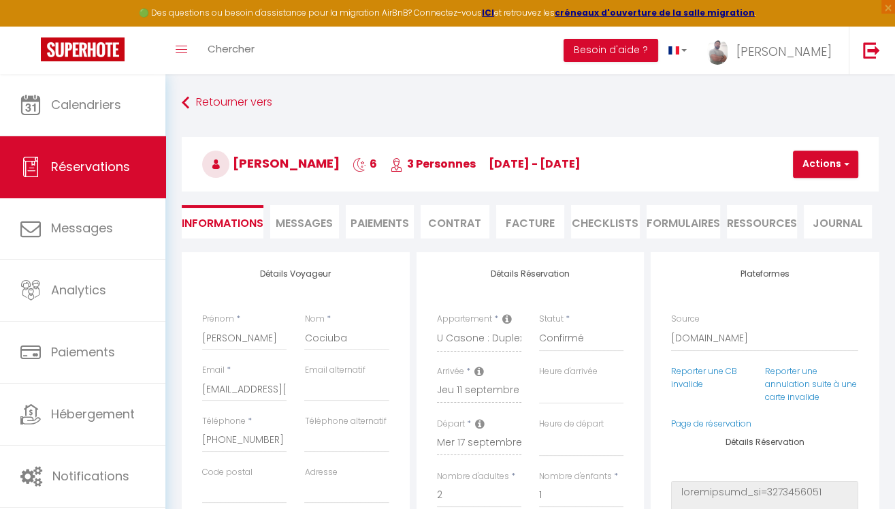
click at [317, 224] on span "Messages" at bounding box center [304, 223] width 57 height 16
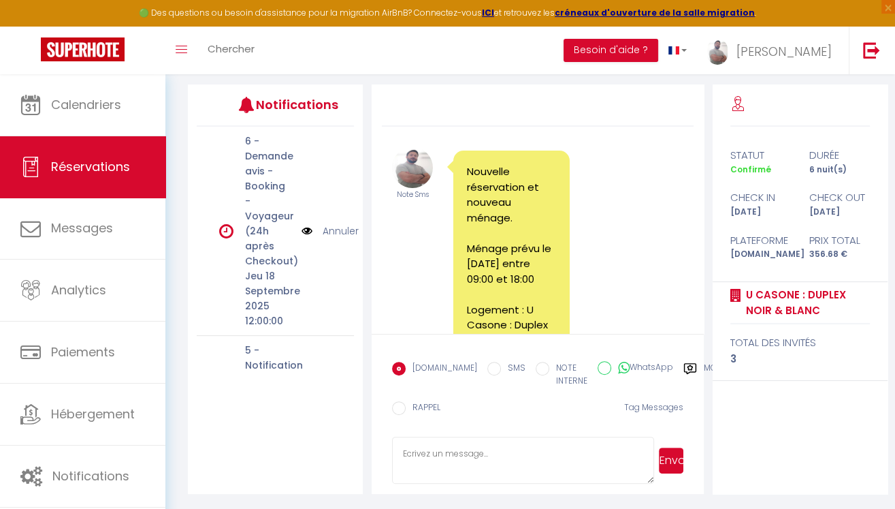
click at [684, 367] on div "Modèles" at bounding box center [712, 378] width 57 height 33
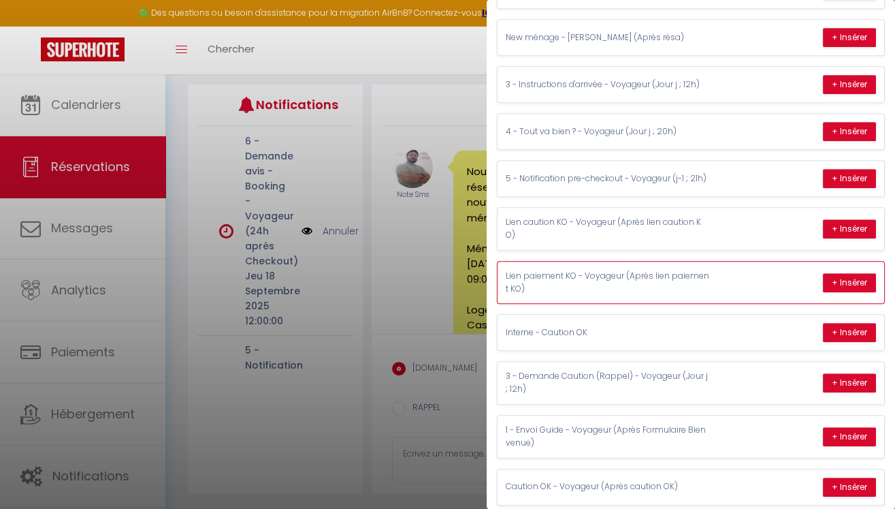
scroll to position [167, 0]
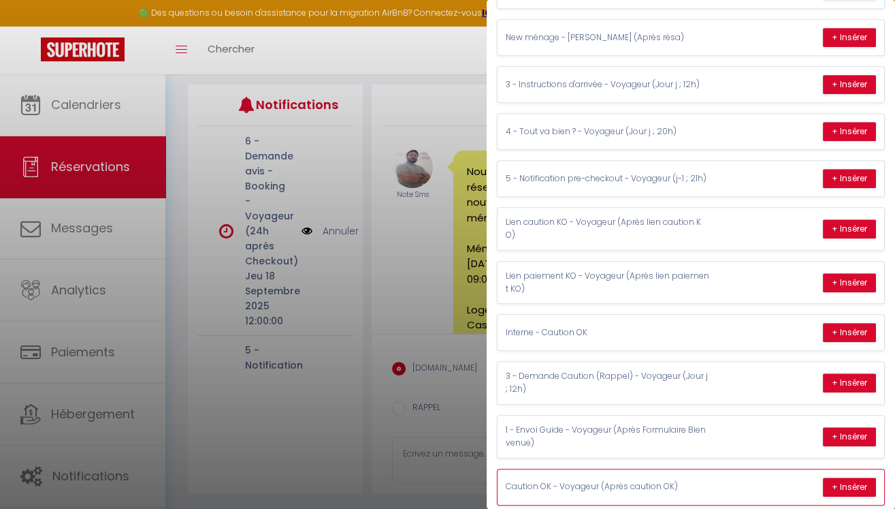
click at [685, 480] on p "Caution OK - Voyageur (Après caution OK)" at bounding box center [608, 486] width 204 height 13
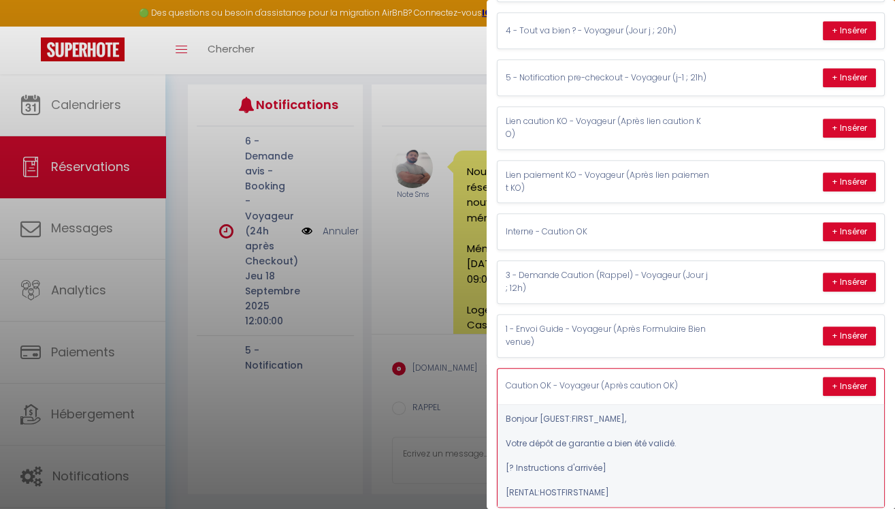
scroll to position [846, 0]
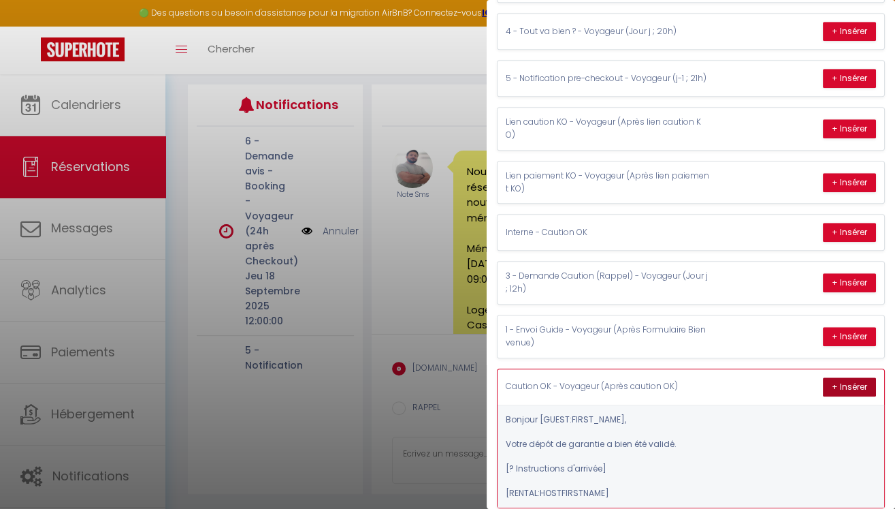
click at [844, 377] on button "+ Insérer" at bounding box center [849, 386] width 53 height 19
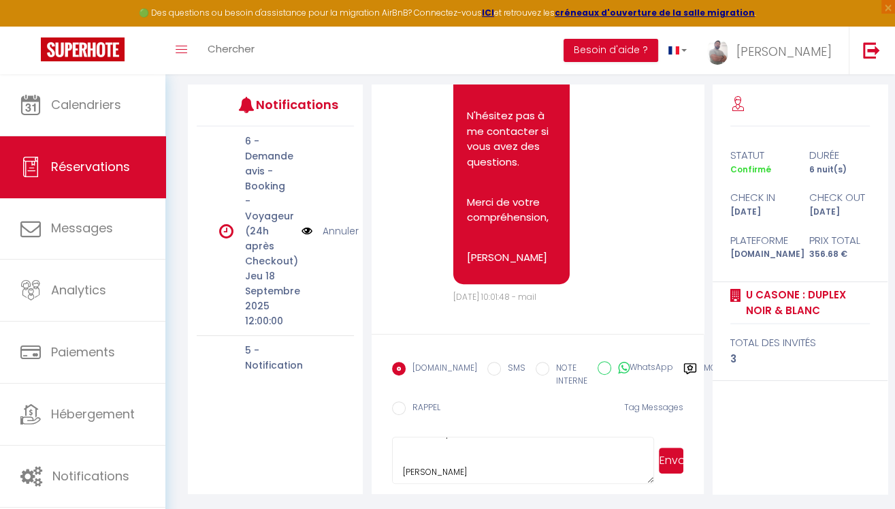
scroll to position [199, 0]
click at [671, 458] on button "Envoyer" at bounding box center [671, 460] width 25 height 26
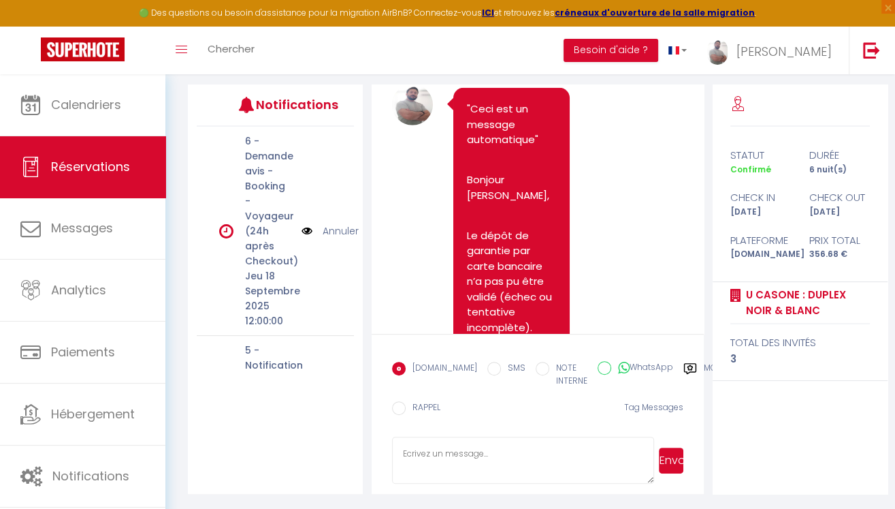
scroll to position [3359, 0]
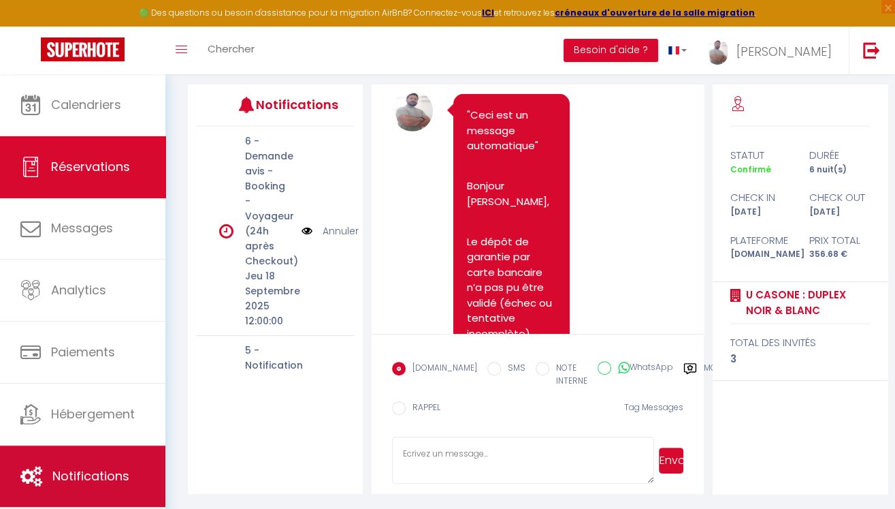
click at [99, 471] on span "Notifications" at bounding box center [90, 475] width 77 height 17
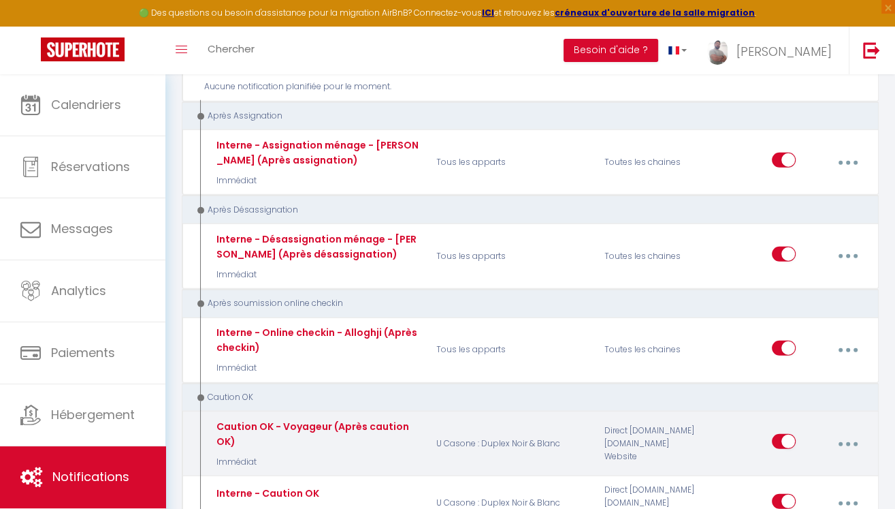
scroll to position [2918, 0]
click at [848, 442] on icon "button" at bounding box center [848, 444] width 4 height 4
click at [795, 465] on link "Editer" at bounding box center [811, 476] width 101 height 23
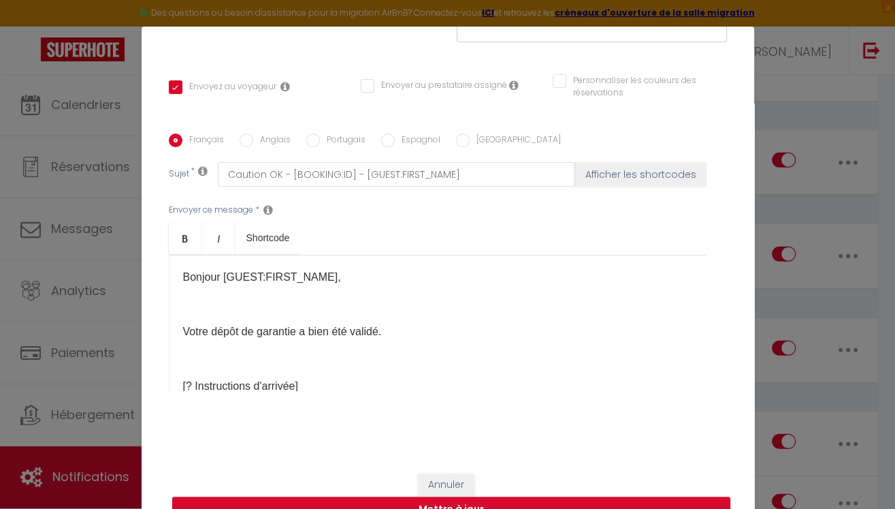
scroll to position [269, 0]
click at [181, 281] on div "Bonjour [GUEST:FIRST_NAME], Votre dépôt de garantie a bien été validé. [? Instr…" at bounding box center [438, 323] width 538 height 136
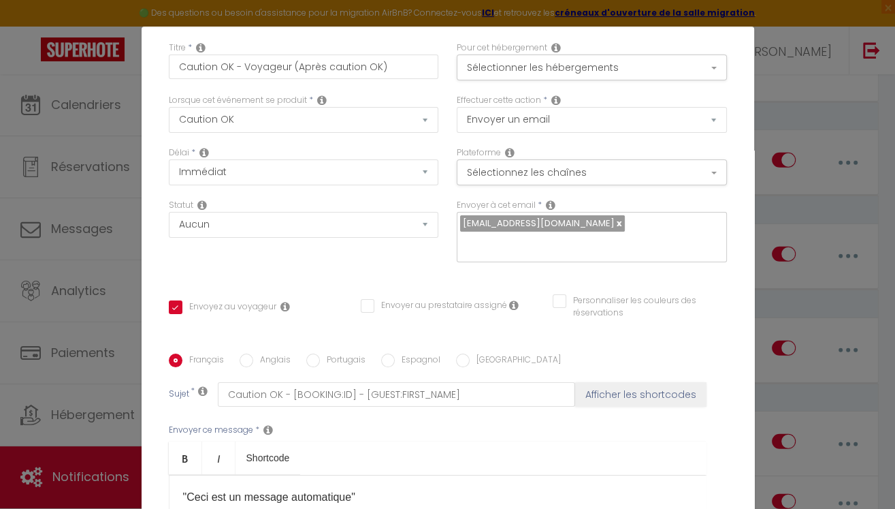
scroll to position [44, 0]
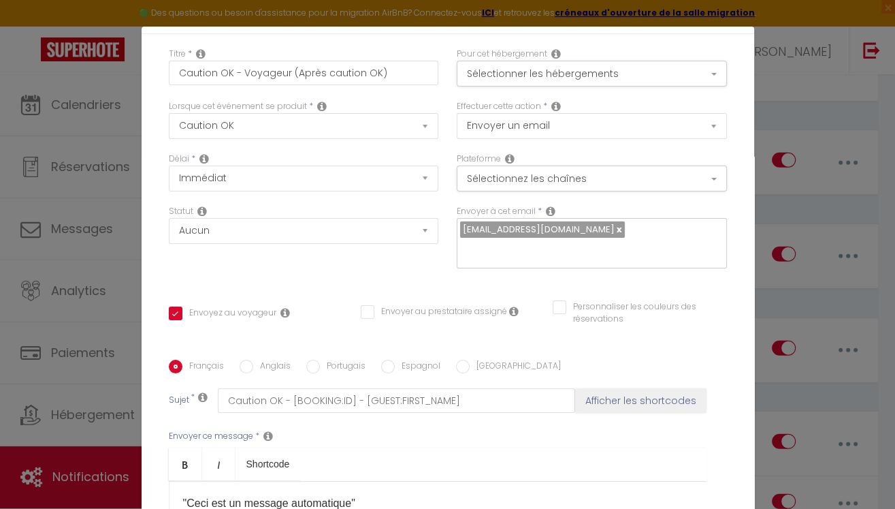
click at [722, 300] on div "Titre * Caution OK - Voyageur (Après caution OK) Pour cet hébergement Sélection…" at bounding box center [448, 360] width 613 height 652
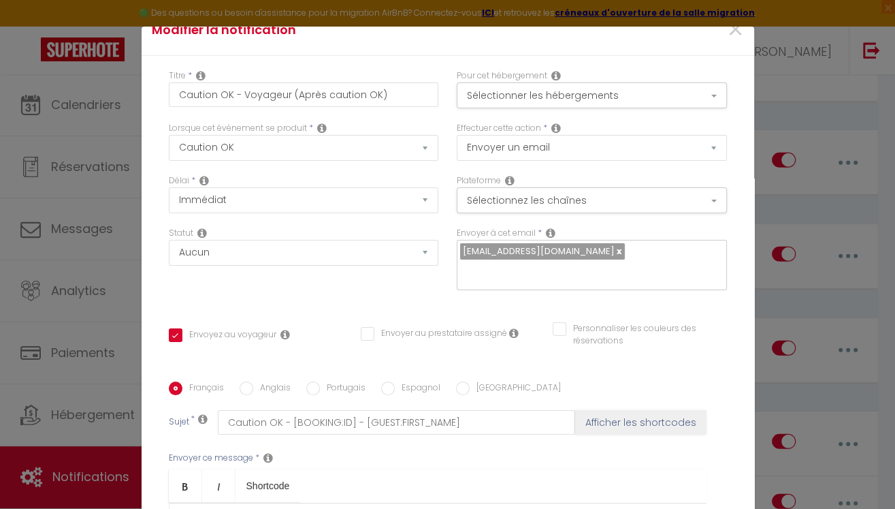
scroll to position [16, 0]
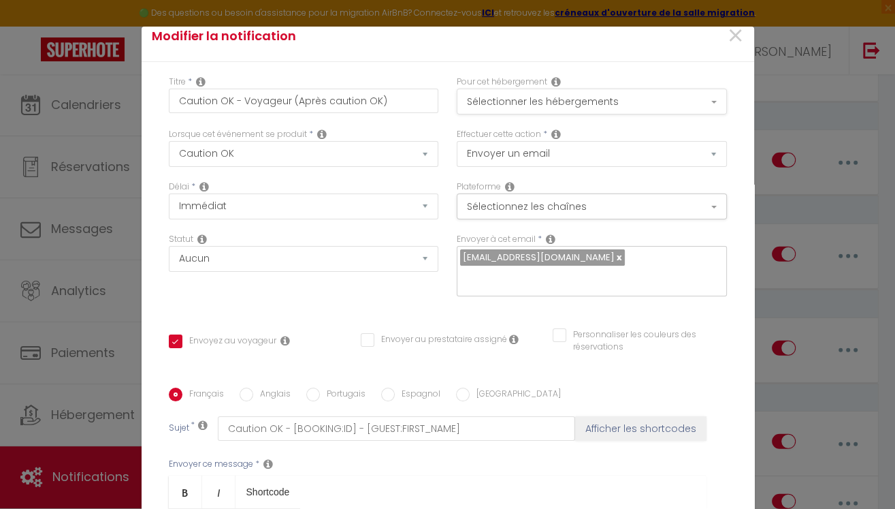
click at [715, 106] on button "Sélectionner les hébergements" at bounding box center [592, 102] width 270 height 26
click at [735, 132] on div "Effectuer cette action * Envoyer un email Envoyer un SMS Envoyer une notificati…" at bounding box center [592, 154] width 288 height 52
click at [717, 205] on button "Sélectionnez les chaînes" at bounding box center [592, 206] width 270 height 26
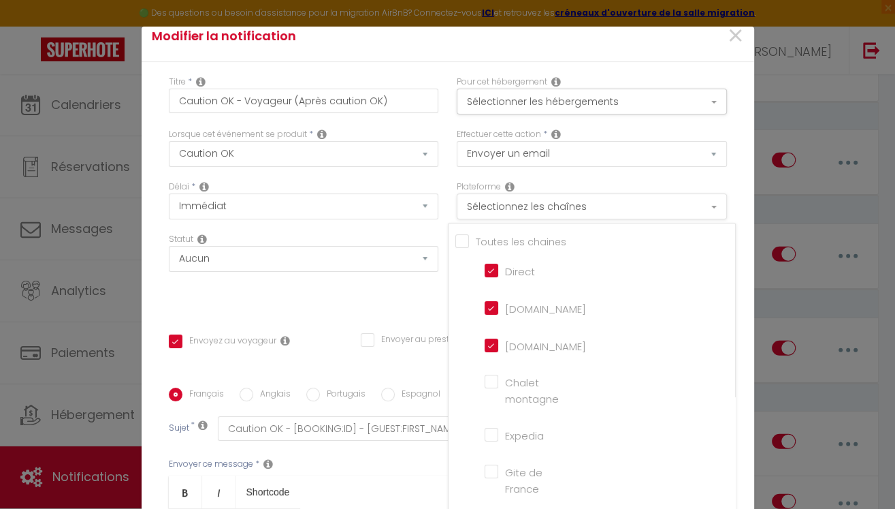
click at [717, 205] on button "Sélectionnez les chaînes" at bounding box center [592, 206] width 270 height 26
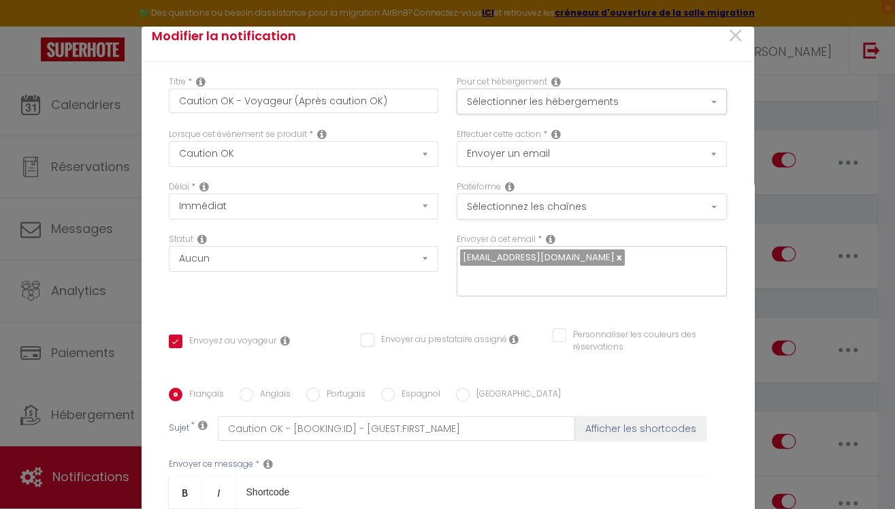
click at [717, 205] on button "Sélectionnez les chaînes" at bounding box center [592, 206] width 270 height 26
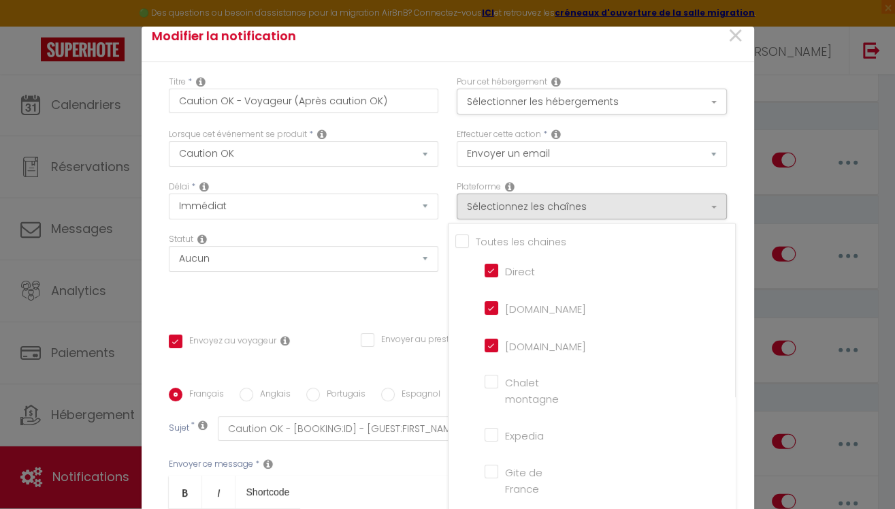
click at [739, 187] on div "Titre * Caution OK - Voyageur (Après caution OK) Pour cet hébergement Sélection…" at bounding box center [448, 388] width 613 height 652
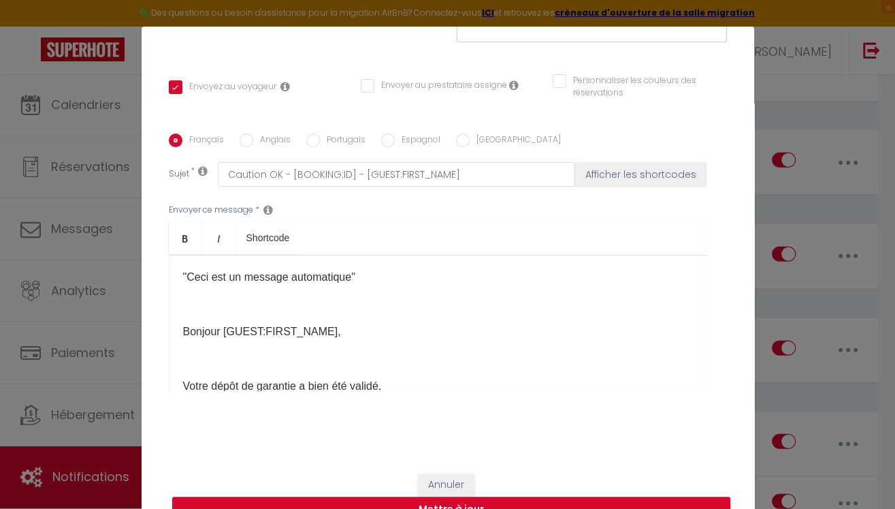
scroll to position [269, 0]
click at [536, 507] on button "Mettre à jour" at bounding box center [451, 510] width 558 height 26
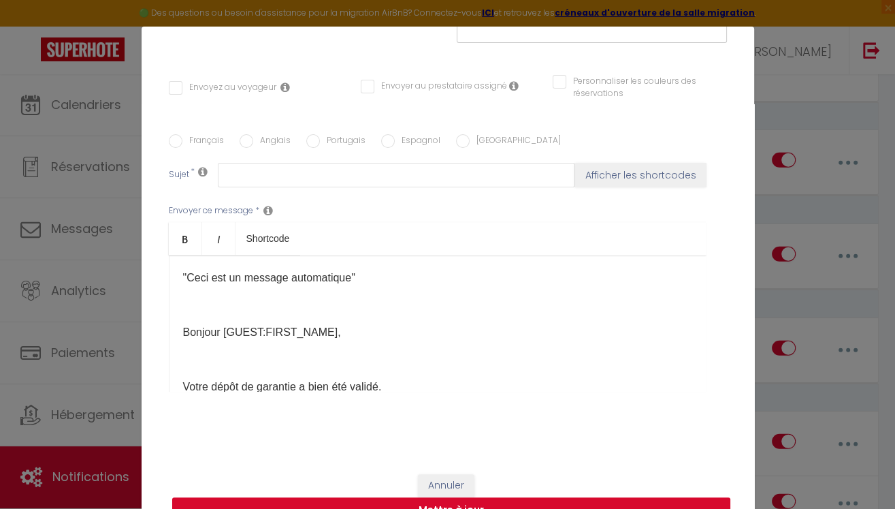
scroll to position [0, 0]
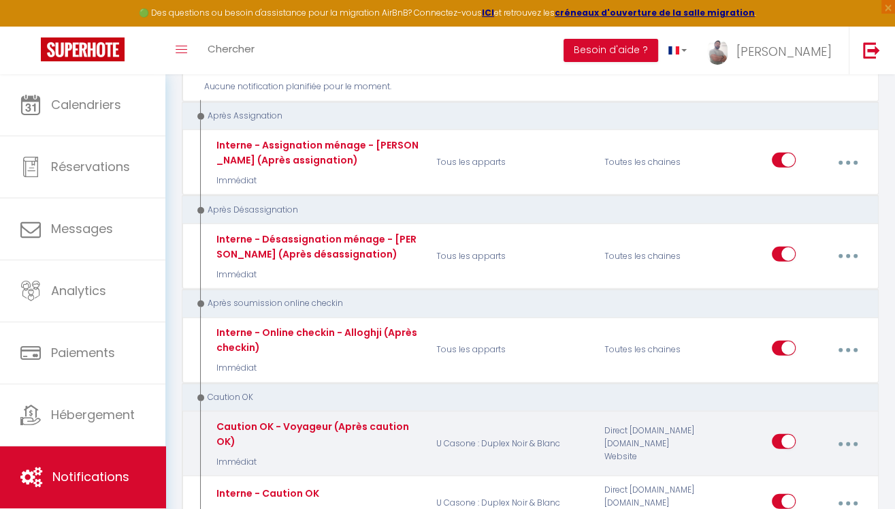
click at [852, 430] on button "button" at bounding box center [848, 443] width 36 height 26
click at [803, 465] on link "Editer" at bounding box center [811, 476] width 101 height 23
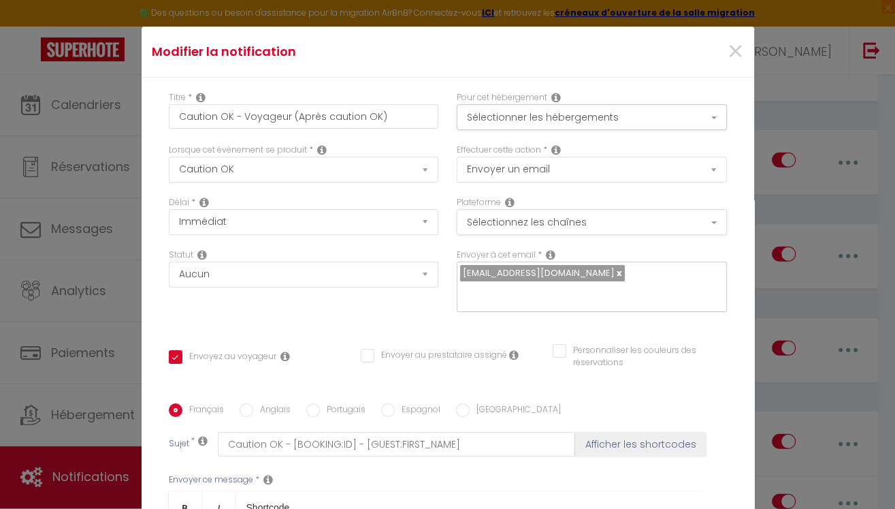
click at [709, 219] on button "Sélectionnez les chaînes" at bounding box center [592, 222] width 270 height 26
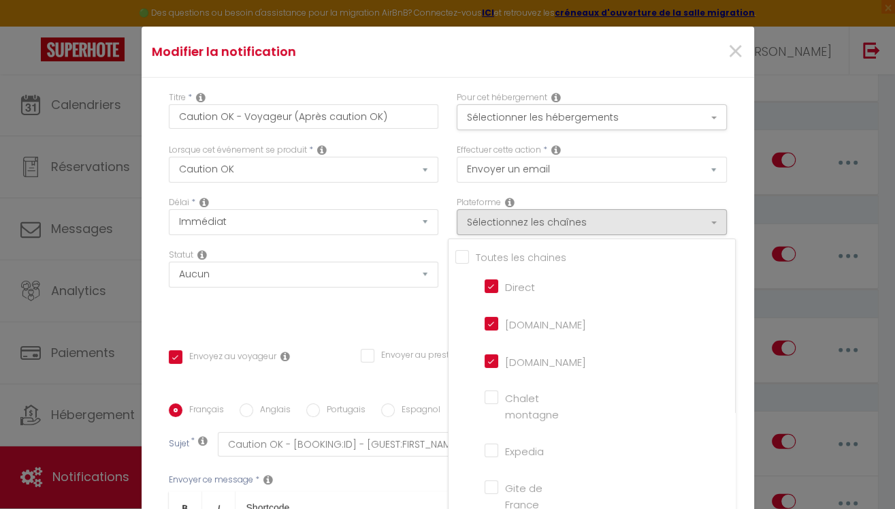
click at [492, 326] on input "[DOMAIN_NAME]" at bounding box center [524, 323] width 78 height 14
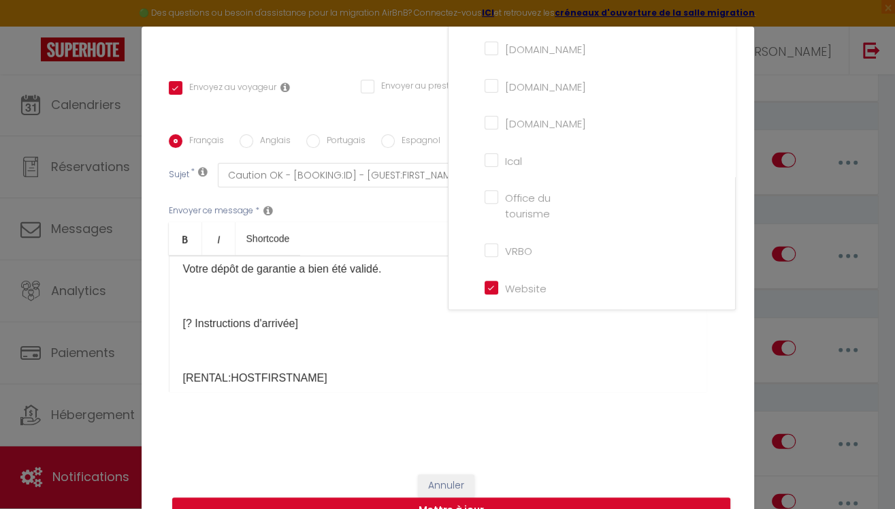
scroll to position [120, 0]
click at [516, 502] on button "Mettre à jour" at bounding box center [451, 510] width 558 height 26
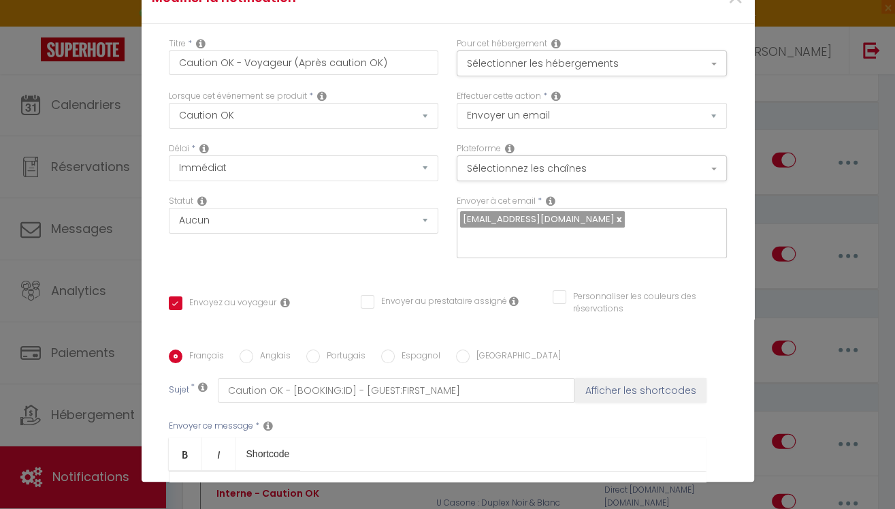
scroll to position [0, 0]
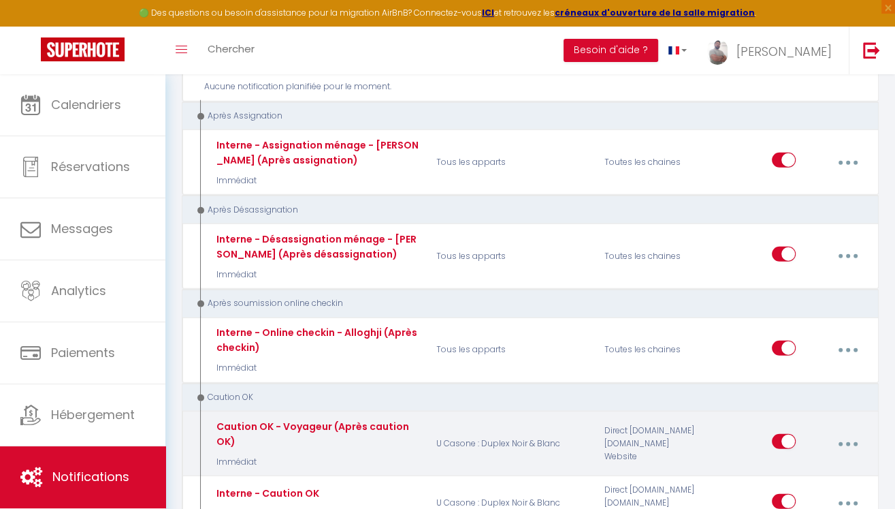
click at [853, 430] on button "button" at bounding box center [848, 443] width 36 height 26
click at [809, 465] on link "Editer" at bounding box center [811, 476] width 101 height 23
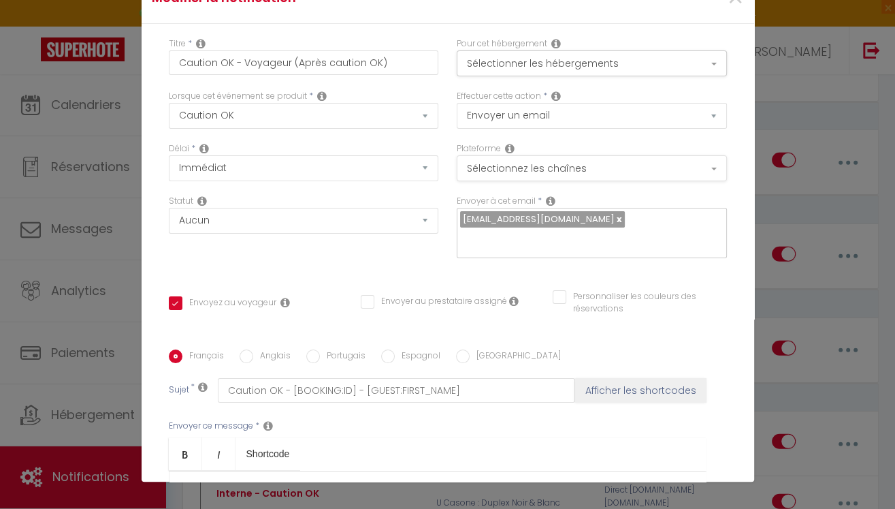
click at [684, 165] on button "Sélectionnez les chaînes" at bounding box center [592, 168] width 270 height 26
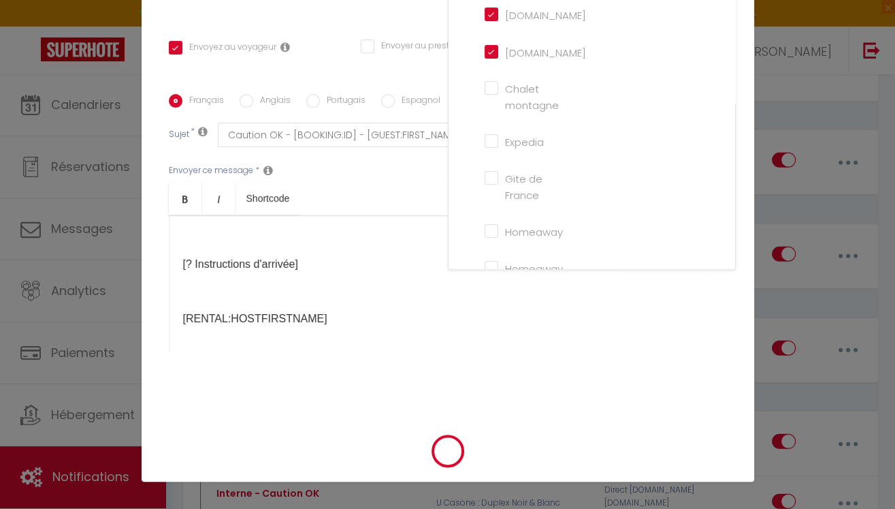
click at [726, 398] on div "Titre * Caution OK - Voyageur (Après caution OK) Pour cet hébergement Sélection…" at bounding box center [448, 95] width 613 height 652
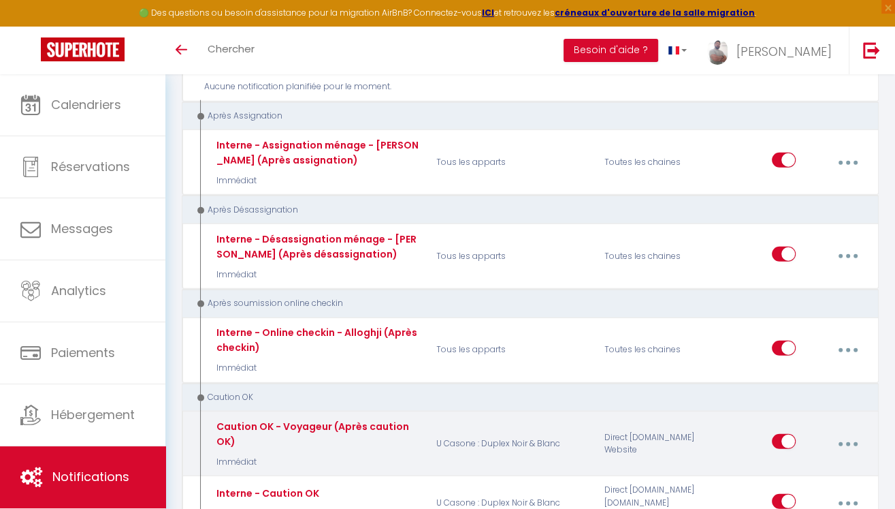
scroll to position [2918, 0]
